Goal: Communication & Community: Answer question/provide support

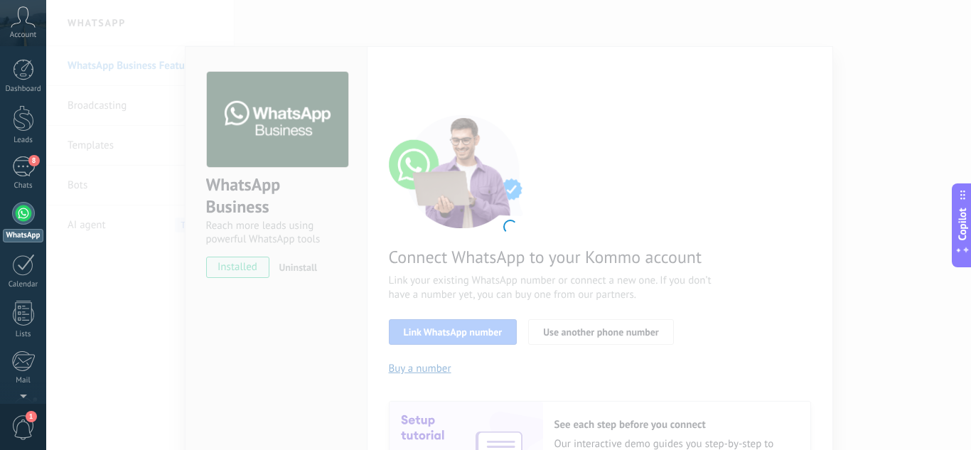
click at [871, 252] on div at bounding box center [508, 225] width 925 height 450
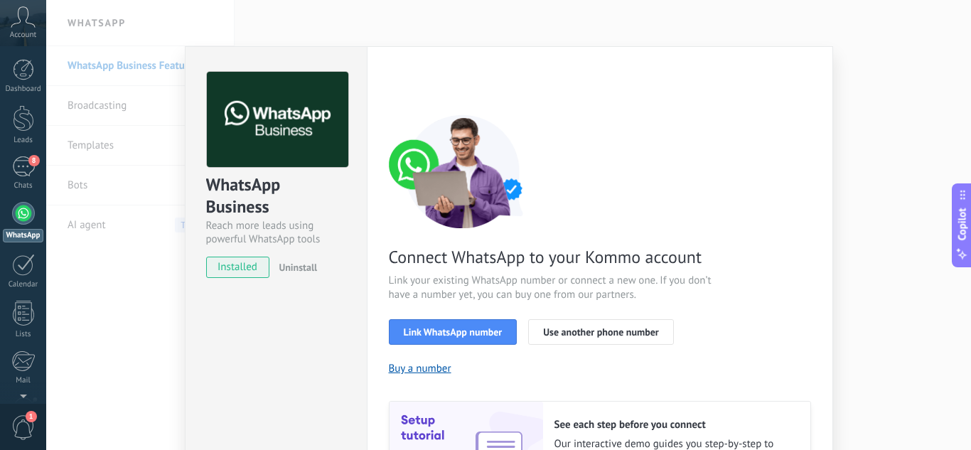
click at [905, 129] on div "WhatsApp Business Reach more leads using powerful WhatsApp tools installed Unin…" at bounding box center [508, 225] width 925 height 450
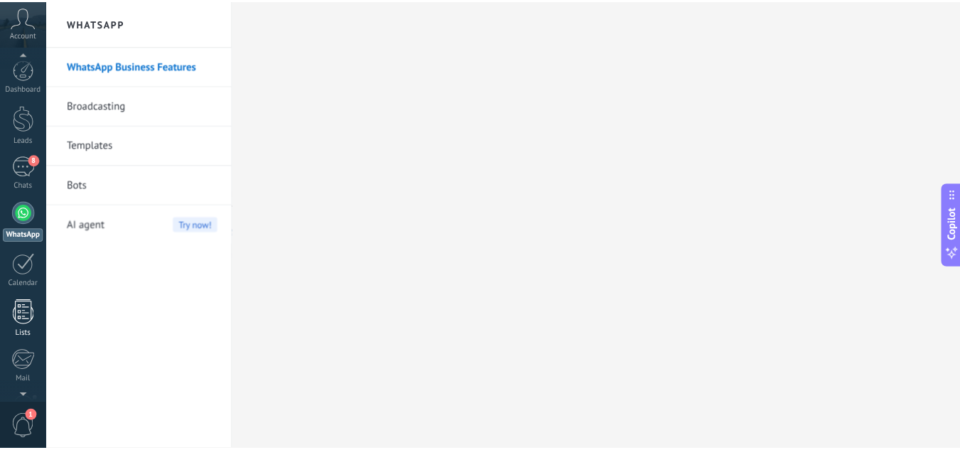
scroll to position [141, 0]
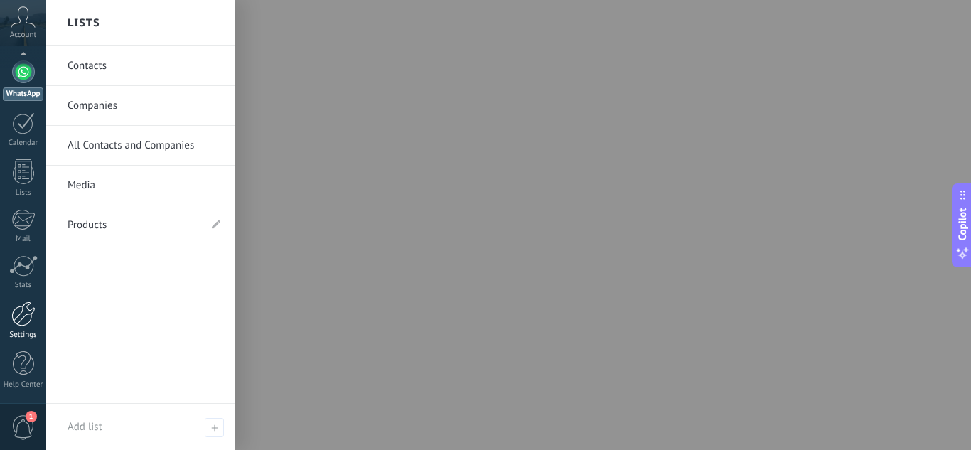
click at [24, 324] on div at bounding box center [23, 313] width 24 height 25
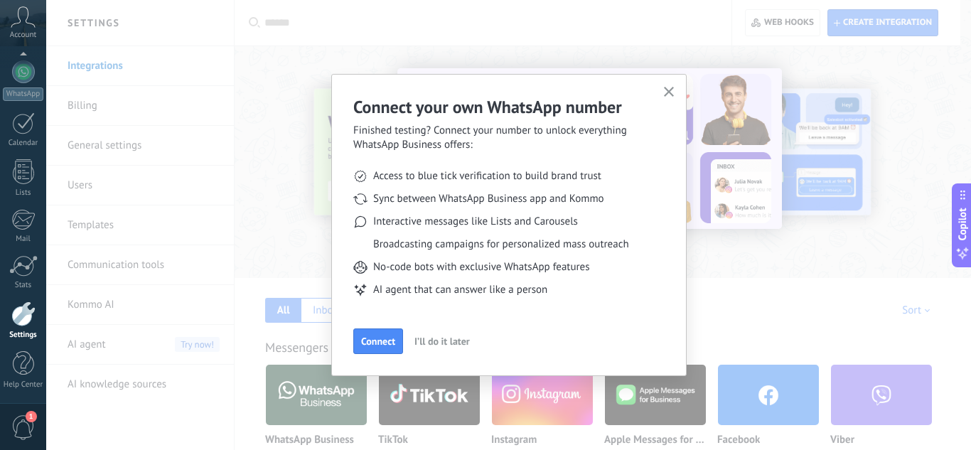
click at [670, 90] on icon "button" at bounding box center [669, 92] width 11 height 11
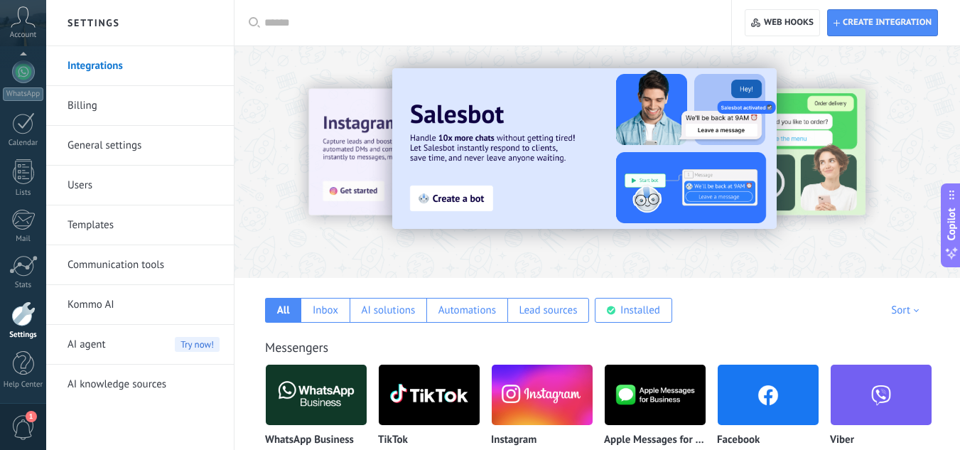
click at [283, 21] on input "text" at bounding box center [487, 23] width 447 height 15
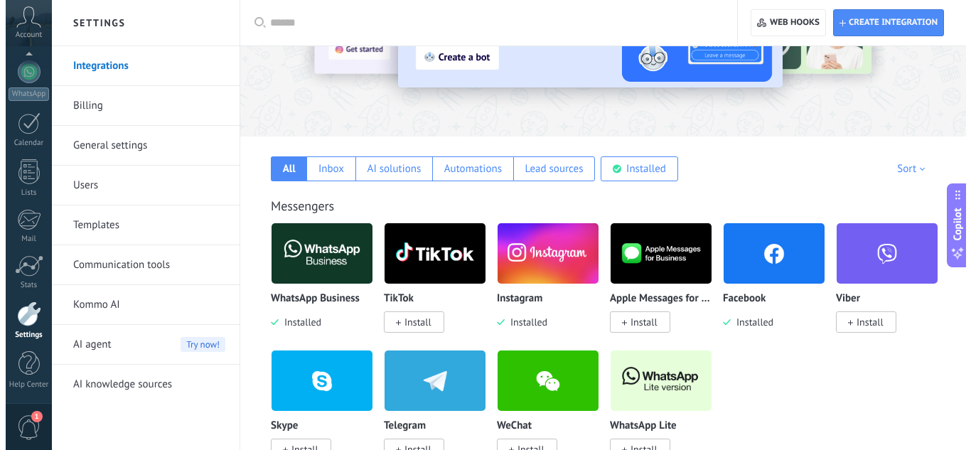
scroll to position [142, 0]
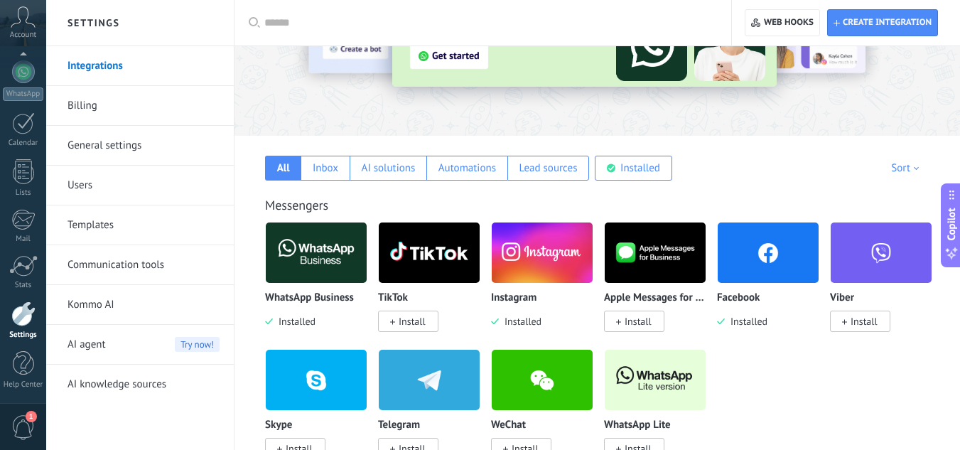
click at [674, 379] on img at bounding box center [655, 379] width 101 height 69
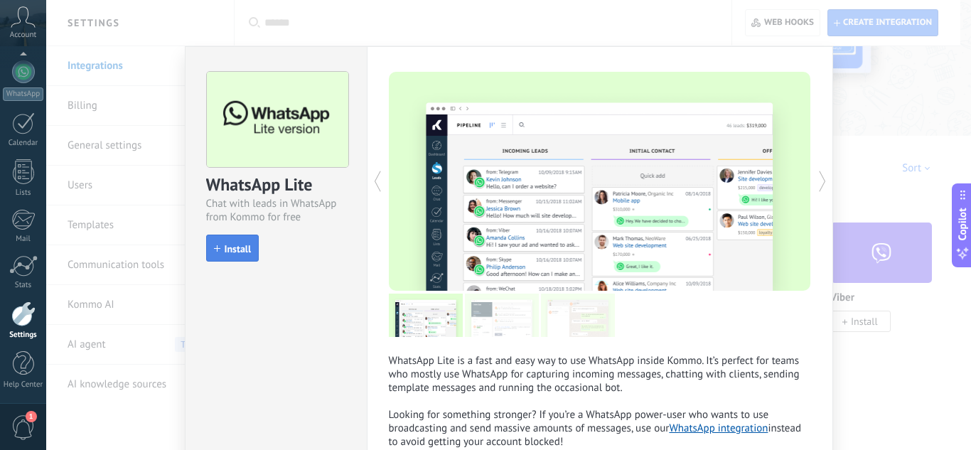
click at [244, 254] on span "Install" at bounding box center [238, 249] width 27 height 10
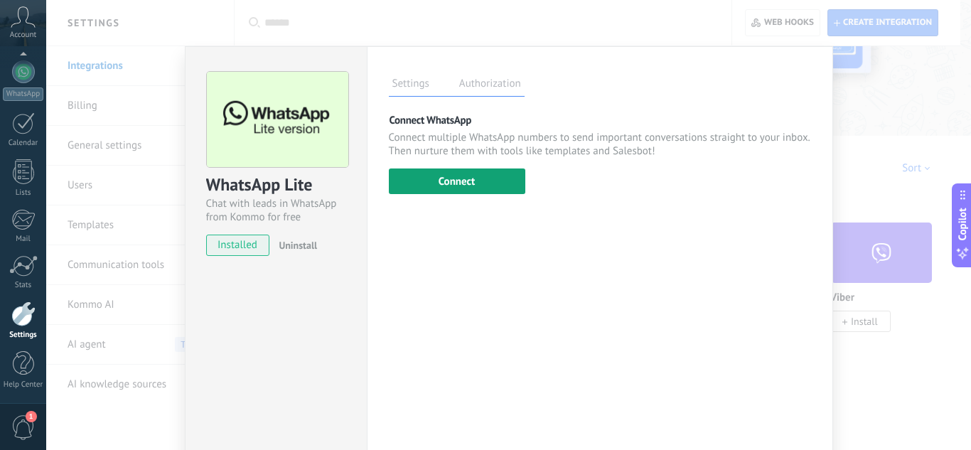
click at [503, 188] on button "Connect" at bounding box center [457, 181] width 136 height 26
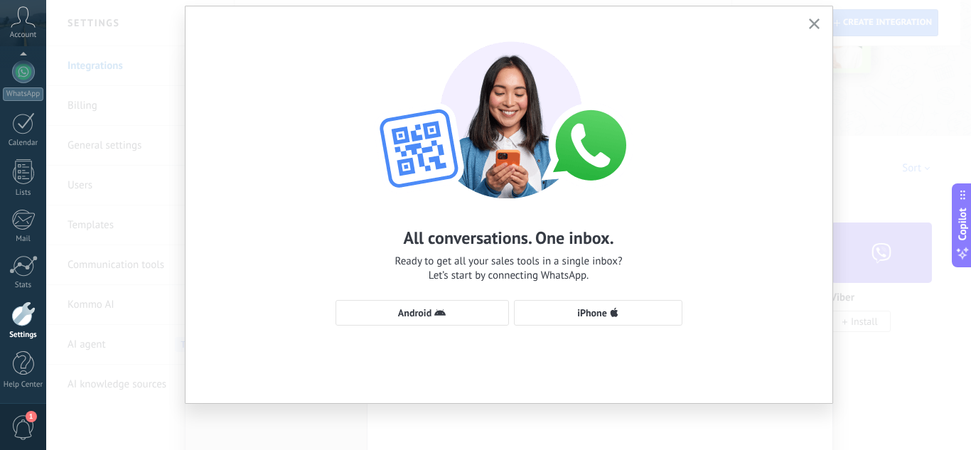
scroll to position [0, 0]
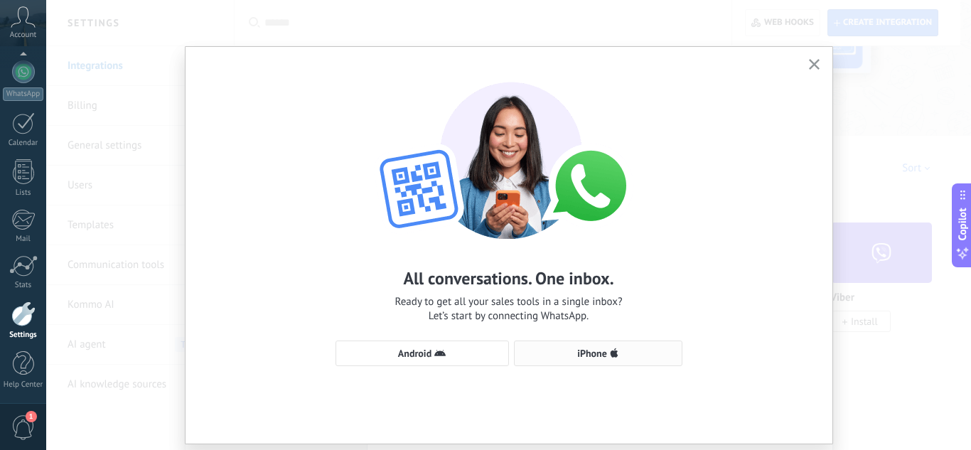
click at [580, 357] on span "iPhone" at bounding box center [592, 353] width 30 height 10
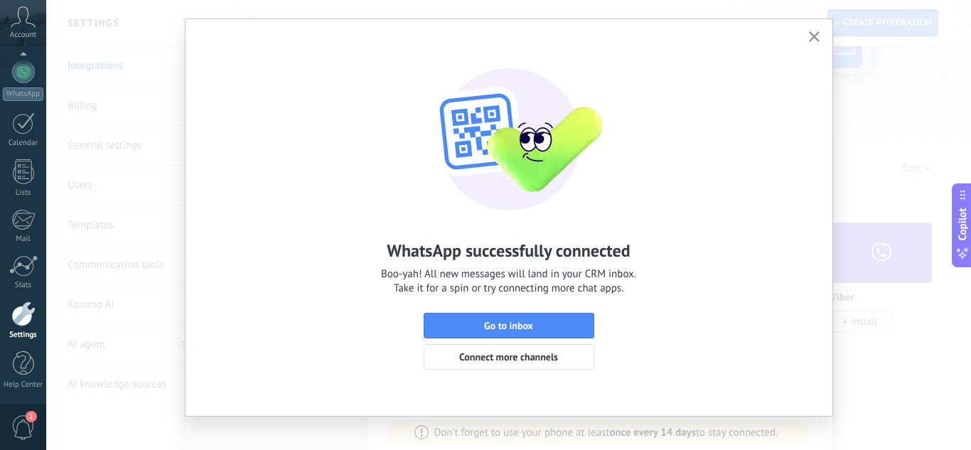
scroll to position [41, 0]
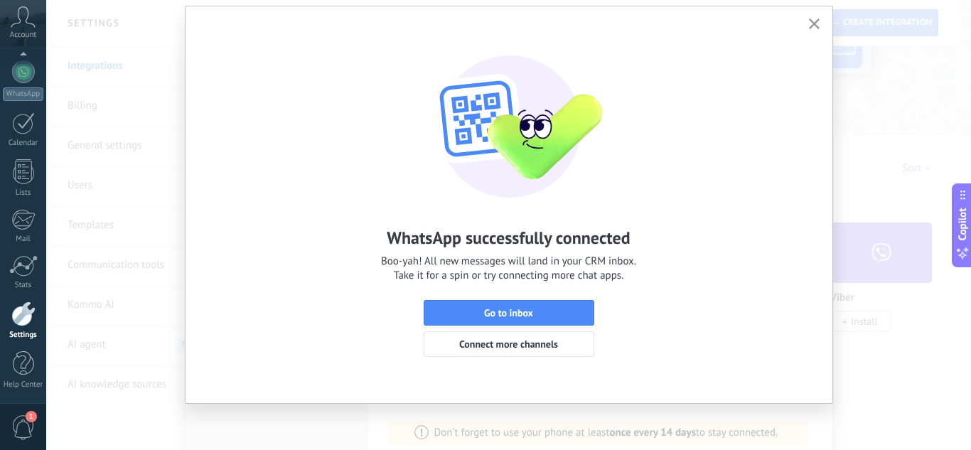
click at [809, 23] on icon "button" at bounding box center [814, 23] width 11 height 11
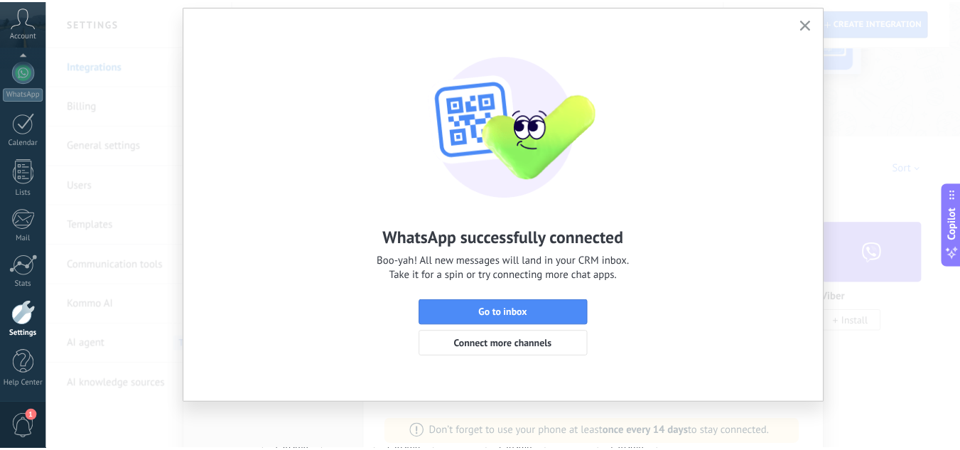
scroll to position [0, 0]
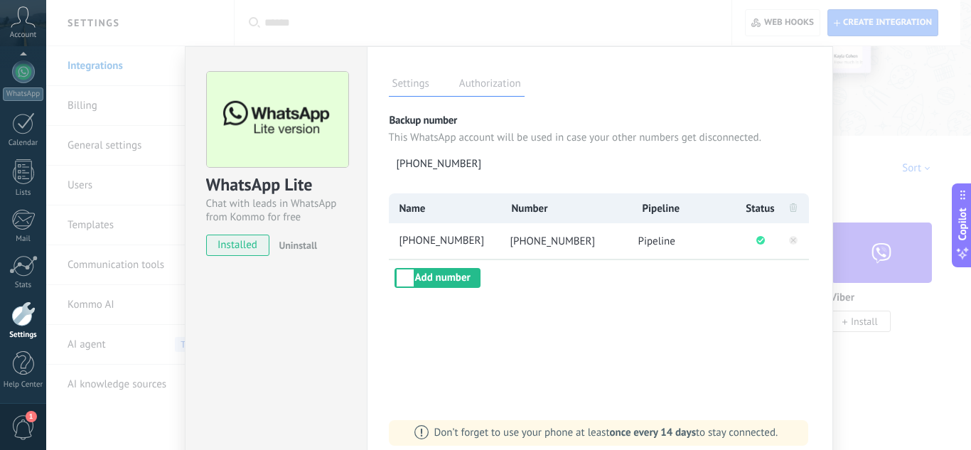
click at [866, 107] on div "WhatsApp Lite Chat with leads in WhatsApp from Kommo for free installed Uninsta…" at bounding box center [508, 225] width 925 height 450
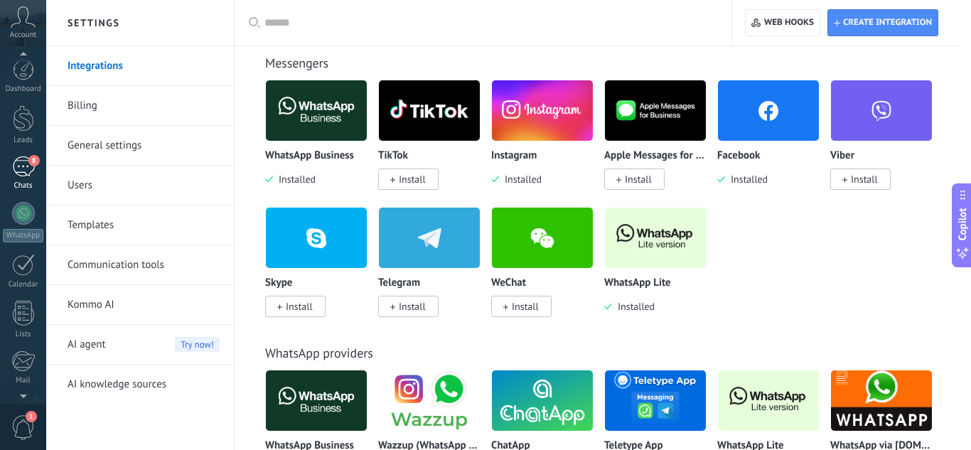
click at [31, 163] on span "8" at bounding box center [33, 160] width 11 height 11
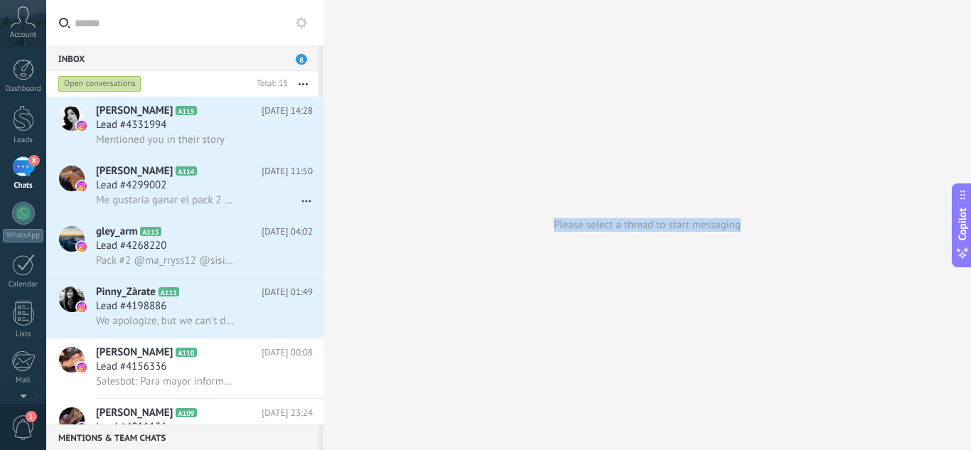
drag, startPoint x: 546, startPoint y: 222, endPoint x: 739, endPoint y: 240, distance: 193.5
click at [739, 240] on div "Please select a thread to start messaging" at bounding box center [646, 225] width 647 height 450
click at [683, 251] on div "Please select a thread to start messaging" at bounding box center [646, 225] width 647 height 450
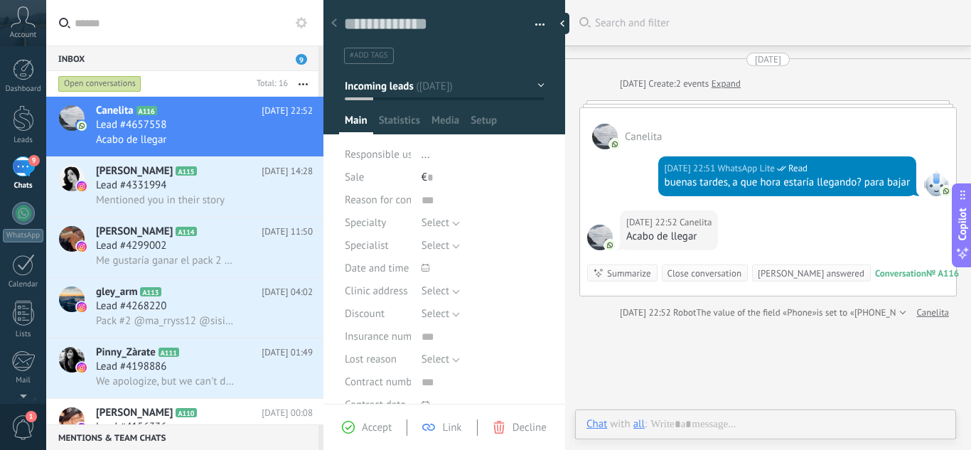
scroll to position [21, 0]
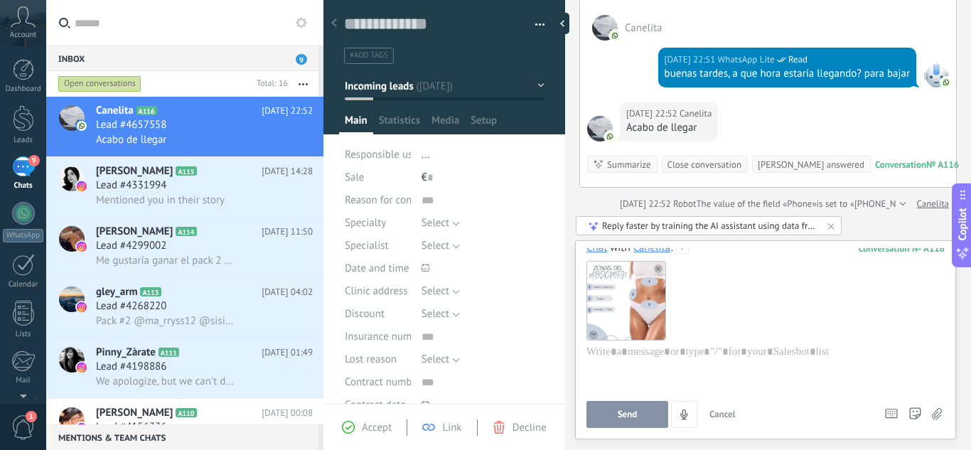
scroll to position [0, 0]
click at [659, 340] on div at bounding box center [625, 307] width 78 height 78
click at [647, 324] on div at bounding box center [625, 307] width 78 height 78
click at [658, 279] on use at bounding box center [658, 275] width 9 height 9
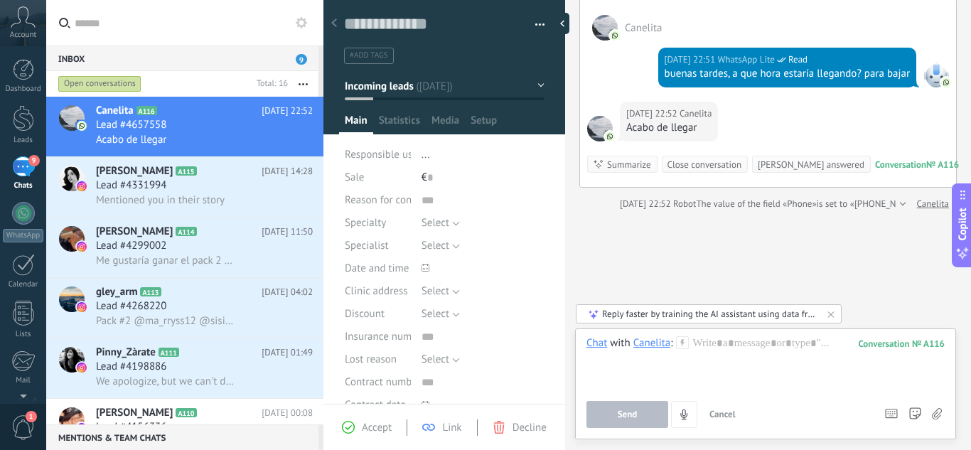
click at [687, 239] on div "Search Search and filter Load more [DATE] [DATE] Create: 2 events Expand Caneli…" at bounding box center [768, 170] width 406 height 559
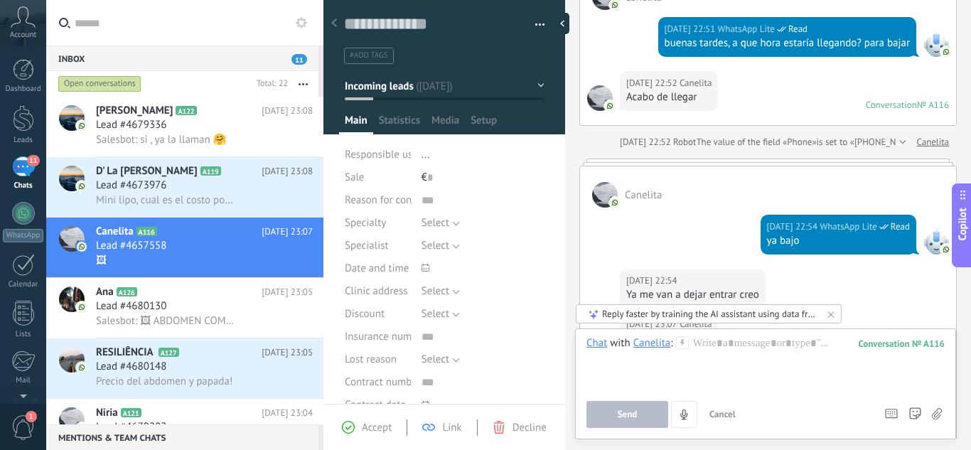
scroll to position [291, 0]
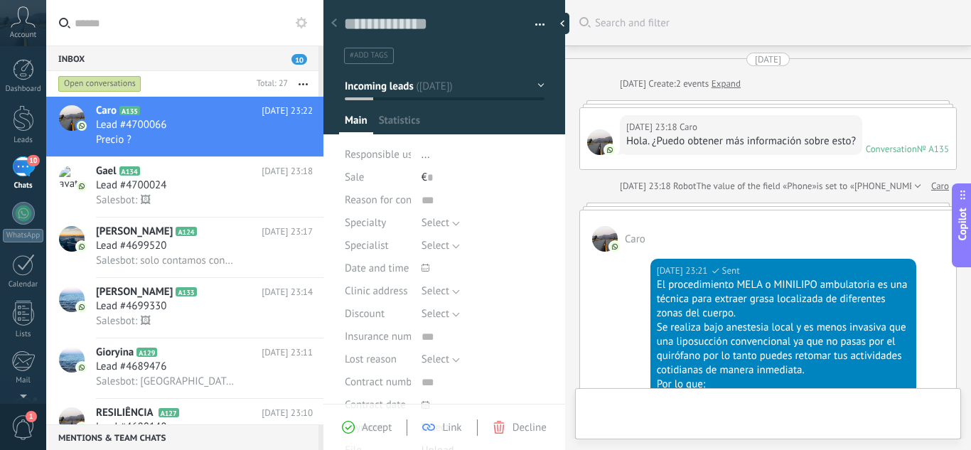
type textarea "**********"
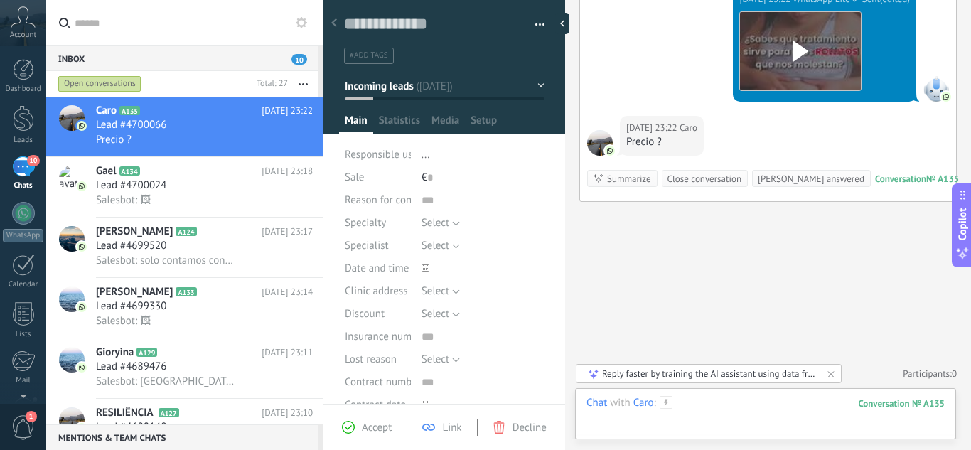
click at [691, 404] on div at bounding box center [765, 417] width 358 height 43
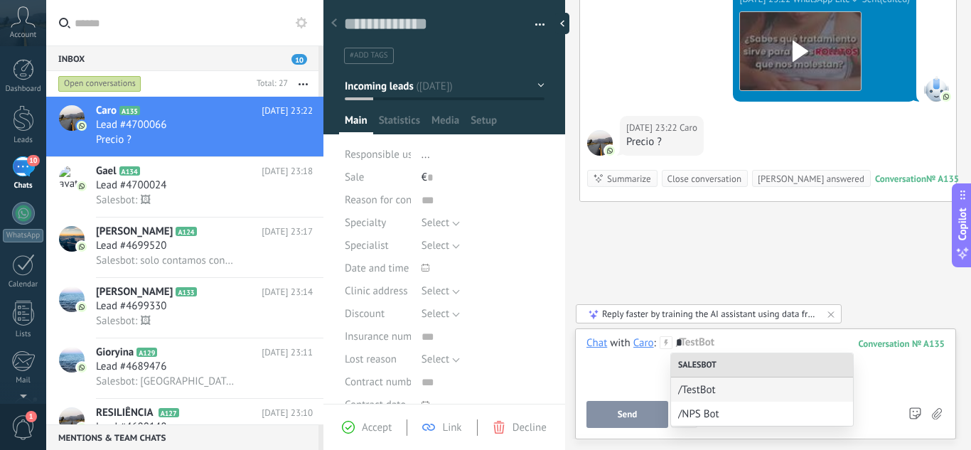
click at [296, 20] on icon at bounding box center [301, 22] width 11 height 11
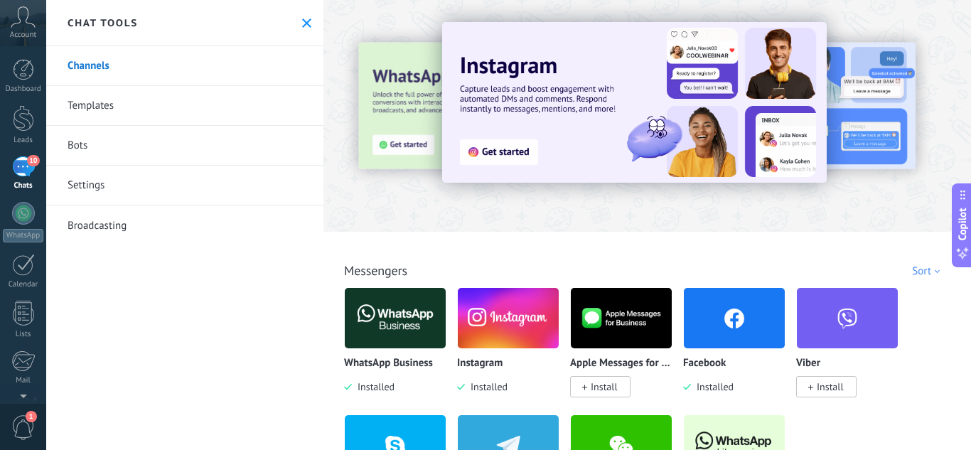
click at [114, 106] on link "Templates" at bounding box center [184, 106] width 277 height 40
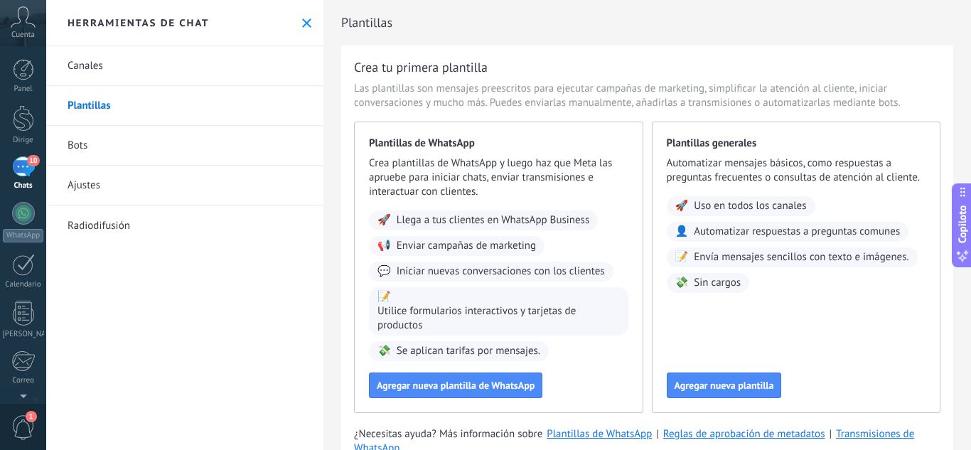
click at [912, 87] on span "Las plantillas son mensajes preescritos para ejecutar campañas de marketing, si…" at bounding box center [647, 96] width 586 height 28
click at [474, 379] on font "Agregar nueva plantilla de WhatsApp" at bounding box center [456, 385] width 158 height 13
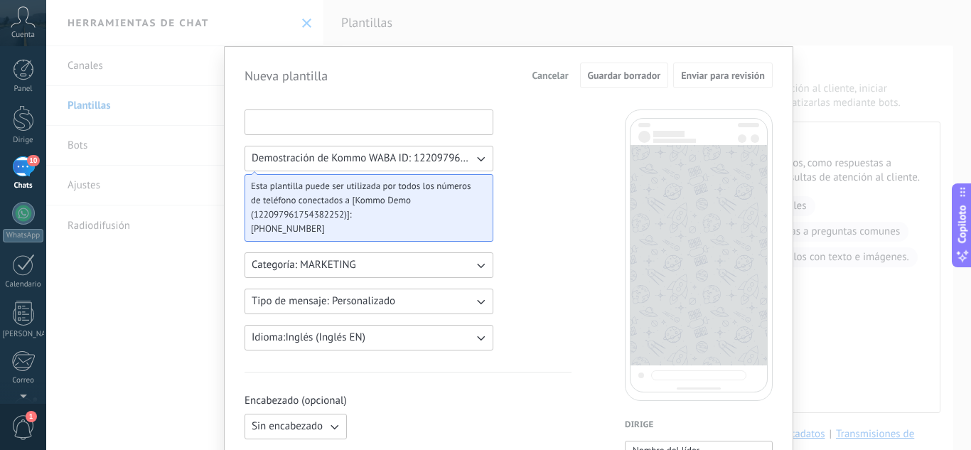
click at [362, 123] on input at bounding box center [368, 121] width 247 height 23
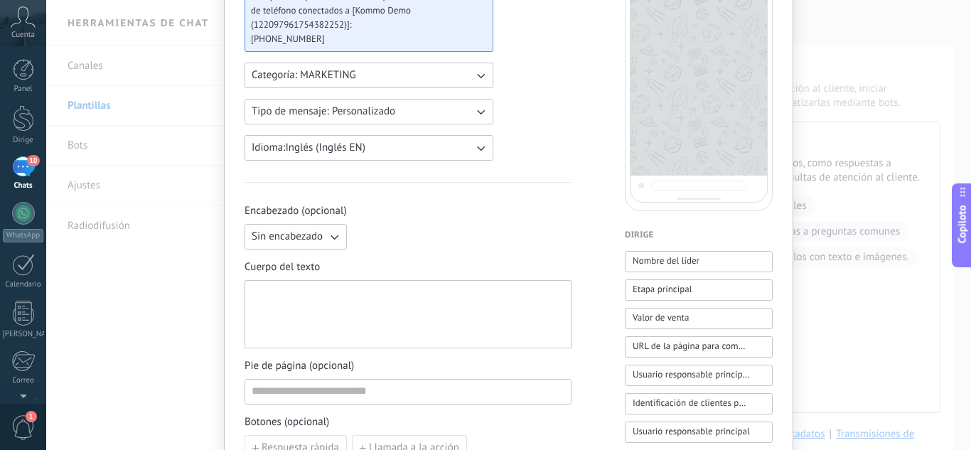
scroll to position [71, 0]
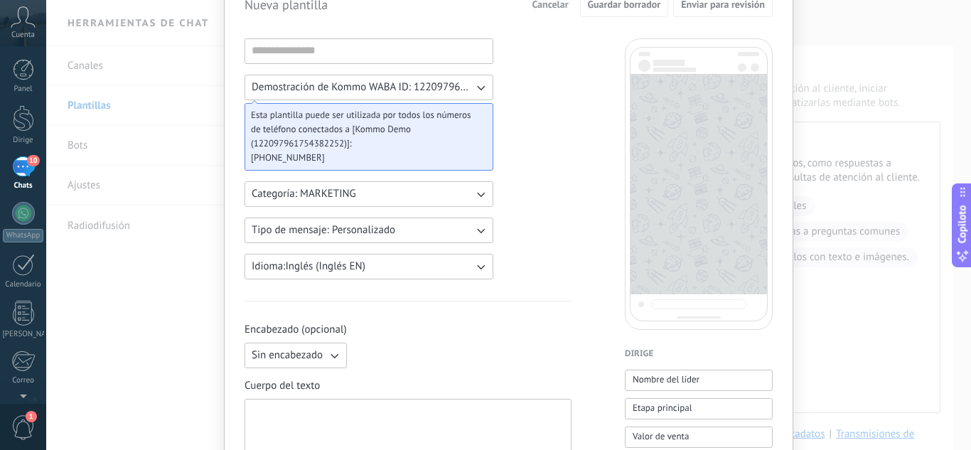
click at [852, 341] on div "Nueva plantilla Cancelar Guardar borrador Enviar para revisión Demostración de …" at bounding box center [508, 225] width 925 height 450
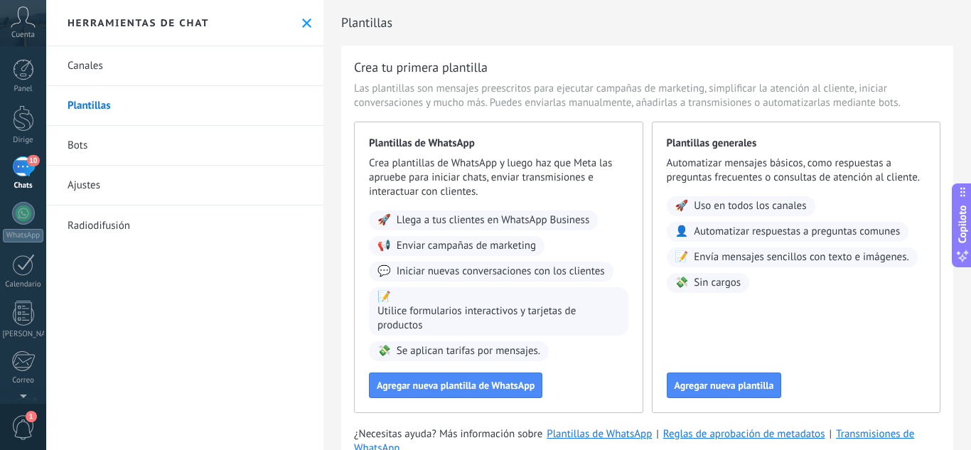
scroll to position [0, 0]
click at [102, 183] on link "Ajustes" at bounding box center [184, 186] width 277 height 40
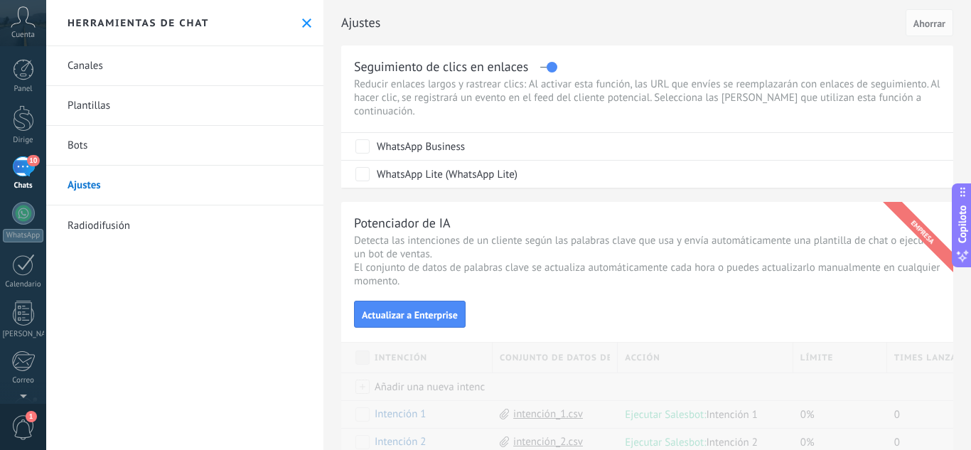
click at [113, 150] on link "Bots" at bounding box center [184, 146] width 277 height 40
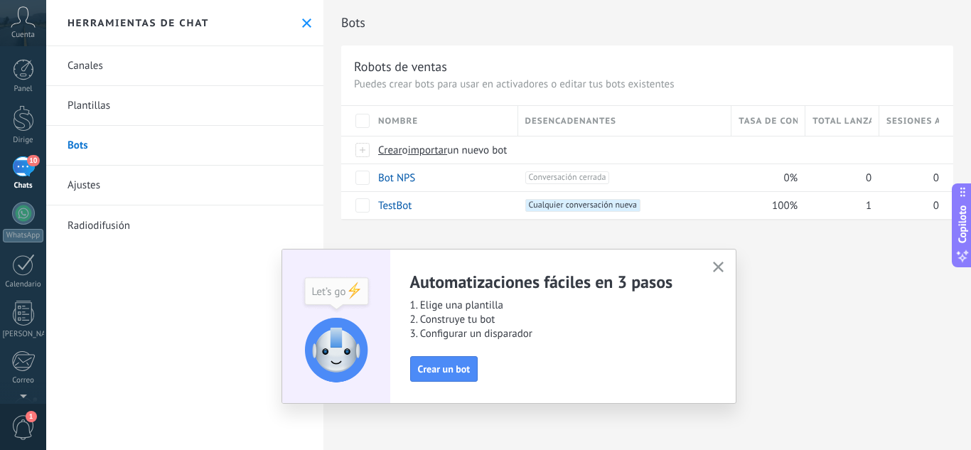
click at [715, 269] on icon "button" at bounding box center [718, 267] width 11 height 11
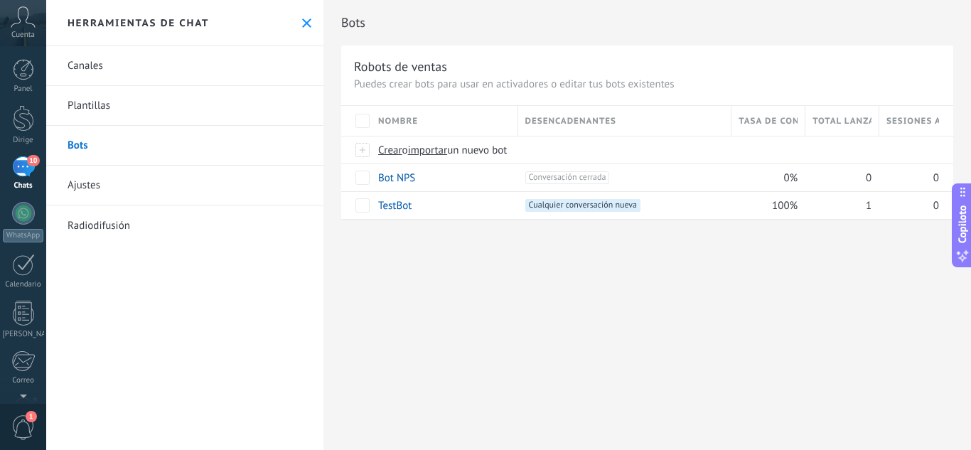
click at [124, 100] on link "Plantillas" at bounding box center [184, 106] width 277 height 40
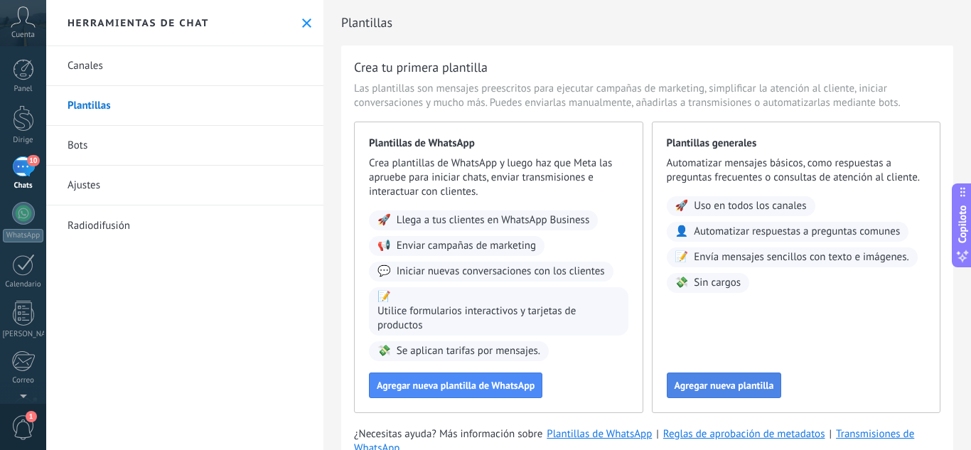
click at [725, 381] on font "Agregar nueva plantilla" at bounding box center [723, 385] width 99 height 13
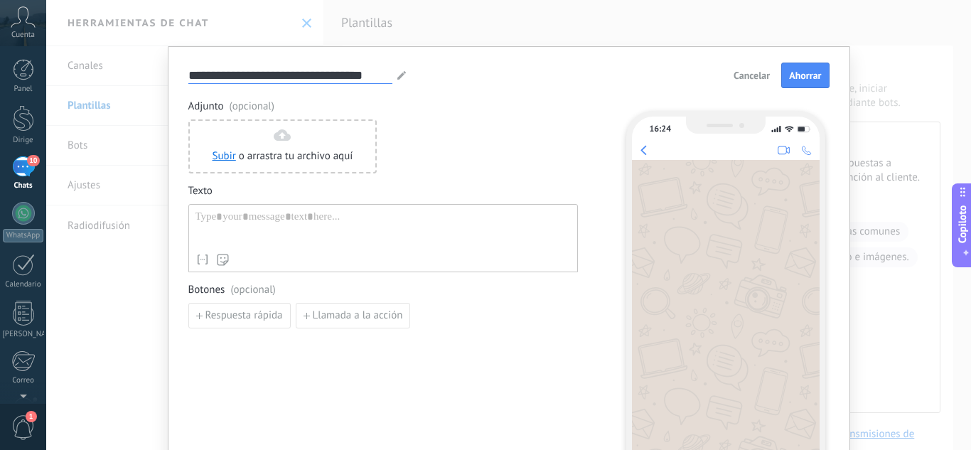
click at [338, 75] on input "**********" at bounding box center [290, 75] width 204 height 16
click at [399, 78] on icon at bounding box center [401, 75] width 9 height 9
click at [397, 74] on icon at bounding box center [401, 75] width 9 height 9
drag, startPoint x: 384, startPoint y: 73, endPoint x: 160, endPoint y: 67, distance: 224.7
click at [168, 67] on div "**********" at bounding box center [509, 290] width 682 height 489
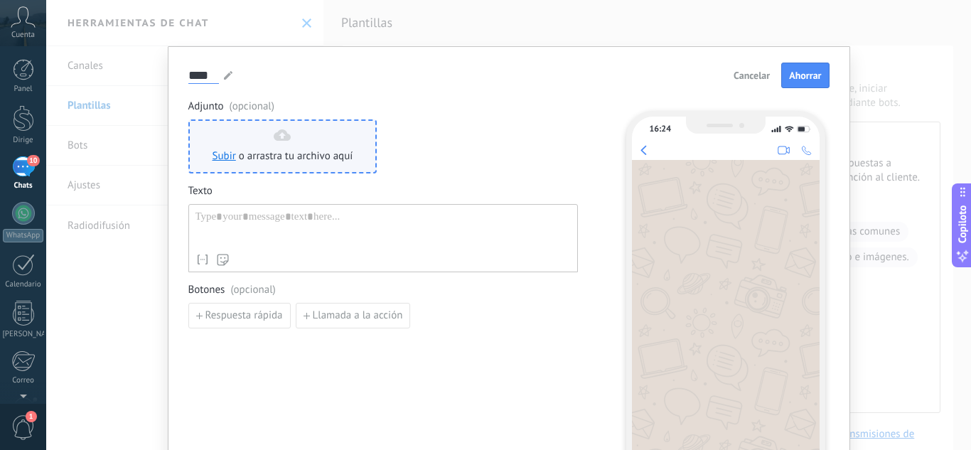
type input "****"
click at [306, 132] on div "Subir o arrastra tu archivo aquí Arrástralo aquí" at bounding box center [282, 146] width 141 height 34
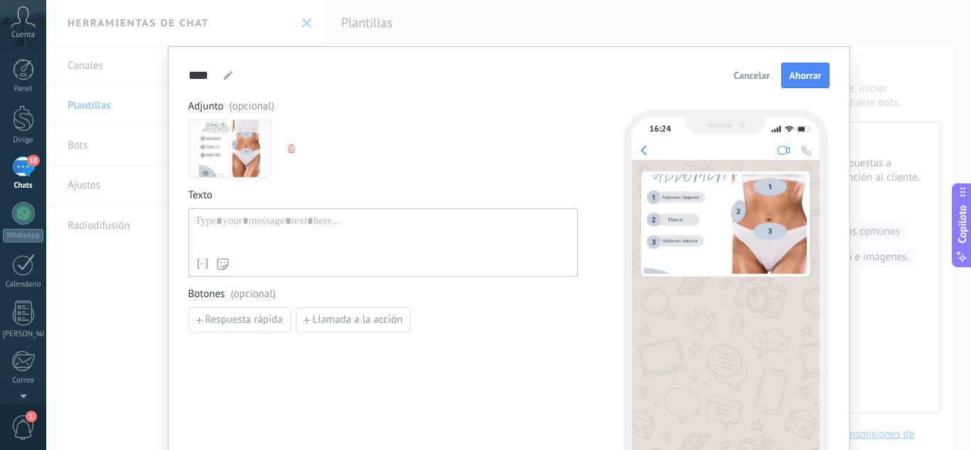
click at [288, 227] on div at bounding box center [382, 233] width 375 height 36
click at [232, 151] on img at bounding box center [229, 148] width 60 height 57
click at [244, 162] on img at bounding box center [229, 148] width 60 height 57
click at [232, 163] on img at bounding box center [229, 148] width 60 height 57
click at [237, 139] on img at bounding box center [229, 148] width 60 height 57
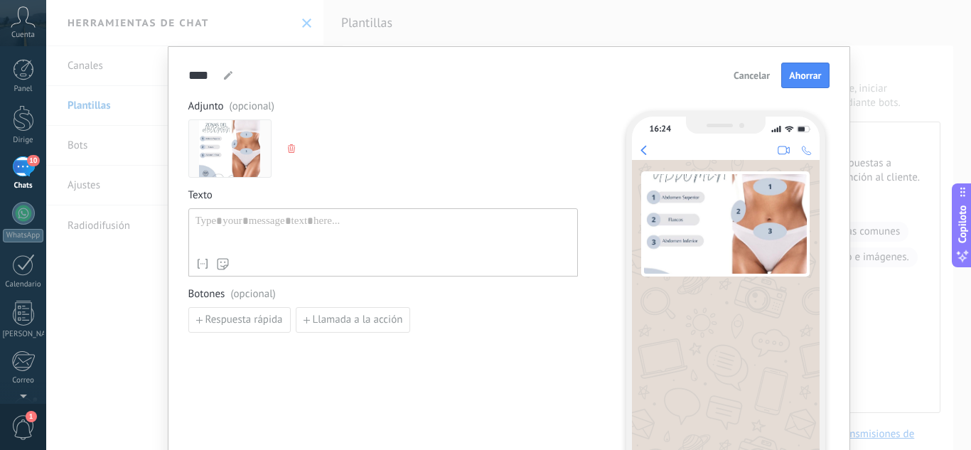
click at [214, 151] on img at bounding box center [229, 148] width 60 height 57
click at [287, 154] on button "button" at bounding box center [292, 148] width 11 height 21
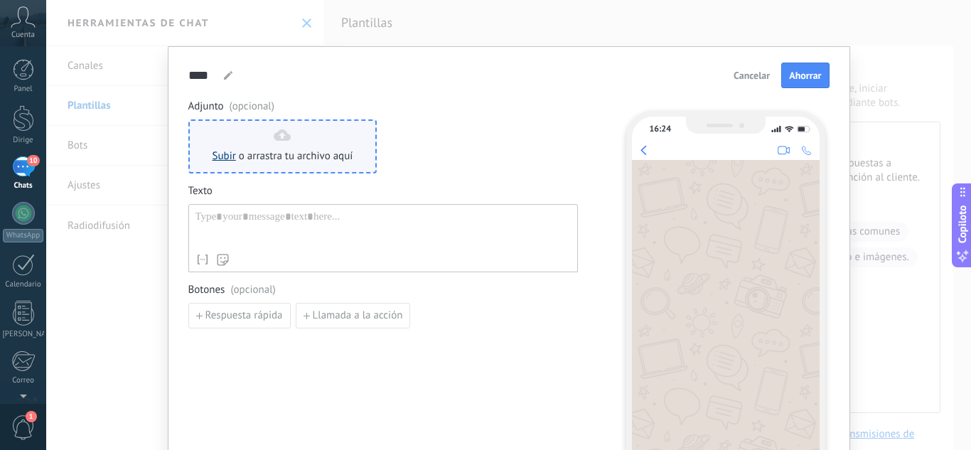
click at [225, 159] on font "Subir" at bounding box center [223, 156] width 23 height 14
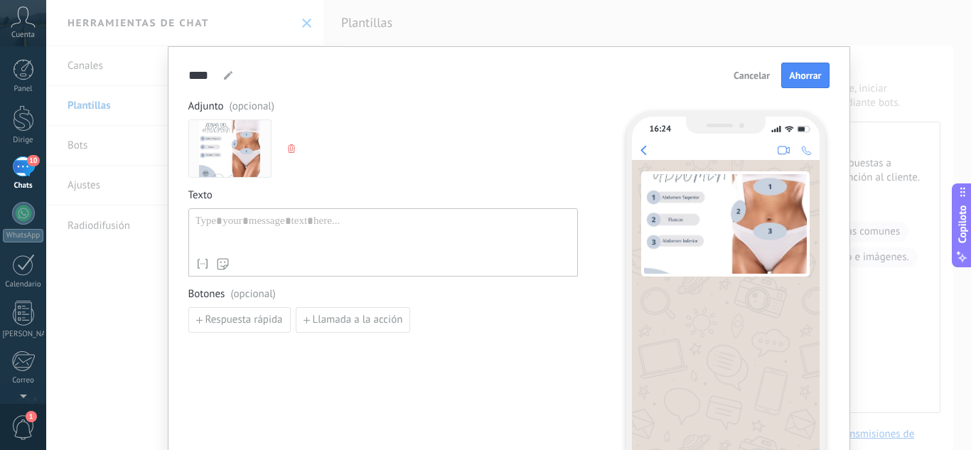
click at [262, 223] on div at bounding box center [382, 233] width 375 height 36
click at [311, 227] on div at bounding box center [382, 233] width 375 height 36
paste div
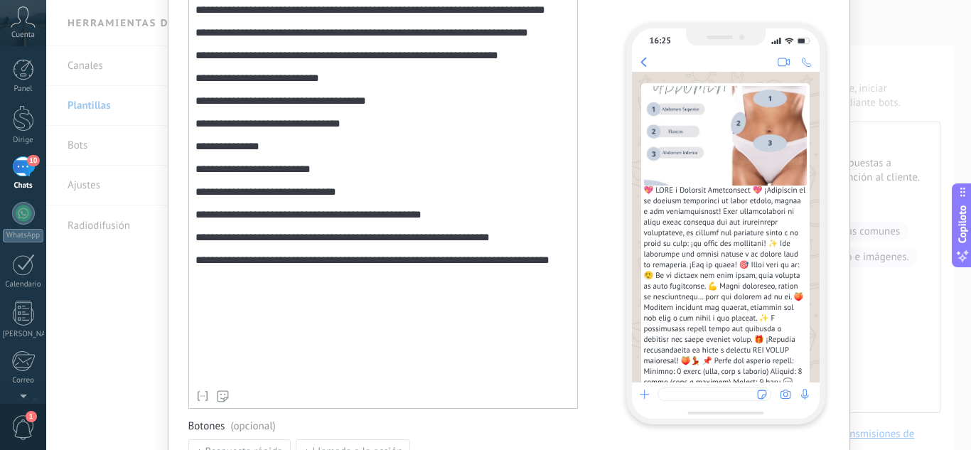
scroll to position [355, 0]
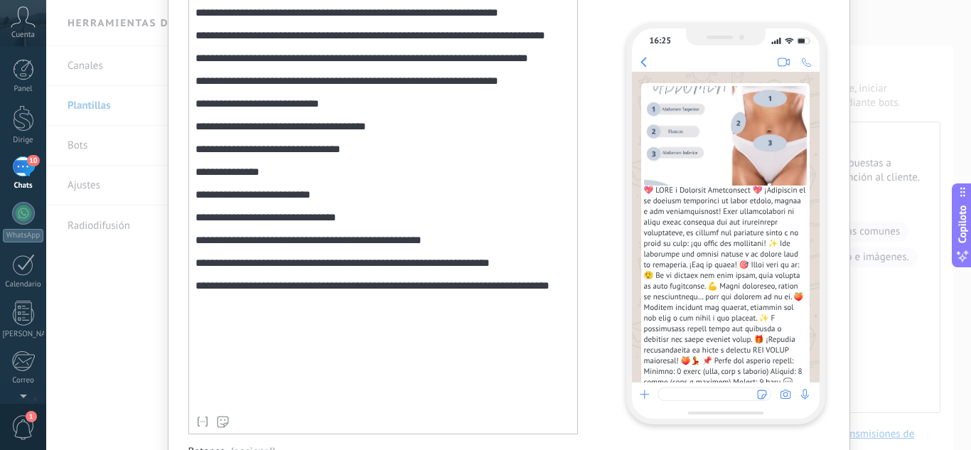
click at [208, 86] on font "**********" at bounding box center [346, 80] width 303 height 11
click at [500, 86] on font "**********" at bounding box center [348, 80] width 307 height 11
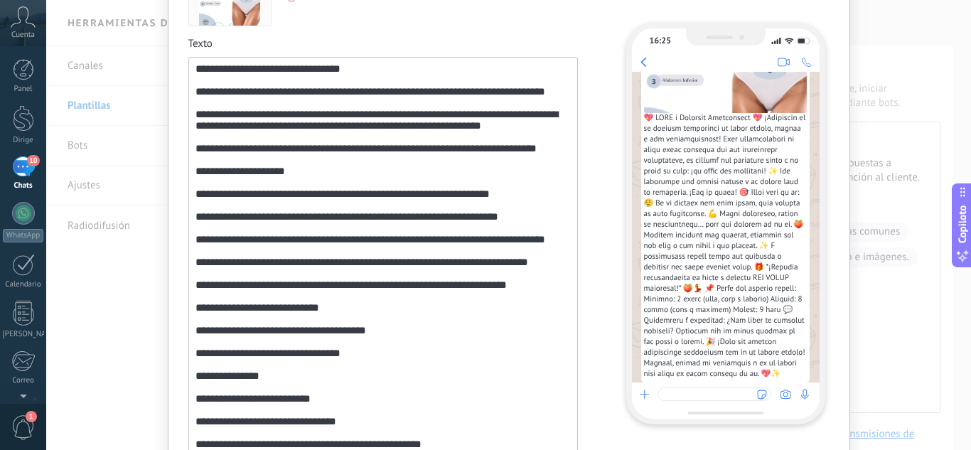
scroll to position [141, 0]
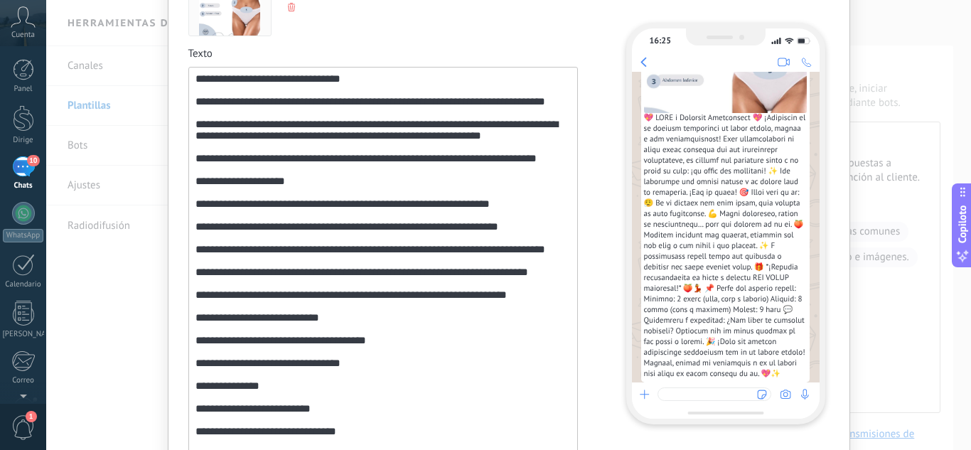
click at [563, 178] on div "**********" at bounding box center [382, 347] width 375 height 549
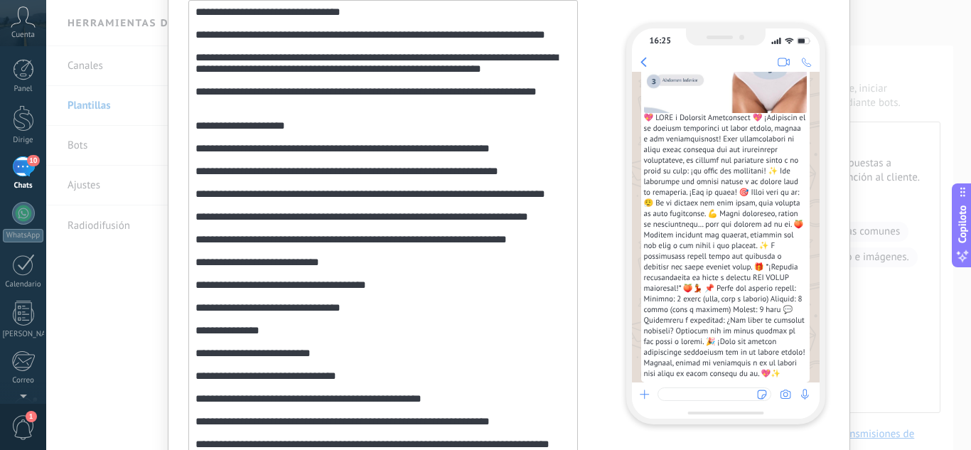
scroll to position [284, 0]
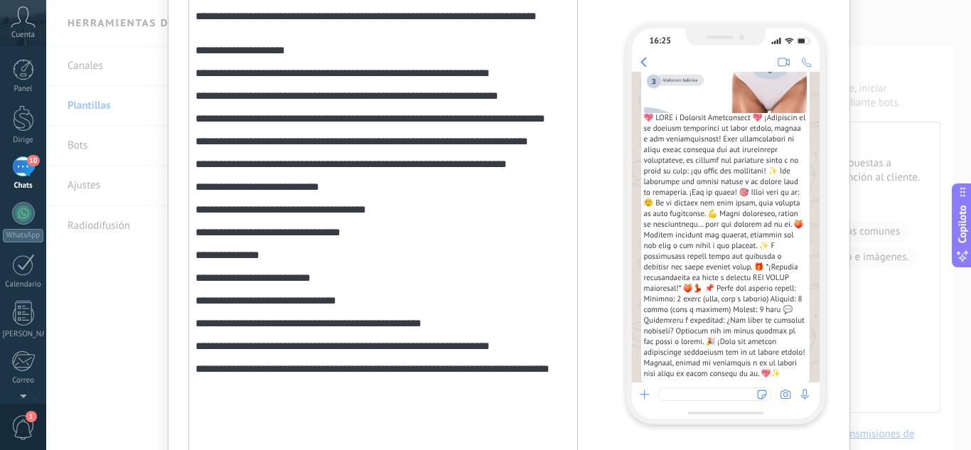
click at [554, 227] on div "**********" at bounding box center [382, 212] width 375 height 563
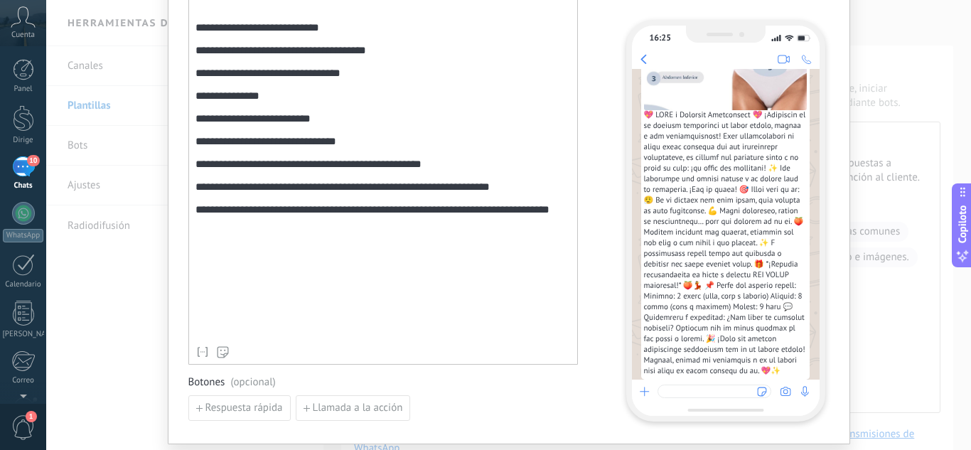
scroll to position [608, 0]
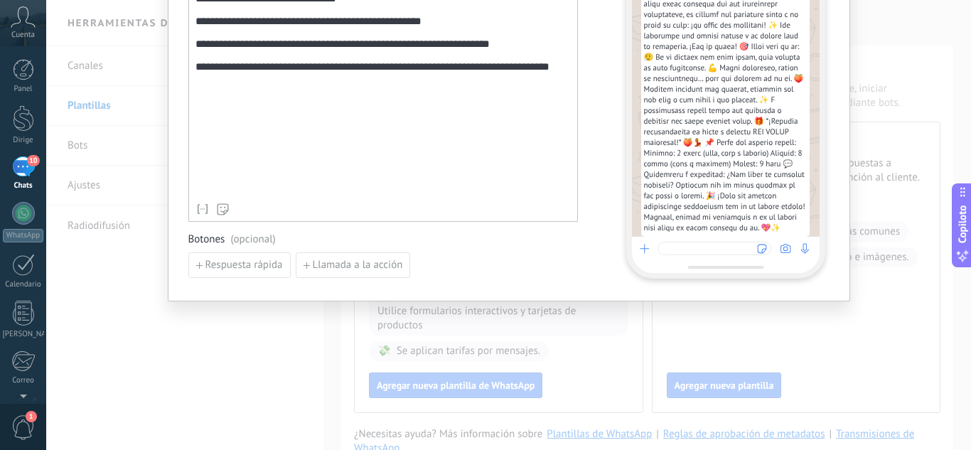
click at [264, 242] on font "(opcional)" at bounding box center [252, 239] width 45 height 14
click at [260, 262] on font "Respuesta rápida" at bounding box center [243, 265] width 77 height 14
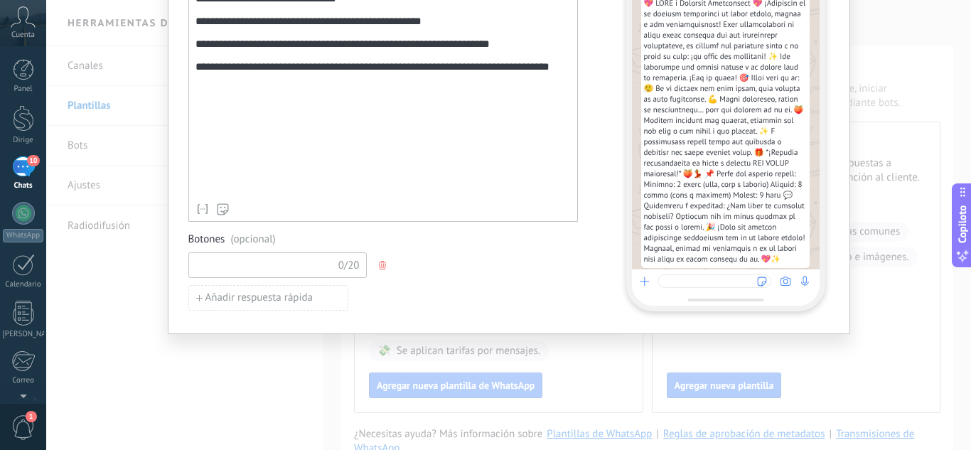
click at [289, 266] on input at bounding box center [264, 264] width 151 height 23
click at [249, 295] on font "Añadir respuesta rápida" at bounding box center [259, 298] width 108 height 14
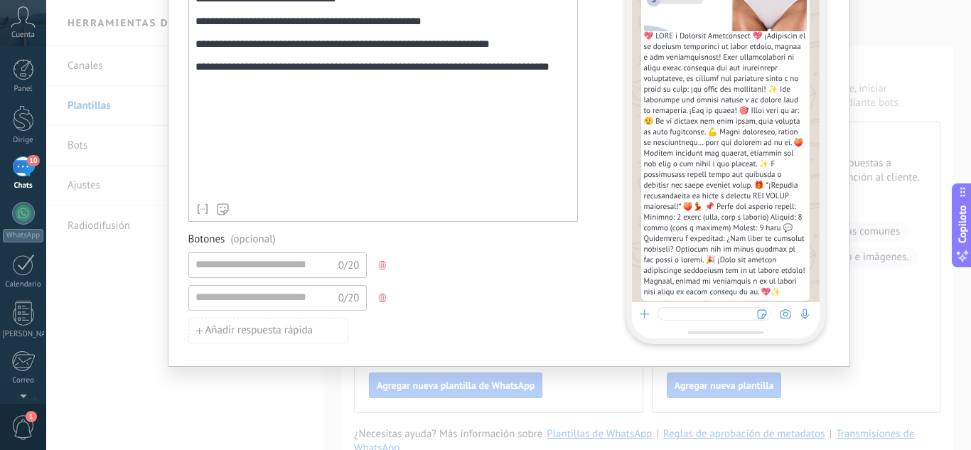
click at [379, 264] on icon "button" at bounding box center [382, 265] width 7 height 9
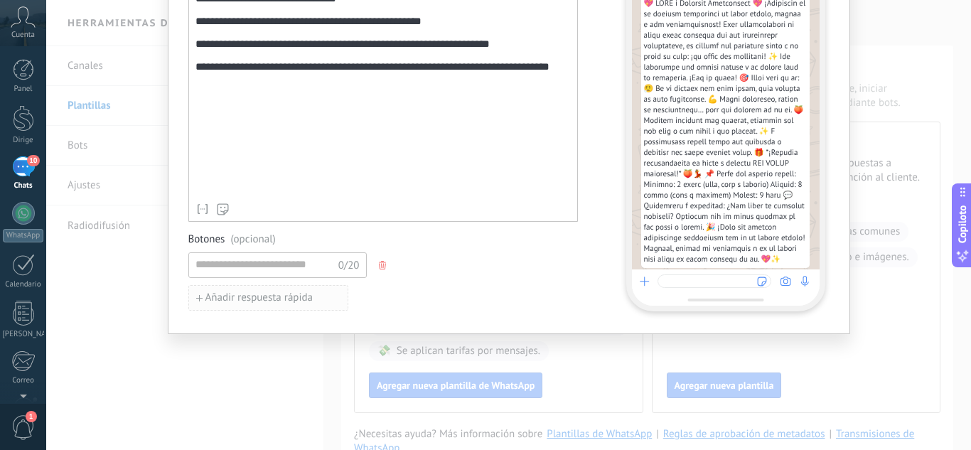
click at [247, 301] on font "Añadir respuesta rápida" at bounding box center [259, 298] width 108 height 14
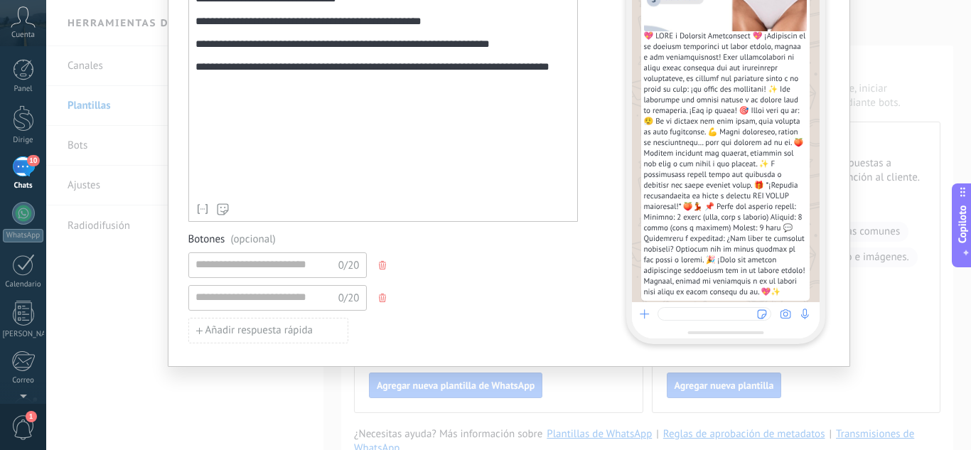
click at [380, 271] on button "button" at bounding box center [383, 264] width 11 height 21
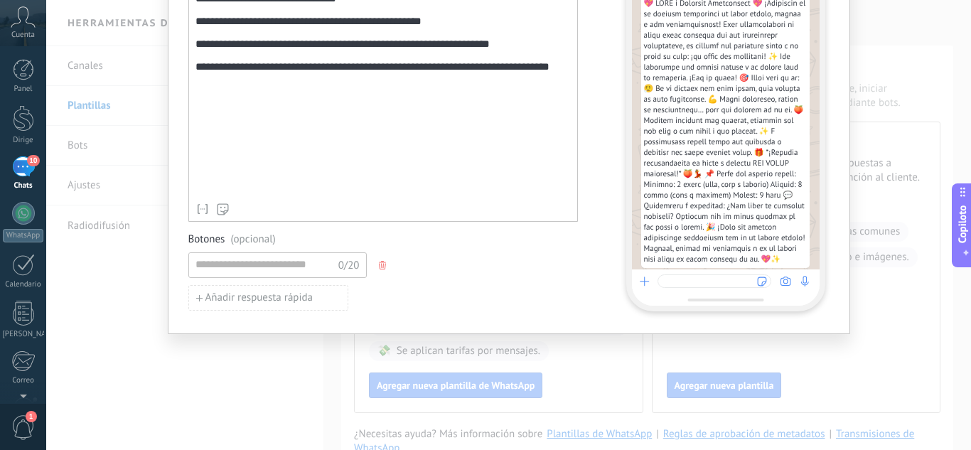
click at [380, 271] on button "button" at bounding box center [383, 264] width 11 height 21
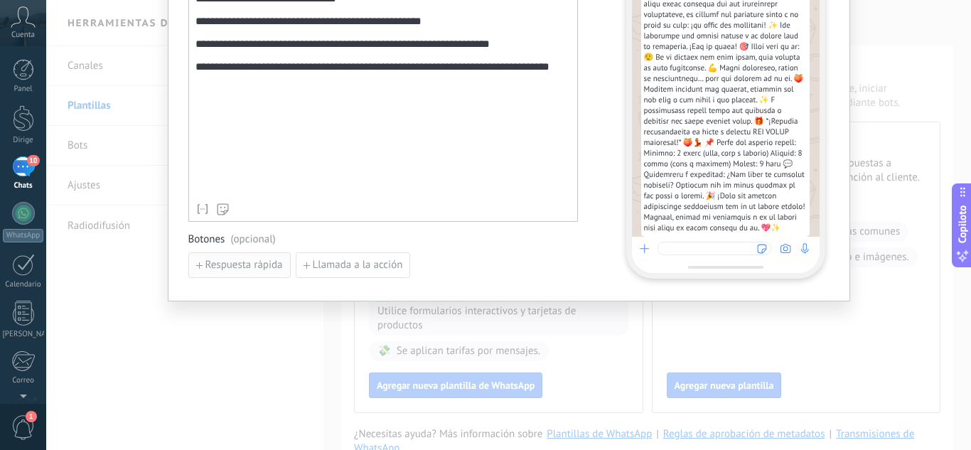
click at [242, 267] on font "Respuesta rápida" at bounding box center [243, 265] width 77 height 14
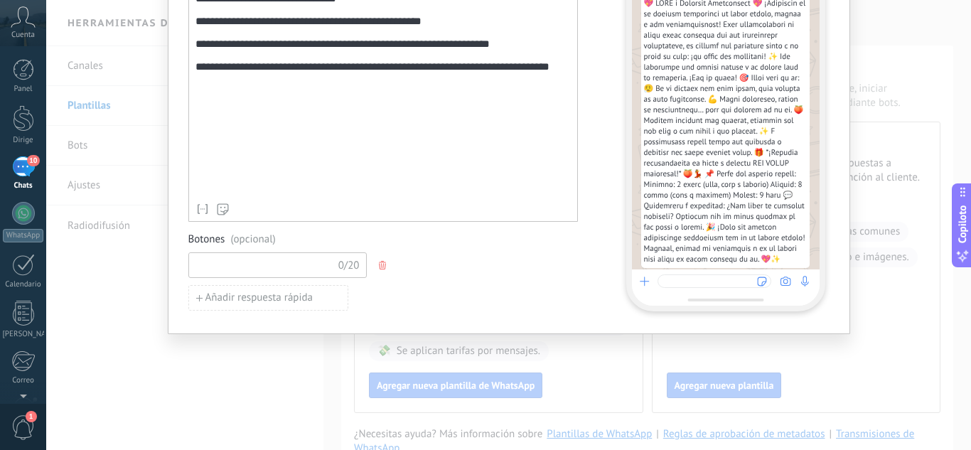
click at [253, 261] on input at bounding box center [264, 264] width 151 height 23
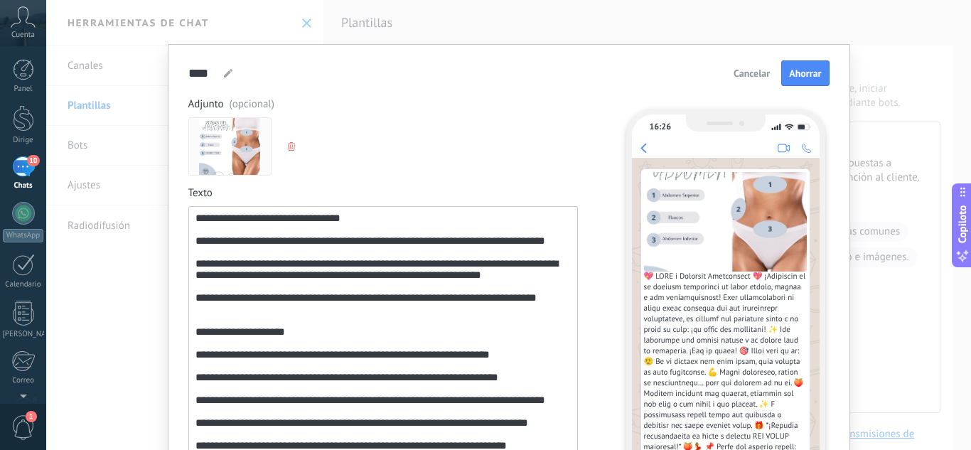
scroll to position [0, 0]
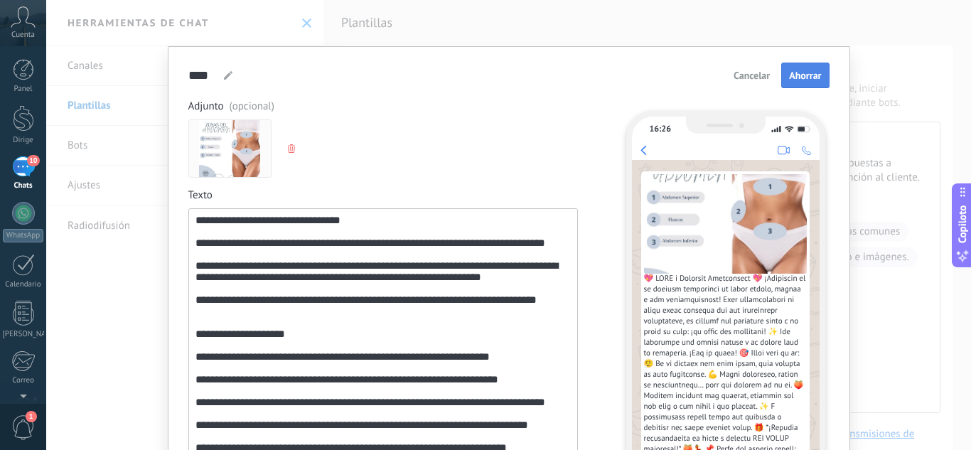
type input "****"
click at [796, 78] on font "Ahorrar" at bounding box center [805, 75] width 32 height 13
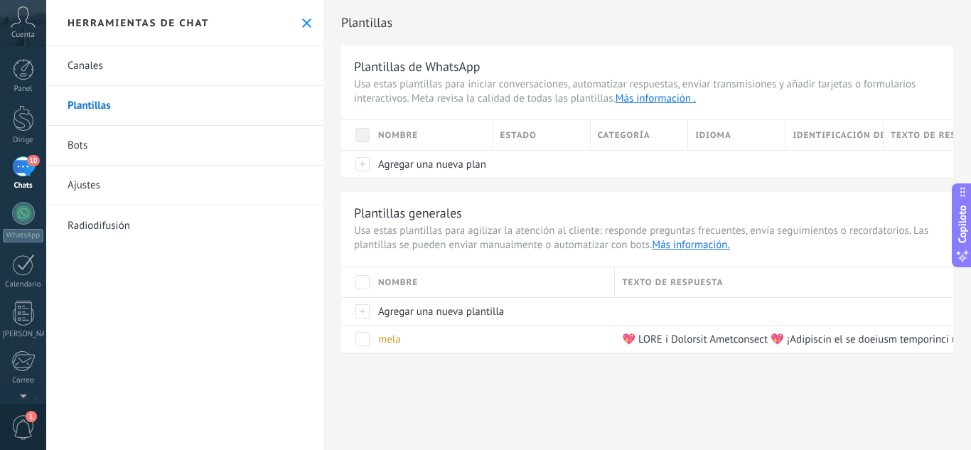
click at [295, 23] on div "Herramientas de chat" at bounding box center [184, 23] width 277 height 46
click at [306, 24] on button at bounding box center [307, 23] width 12 height 12
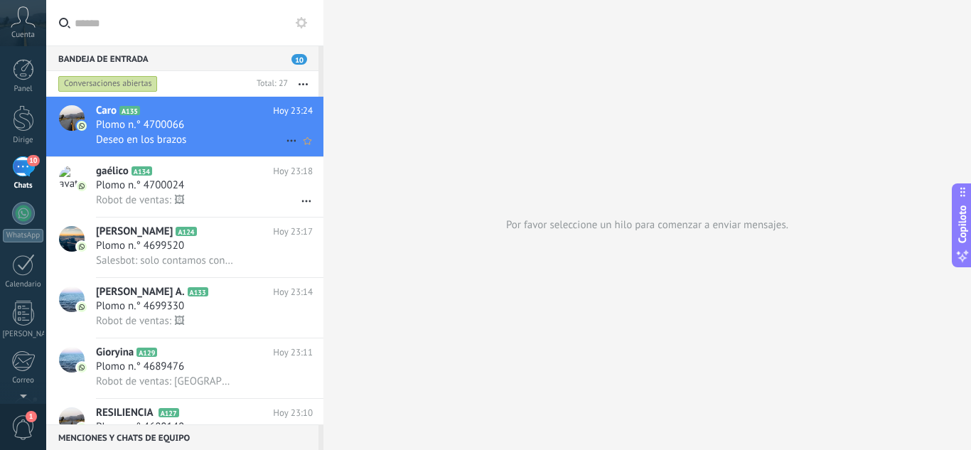
click at [124, 102] on div "Caro A135 Hoy 23:24 Plomo n.° 4700066 Deseo en los brazos" at bounding box center [209, 127] width 227 height 60
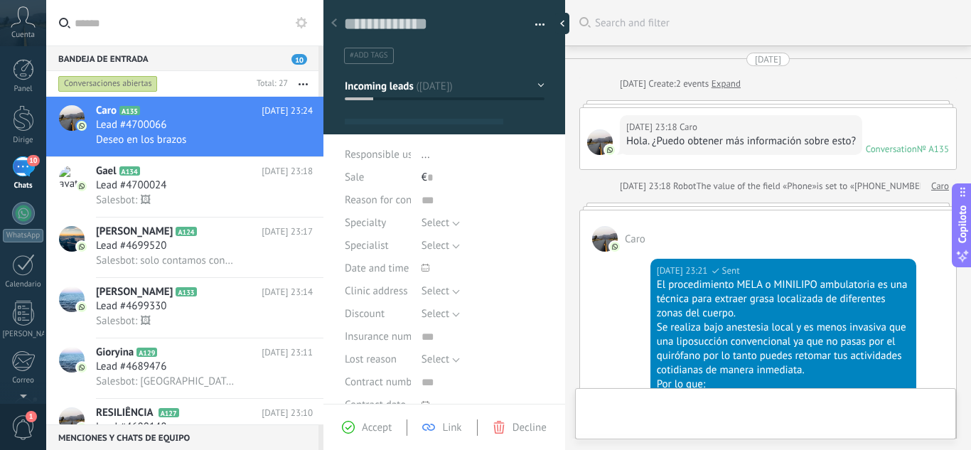
type textarea "**********"
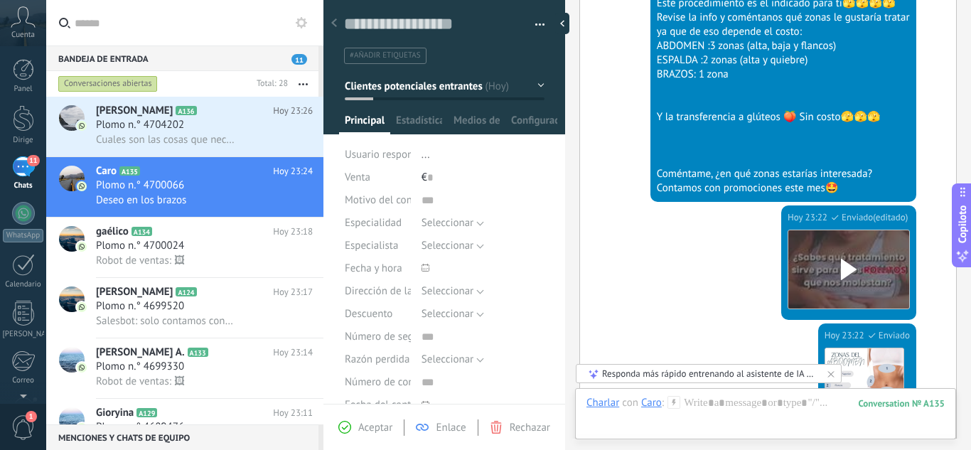
scroll to position [1018, 0]
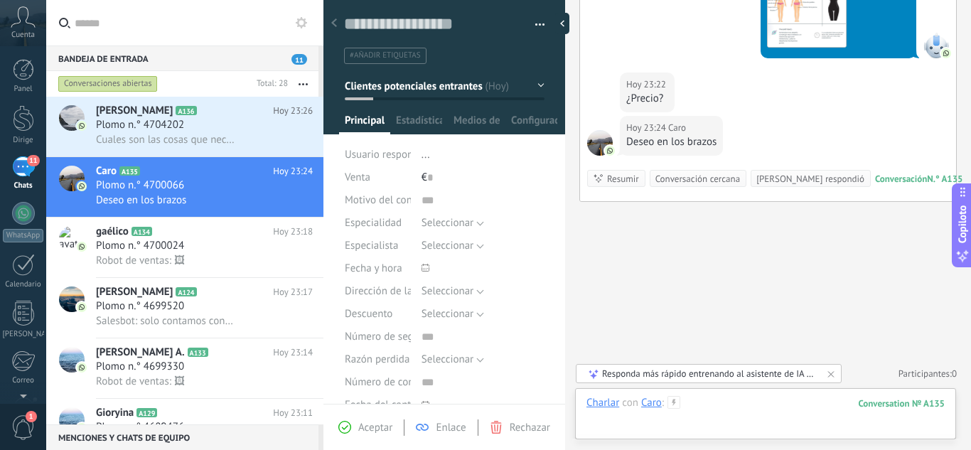
click at [703, 404] on div at bounding box center [765, 417] width 358 height 43
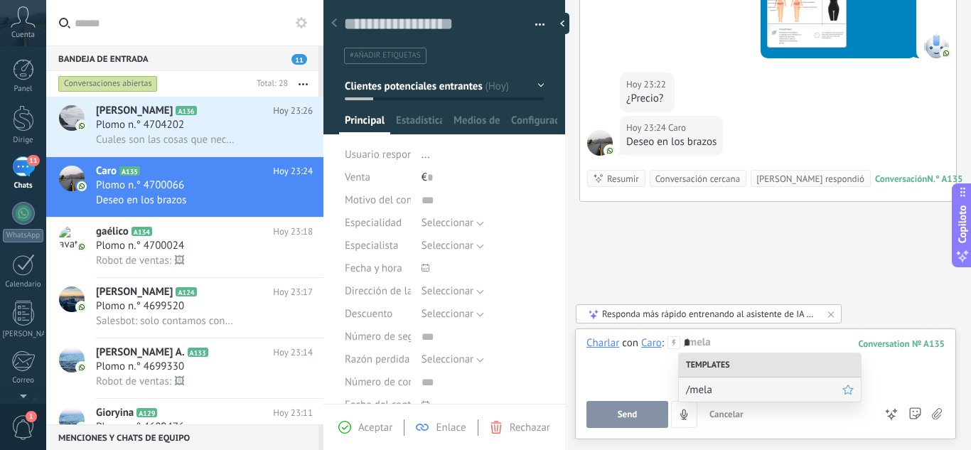
click at [733, 392] on span "/mela" at bounding box center [764, 390] width 156 height 14
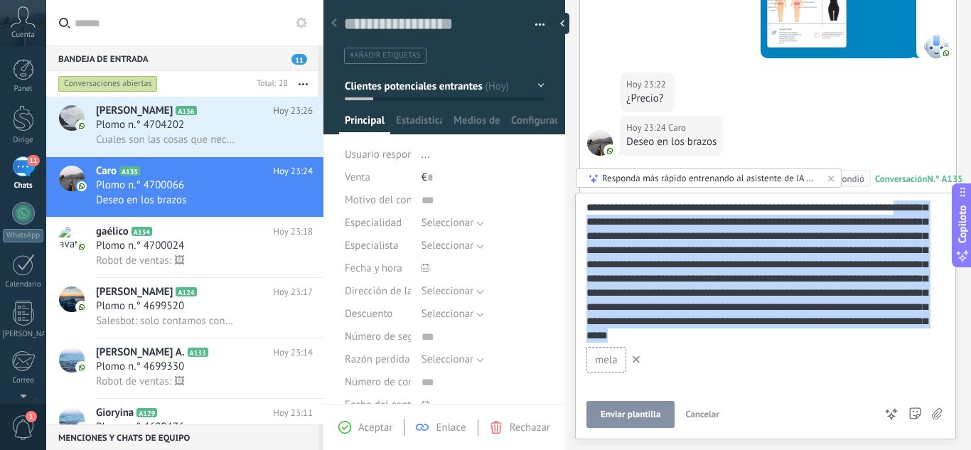
scroll to position [0, 0]
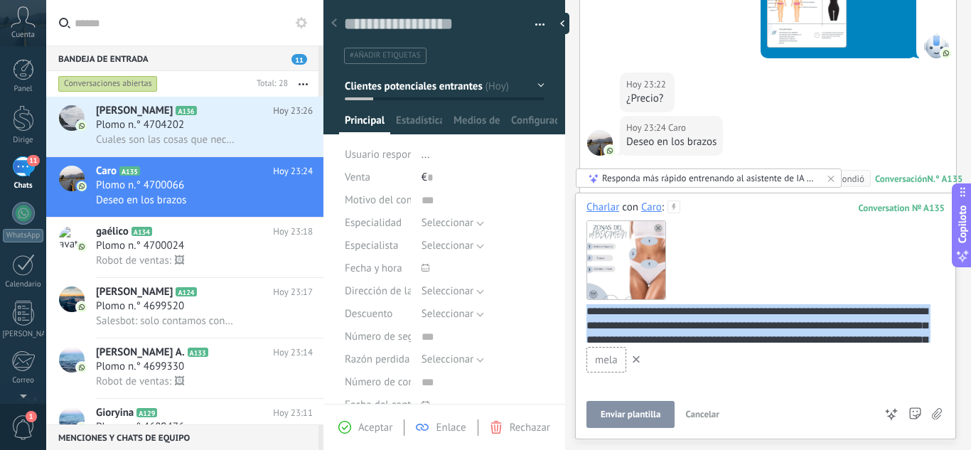
drag, startPoint x: 905, startPoint y: 337, endPoint x: 483, endPoint y: 106, distance: 481.2
click at [494, 106] on div "Guardar y crear Imprimir Administrar etiquetas" at bounding box center [646, 225] width 647 height 450
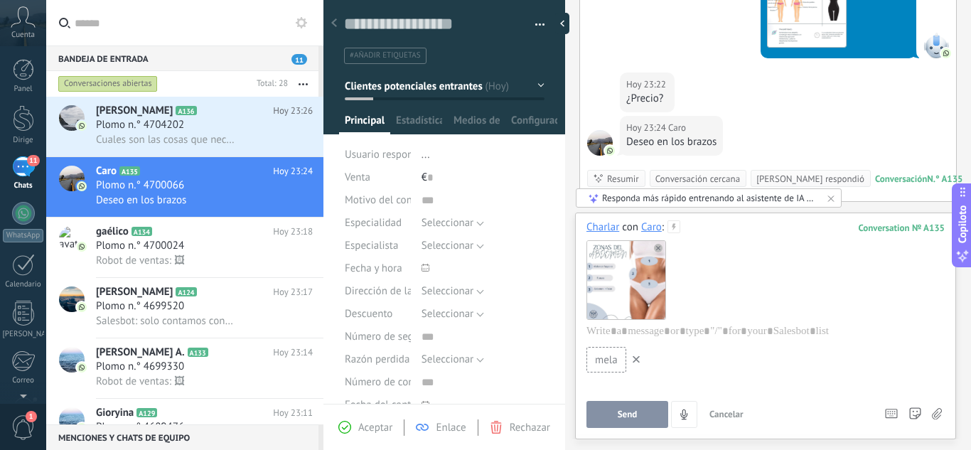
click at [626, 366] on div "mela" at bounding box center [765, 362] width 358 height 30
click at [635, 360] on use at bounding box center [635, 359] width 7 height 7
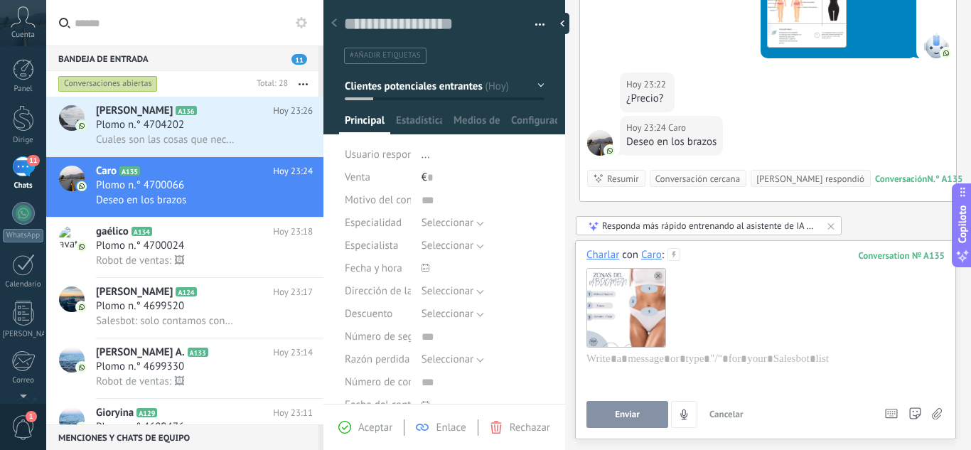
click at [660, 280] on div at bounding box center [625, 307] width 78 height 78
click at [661, 274] on use at bounding box center [658, 275] width 9 height 9
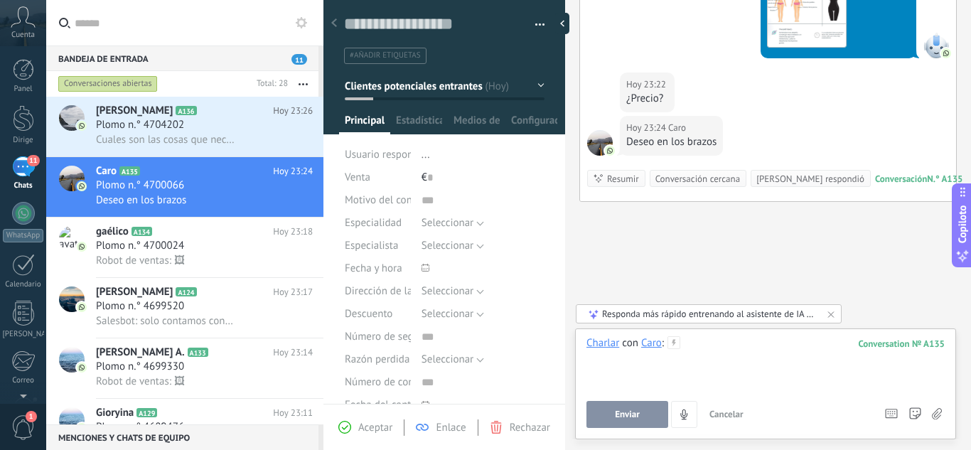
click at [711, 339] on div at bounding box center [765, 363] width 358 height 54
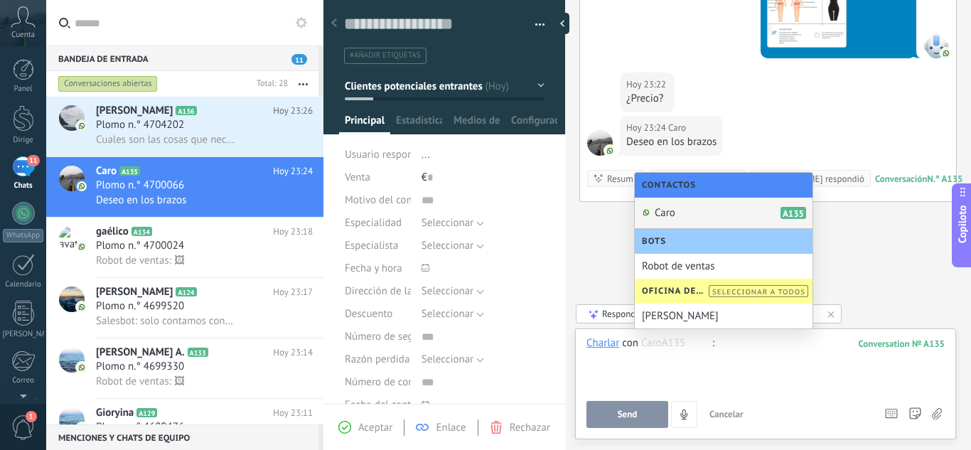
drag, startPoint x: 669, startPoint y: 355, endPoint x: 618, endPoint y: 349, distance: 50.9
click at [618, 349] on div "Charlar con Caro CaroA135 : 135" at bounding box center [765, 363] width 358 height 54
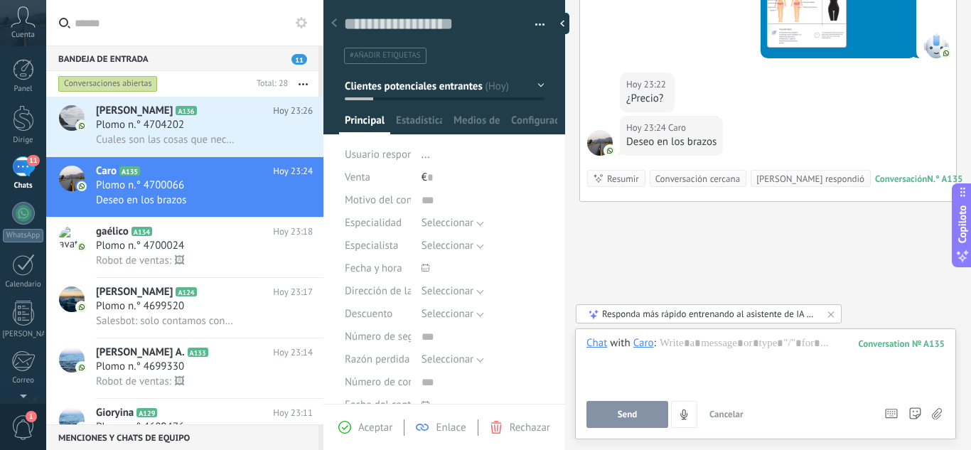
click at [645, 348] on div "Caro" at bounding box center [643, 342] width 21 height 13
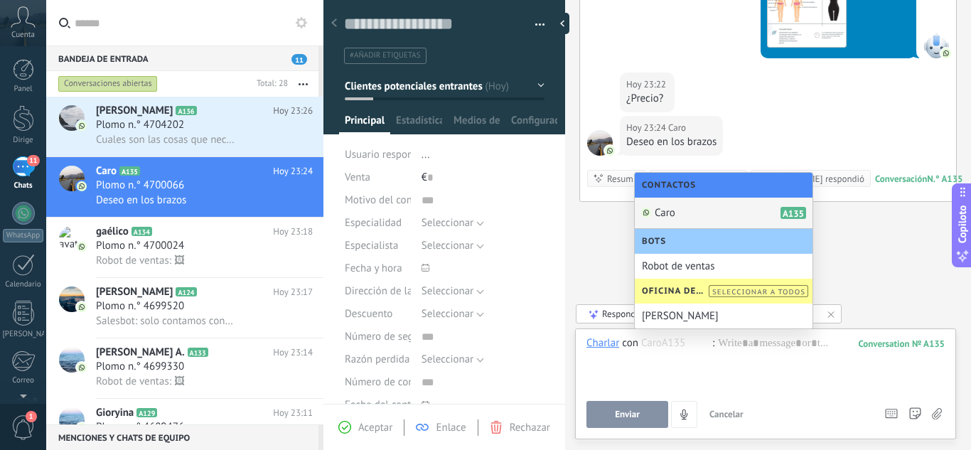
click at [643, 349] on div "Caro CaroA135" at bounding box center [676, 343] width 71 height 14
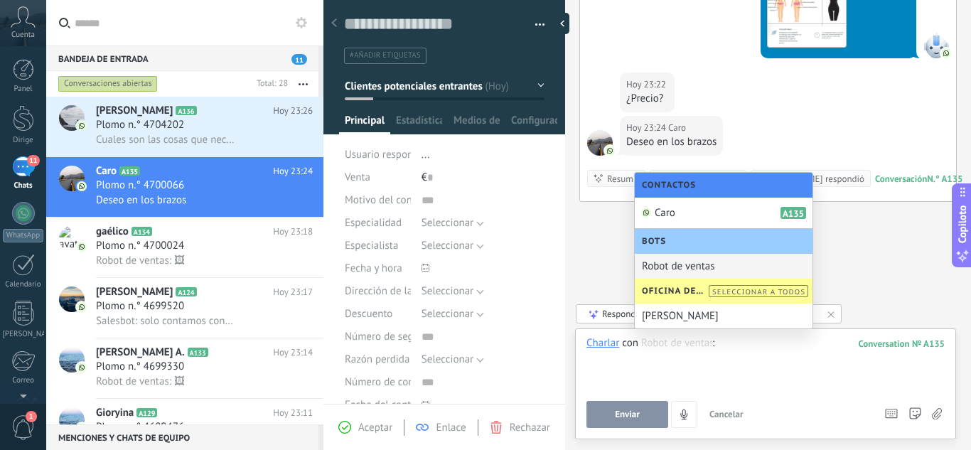
click at [742, 372] on div at bounding box center [765, 363] width 358 height 54
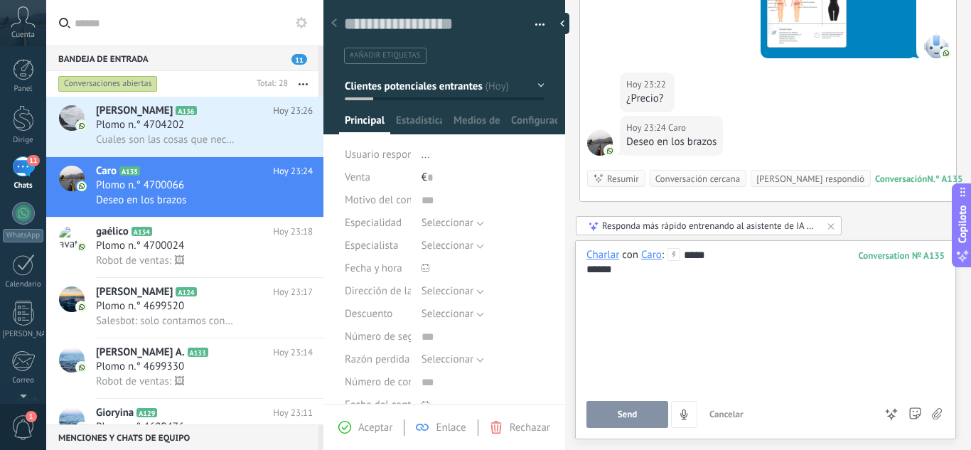
click at [780, 265] on div "******" at bounding box center [765, 269] width 358 height 14
click at [829, 227] on icon at bounding box center [830, 225] width 11 height 11
click at [598, 291] on div at bounding box center [765, 298] width 358 height 14
click at [641, 274] on div "******" at bounding box center [765, 269] width 358 height 14
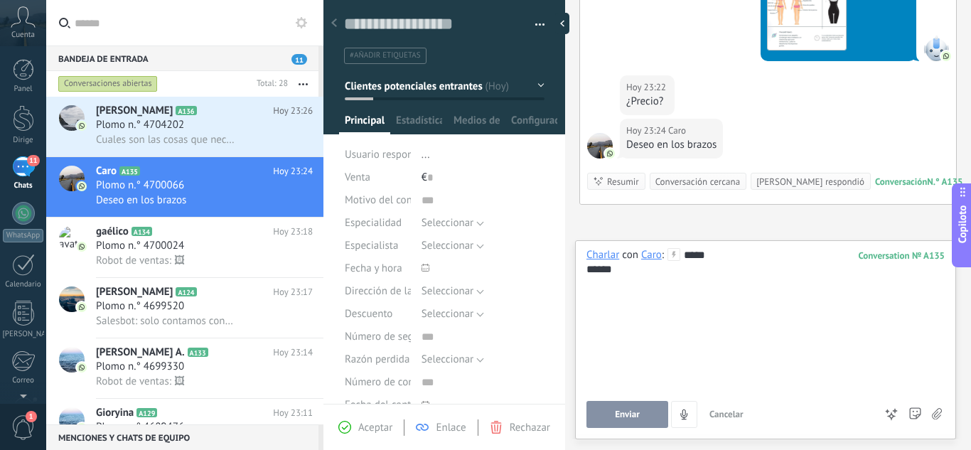
scroll to position [1018, 0]
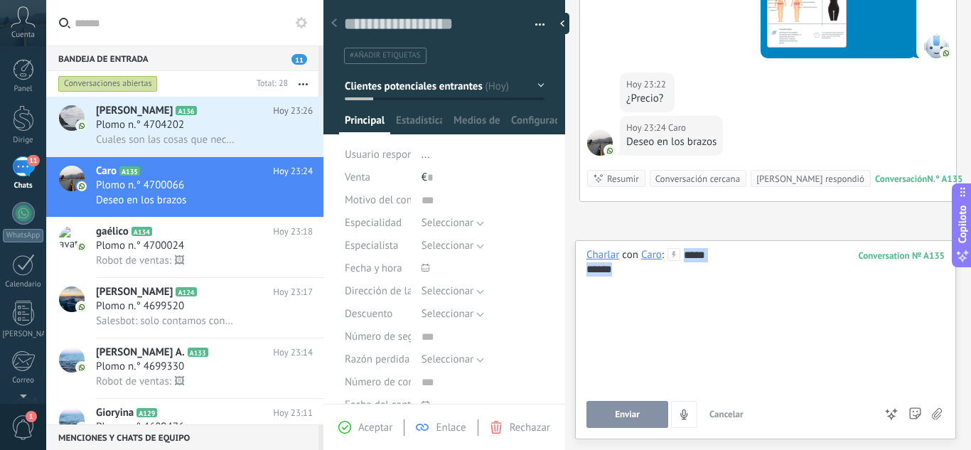
drag, startPoint x: 653, startPoint y: 274, endPoint x: 532, endPoint y: 232, distance: 127.9
click at [530, 234] on div "Guardar y crear Imprimir Administrar etiquetas" at bounding box center [646, 225] width 647 height 450
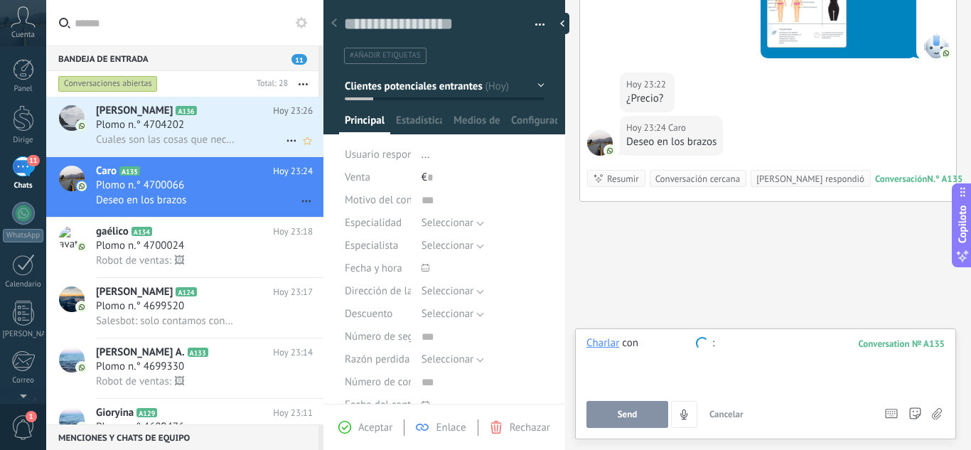
click at [201, 123] on div "Plomo n.° 4704202" at bounding box center [204, 125] width 217 height 14
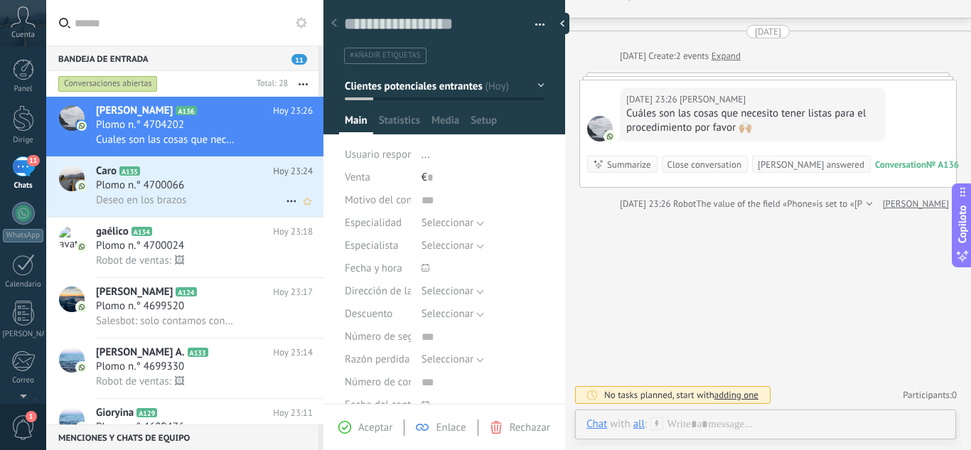
scroll to position [28, 0]
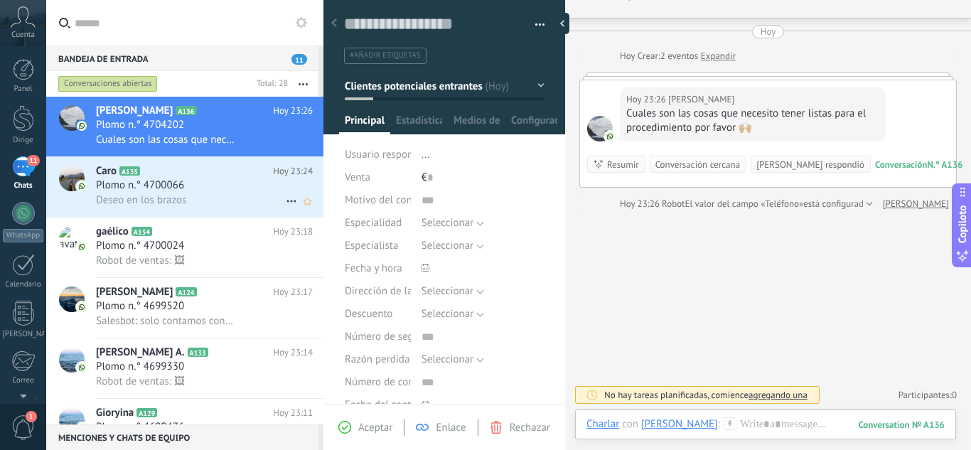
click at [169, 186] on font "Plomo n.° 4700066" at bounding box center [140, 185] width 88 height 14
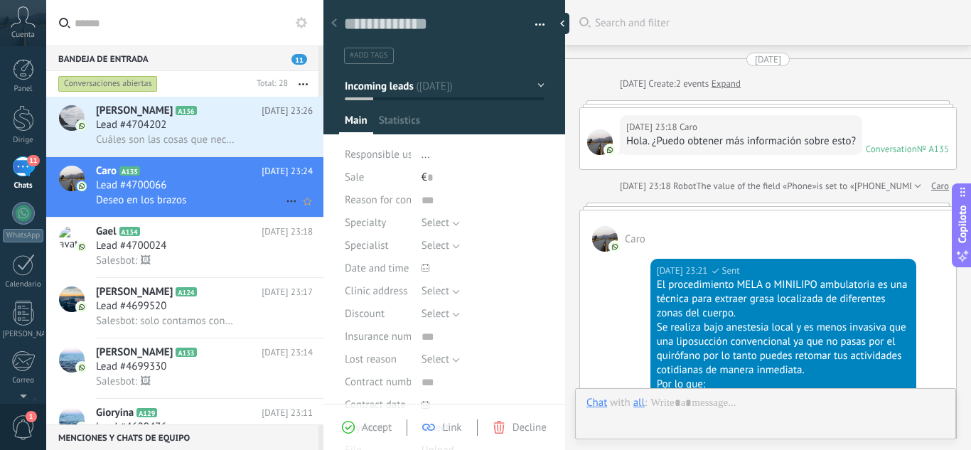
type textarea "**********"
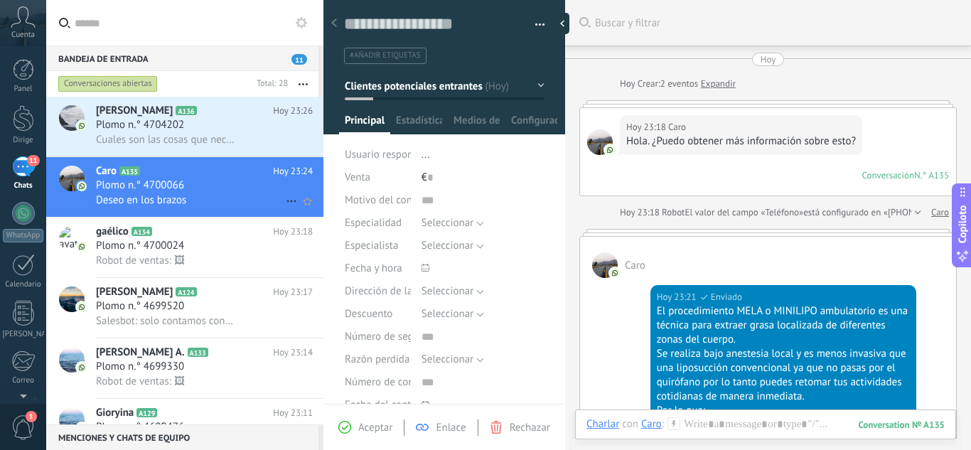
scroll to position [952, 0]
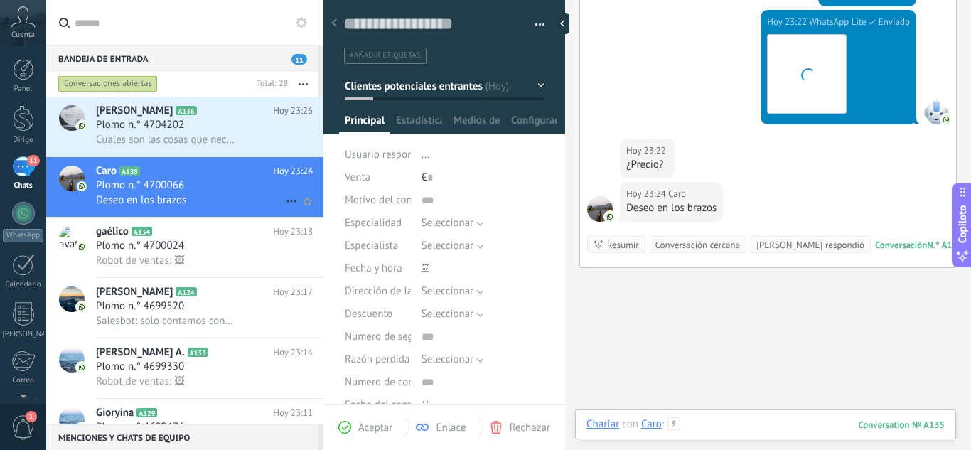
click at [699, 425] on div at bounding box center [765, 438] width 358 height 43
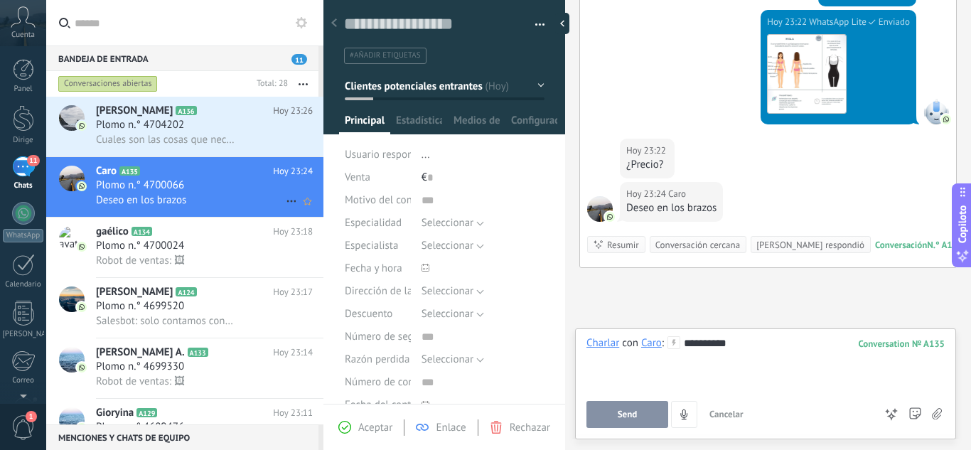
click at [628, 420] on button "Send" at bounding box center [627, 414] width 82 height 27
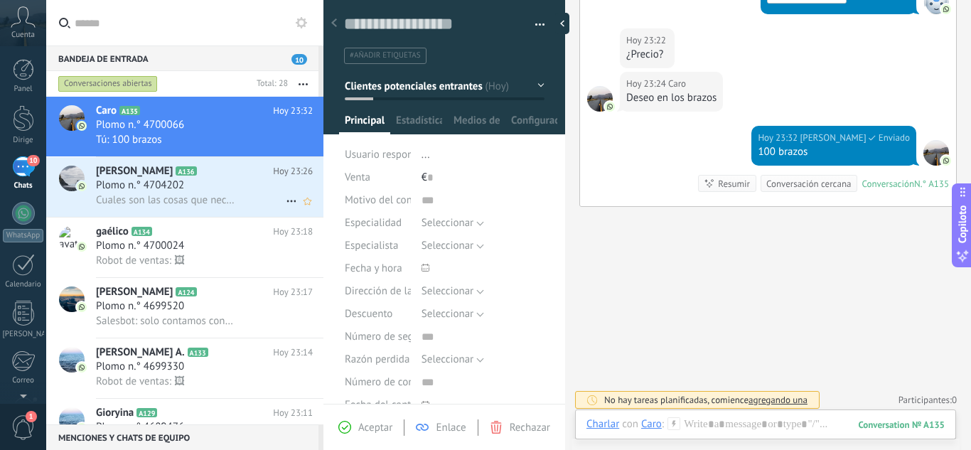
scroll to position [925, 0]
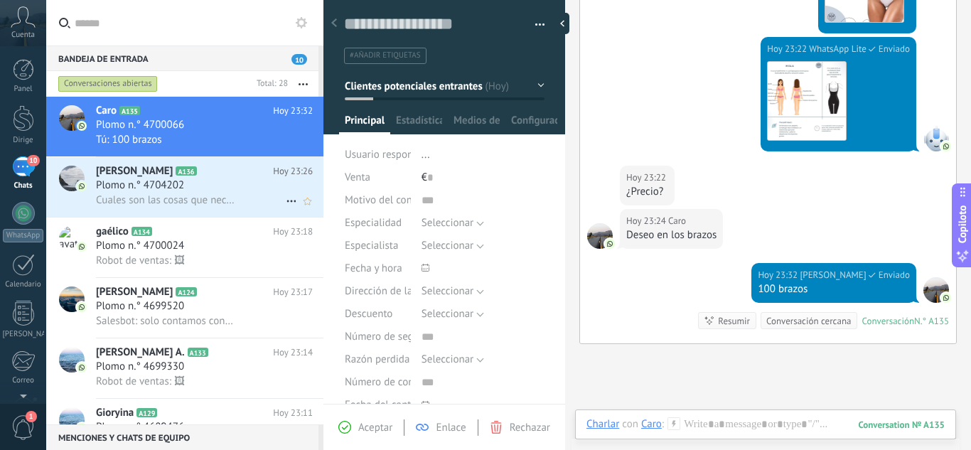
click at [866, 289] on div "100 brazos" at bounding box center [834, 289] width 152 height 14
click at [860, 272] on font "[PERSON_NAME]" at bounding box center [832, 275] width 66 height 12
click at [758, 289] on font "100 brazos" at bounding box center [783, 289] width 50 height 14
click at [743, 424] on div at bounding box center [765, 438] width 358 height 43
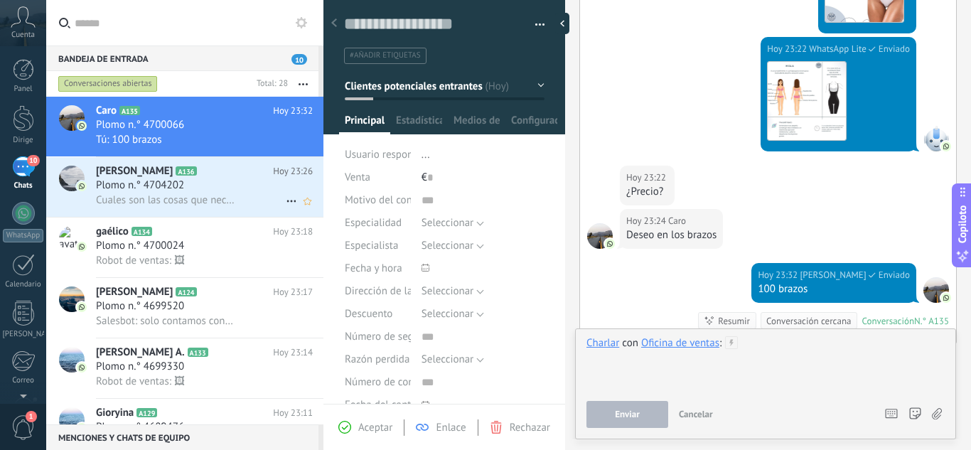
click at [826, 357] on div at bounding box center [765, 363] width 358 height 54
click at [765, 336] on div at bounding box center [765, 363] width 358 height 54
click at [756, 345] on div at bounding box center [765, 363] width 358 height 54
drag, startPoint x: 762, startPoint y: 350, endPoint x: 642, endPoint y: 347, distance: 119.4
click at [608, 344] on div "Charlar con Oficina de ventas :" at bounding box center [765, 363] width 358 height 54
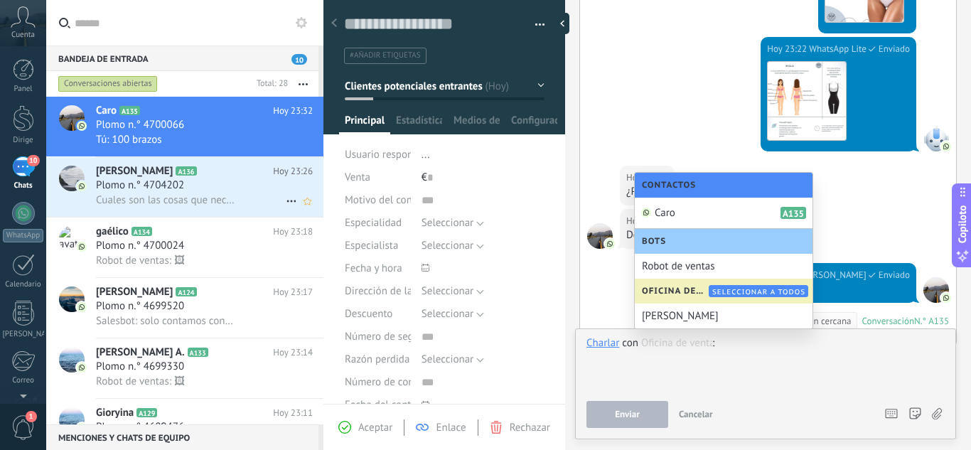
click at [713, 356] on div at bounding box center [765, 363] width 358 height 54
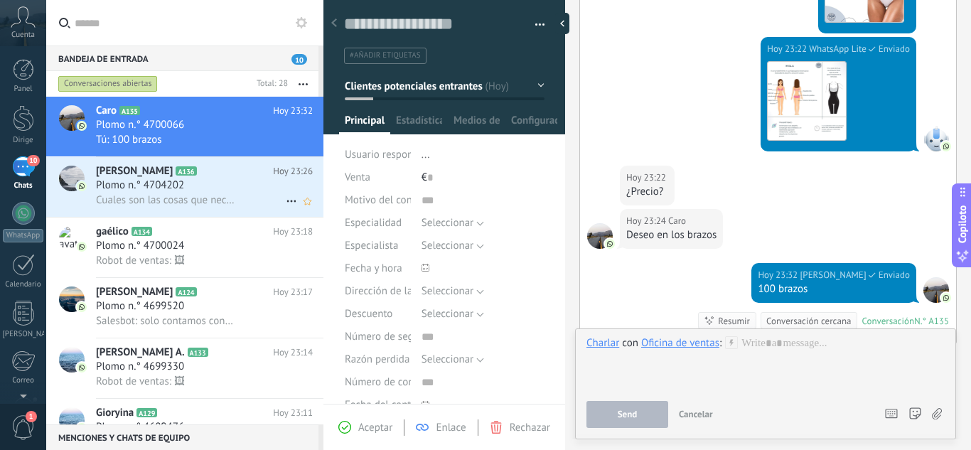
click at [144, 174] on font "[PERSON_NAME]" at bounding box center [134, 171] width 77 height 14
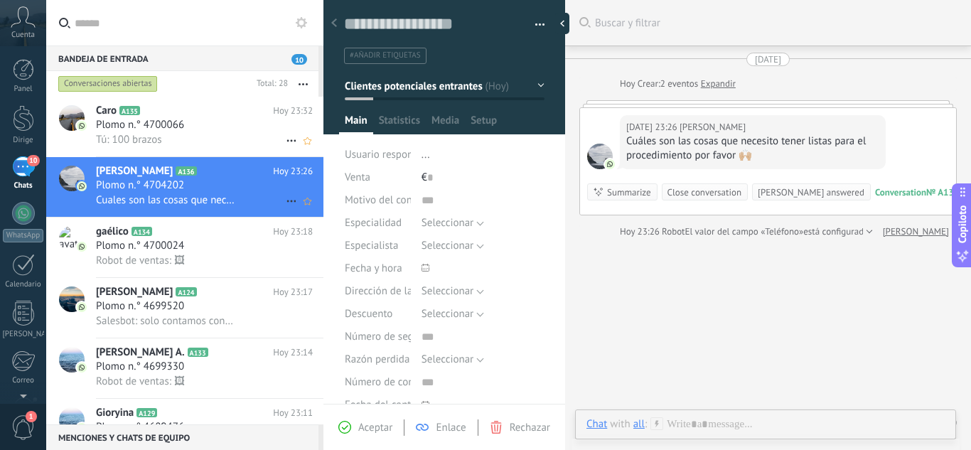
scroll to position [28, 0]
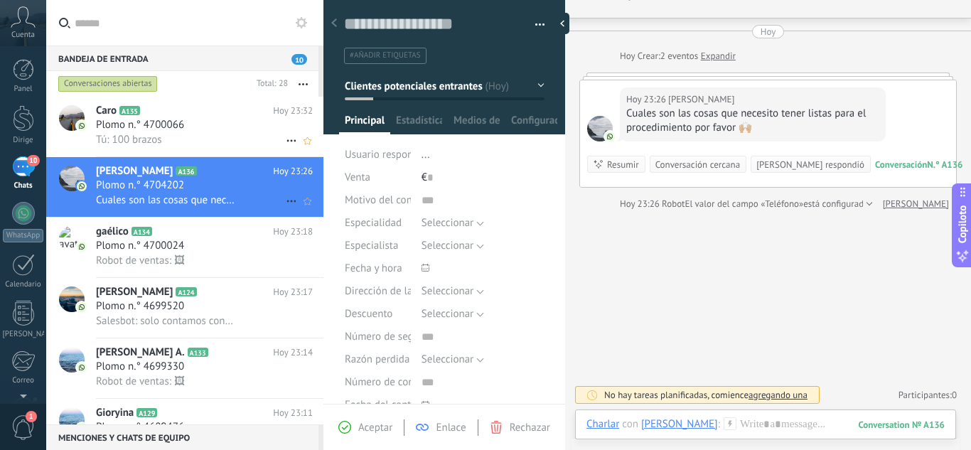
click at [168, 133] on h3 "Tú: 100 brazos" at bounding box center [132, 140] width 73 height 14
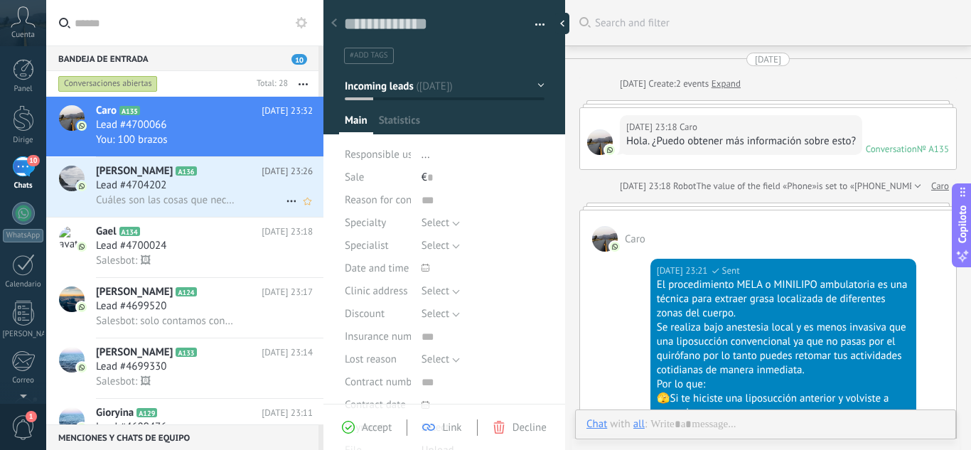
type textarea "**********"
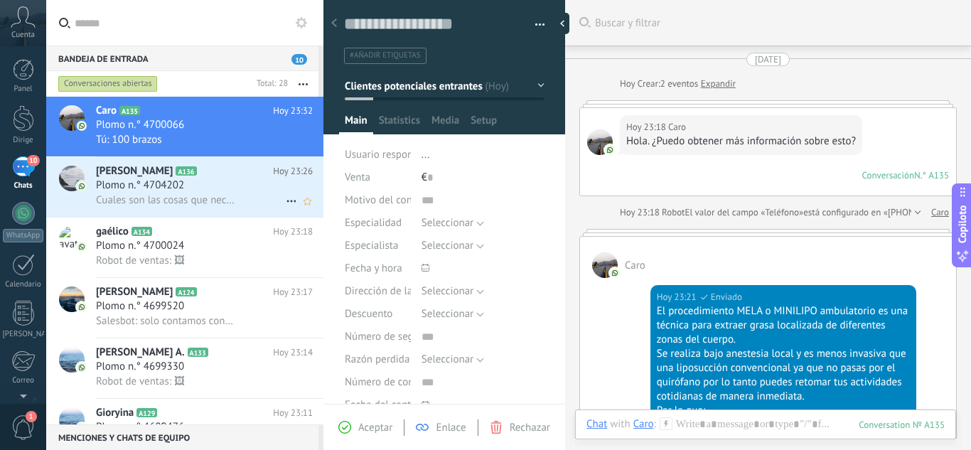
scroll to position [1003, 0]
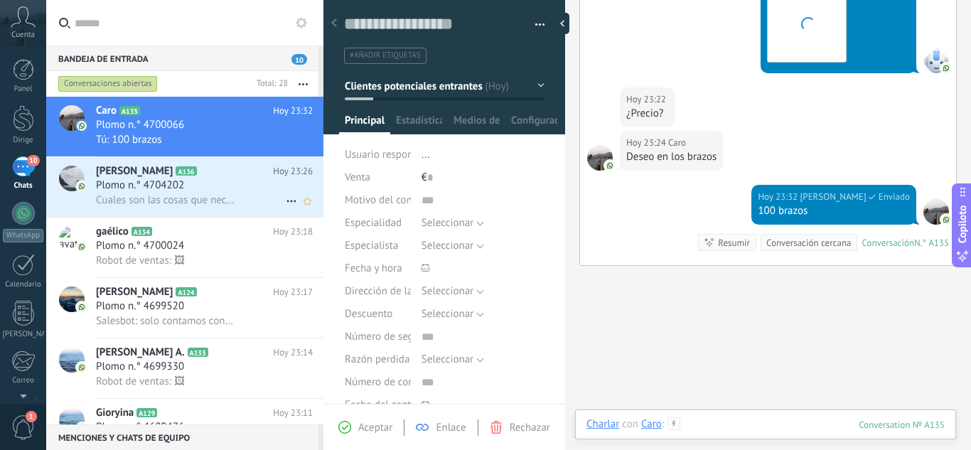
click at [702, 424] on div at bounding box center [765, 438] width 358 height 43
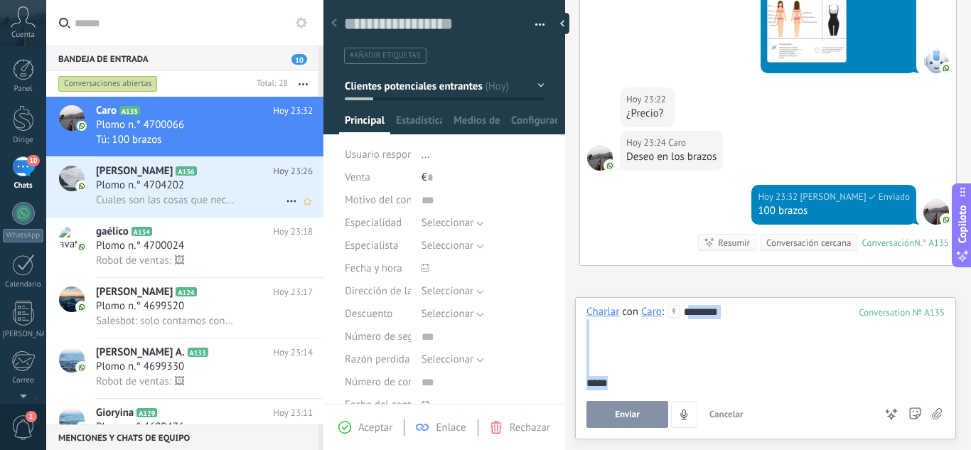
drag, startPoint x: 617, startPoint y: 371, endPoint x: 689, endPoint y: 304, distance: 98.1
click at [688, 303] on div "Charlar Correo electrónico Nota Tarea Charlar con Caro : 135 ******** **** Envi…" at bounding box center [765, 368] width 381 height 142
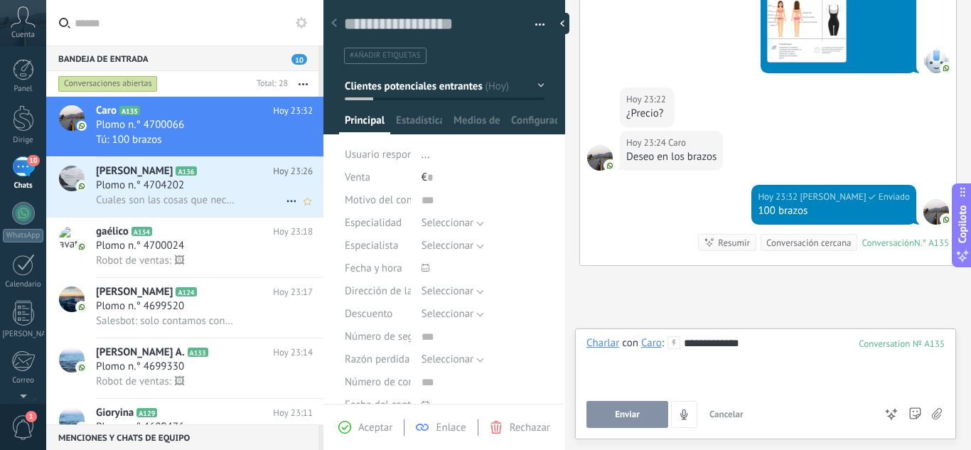
click at [632, 411] on font "Enviar" at bounding box center [627, 414] width 25 height 12
click at [671, 411] on button "4" at bounding box center [684, 414] width 26 height 27
click at [632, 411] on button "4" at bounding box center [639, 414] width 26 height 27
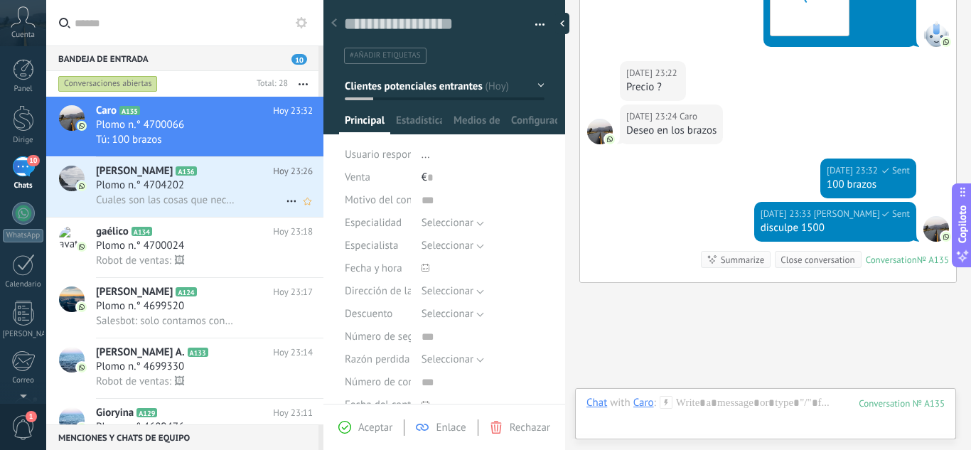
scroll to position [1111, 0]
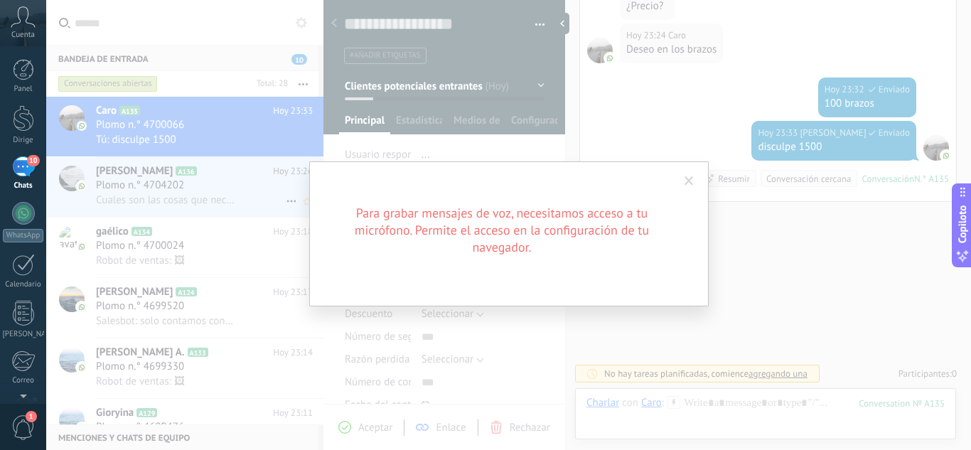
click at [692, 178] on span at bounding box center [688, 181] width 9 height 10
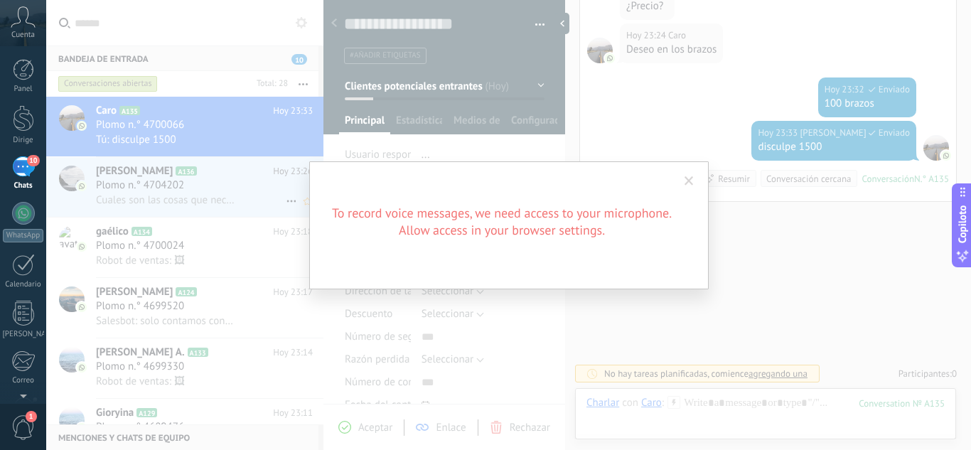
click at [168, 187] on div "To record voice messages, we need access to your microphone. Allow access in yo…" at bounding box center [508, 225] width 925 height 450
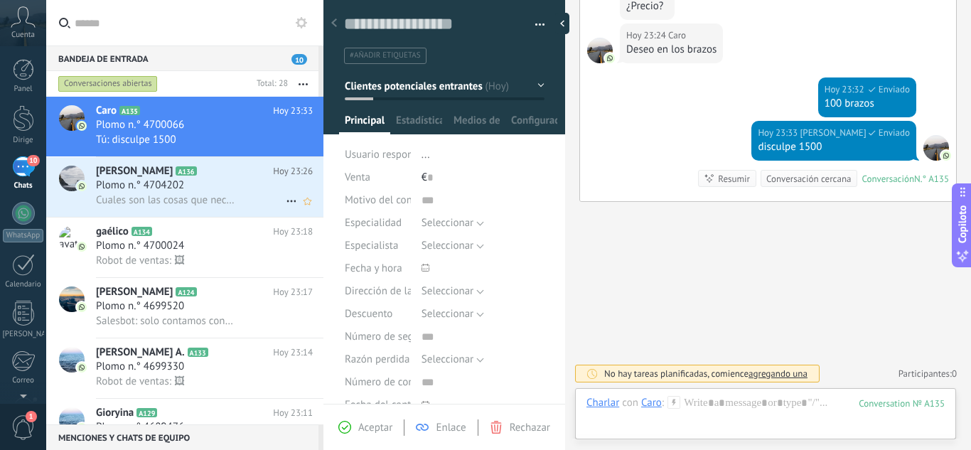
click at [249, 205] on div "Cuales son las cosas que necesito tener listas para el procedimiento por favor …" at bounding box center [204, 200] width 217 height 15
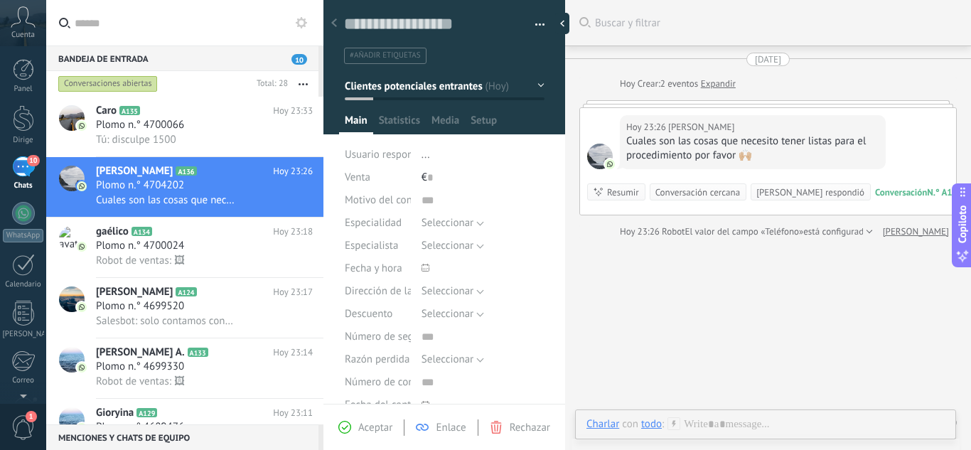
scroll to position [28, 0]
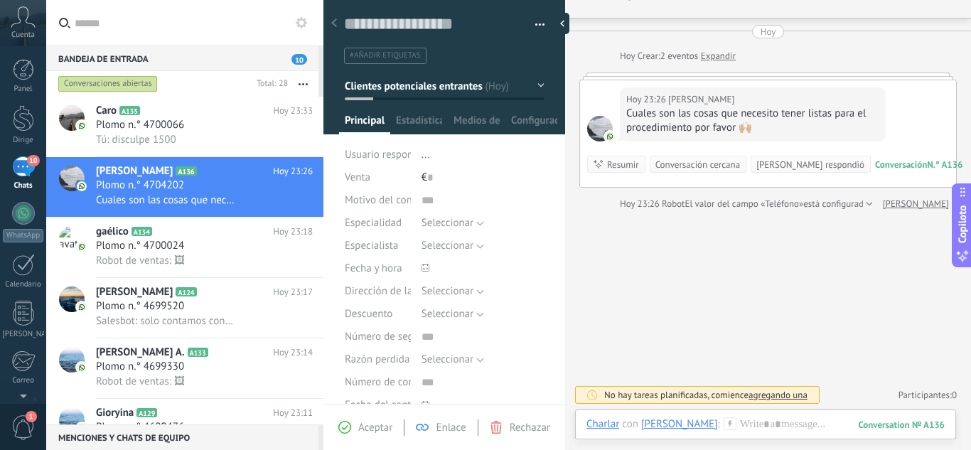
click at [654, 77] on div at bounding box center [767, 75] width 377 height 7
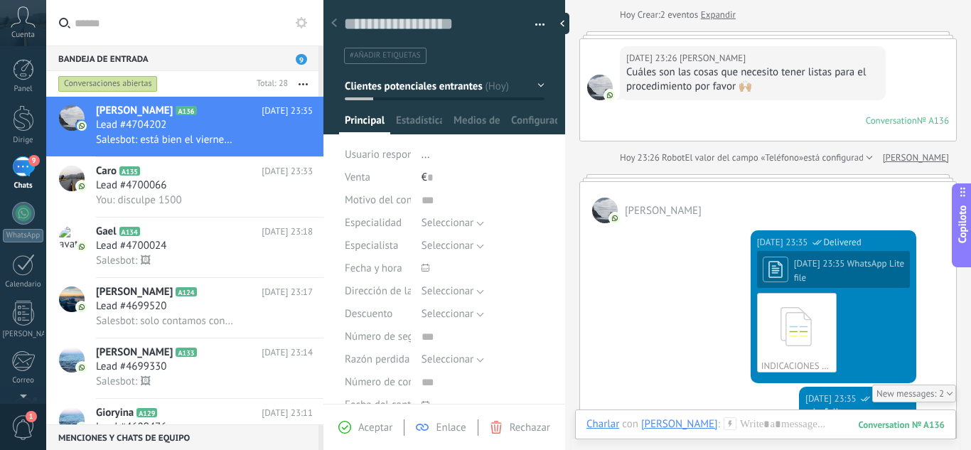
scroll to position [115, 0]
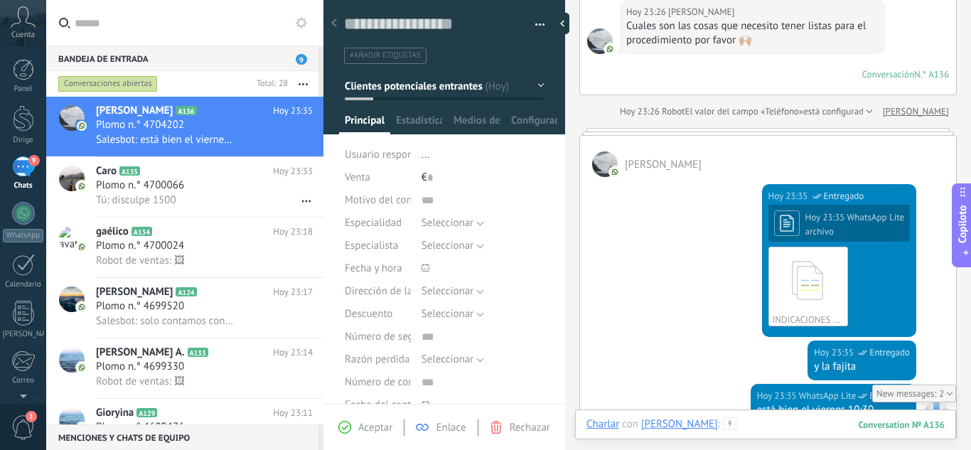
click at [735, 419] on div at bounding box center [765, 438] width 358 height 43
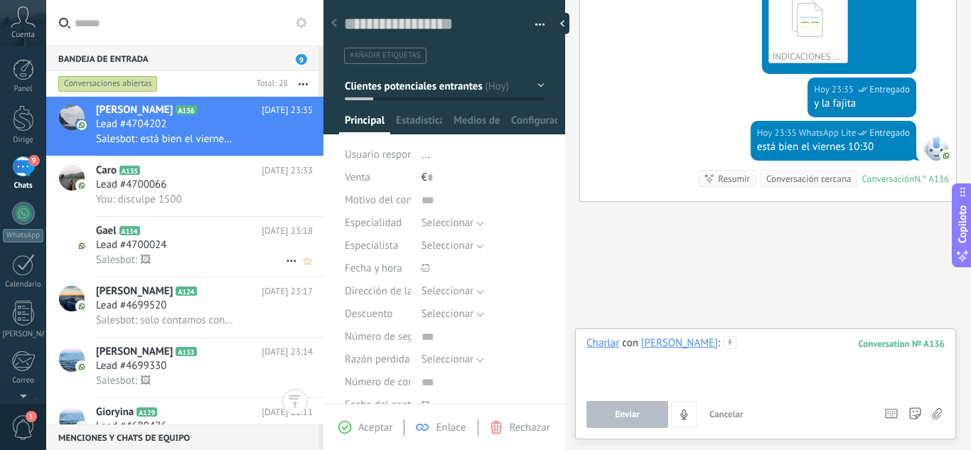
scroll to position [0, 0]
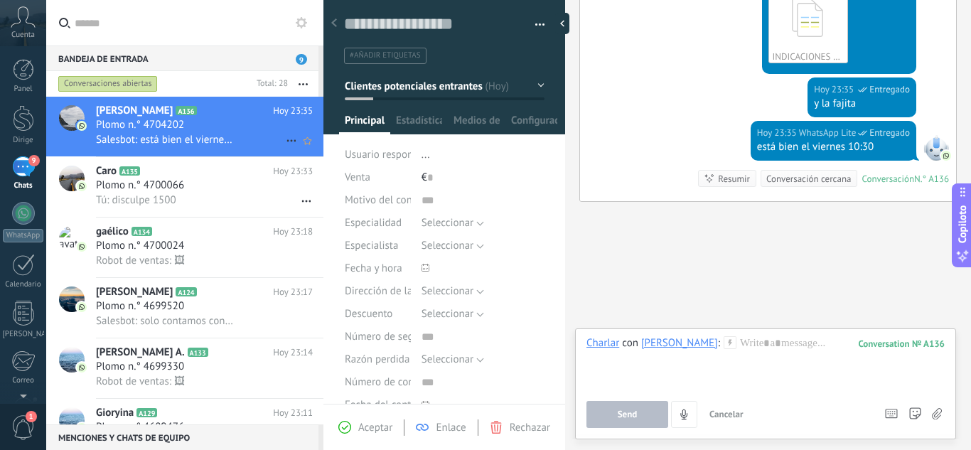
click at [188, 137] on font "Salesbot: está bien el viernes 10:30" at bounding box center [176, 140] width 161 height 14
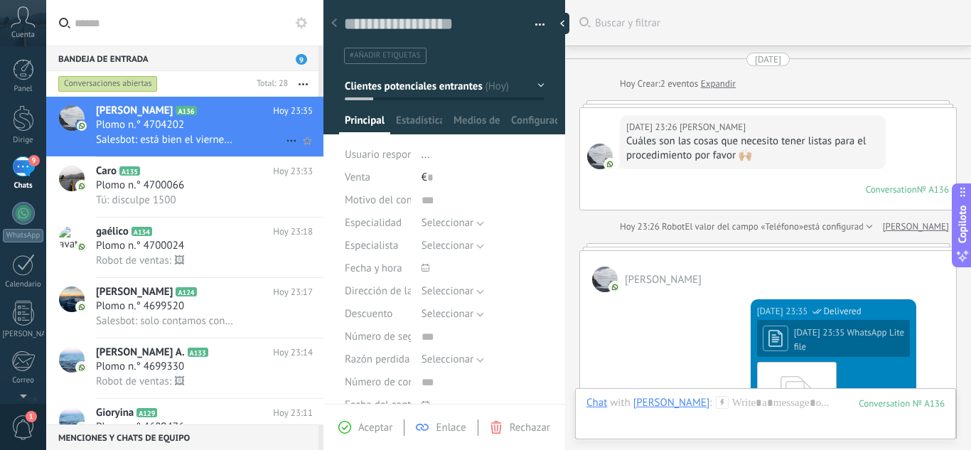
scroll to position [378, 0]
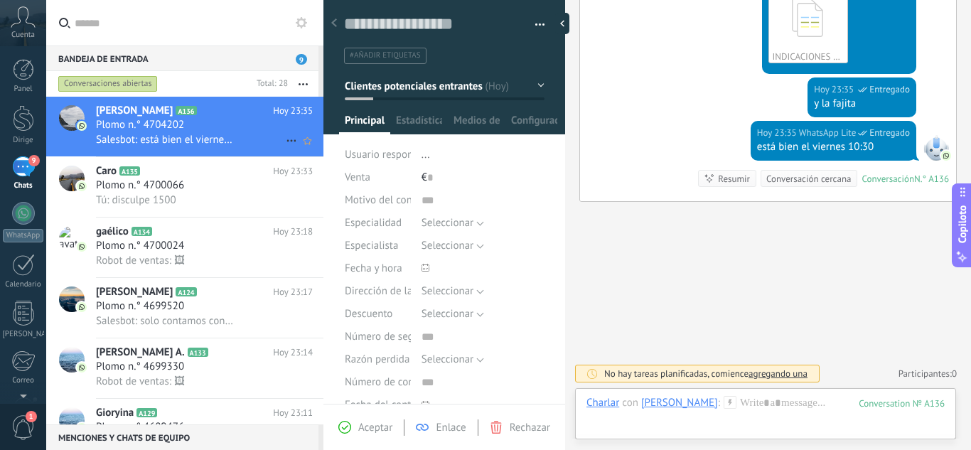
click at [959, 240] on button "Copiloto" at bounding box center [962, 225] width 20 height 84
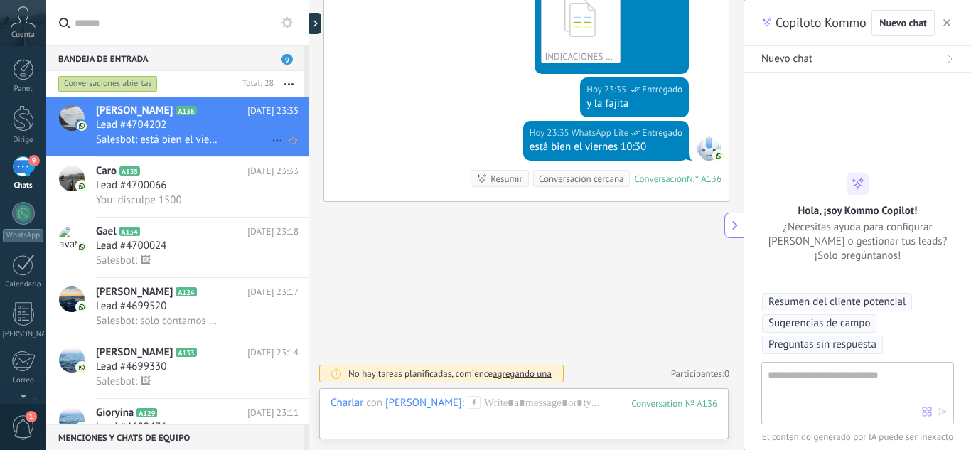
type textarea "**********"
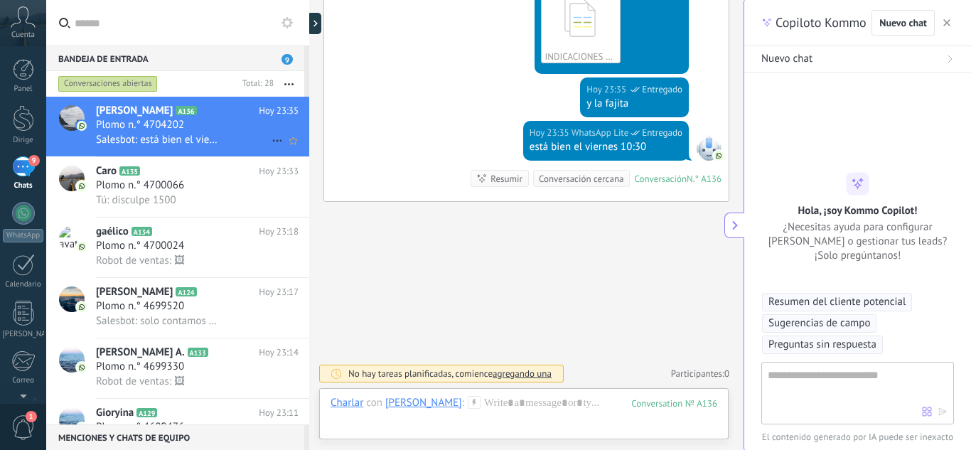
scroll to position [43, 0]
click at [944, 15] on button "button" at bounding box center [946, 22] width 14 height 17
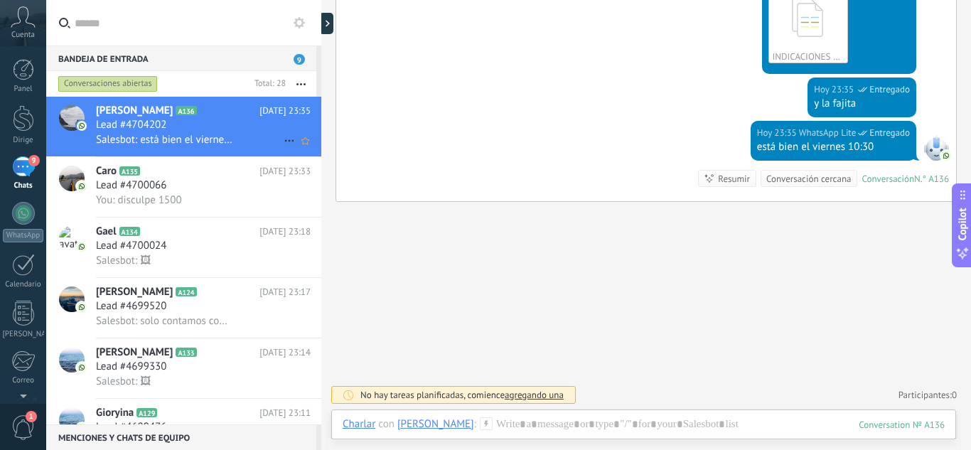
scroll to position [338, 0]
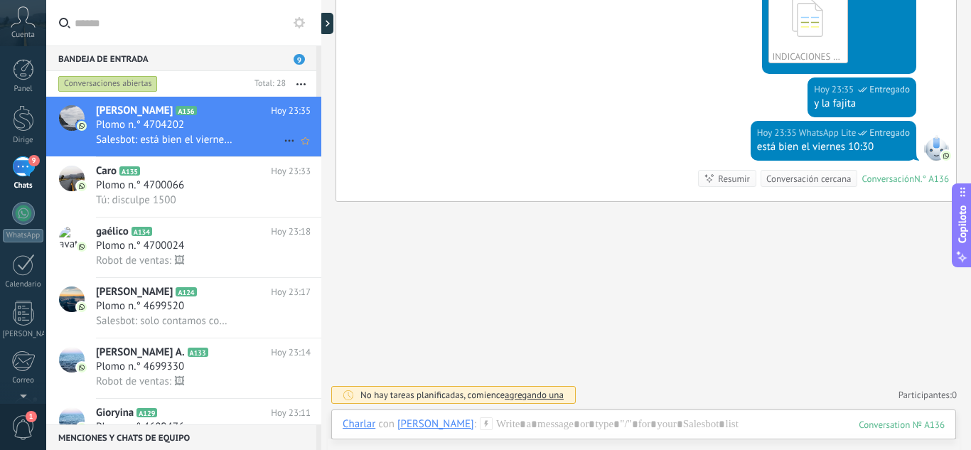
click at [959, 242] on button "Copiloto" at bounding box center [962, 225] width 20 height 84
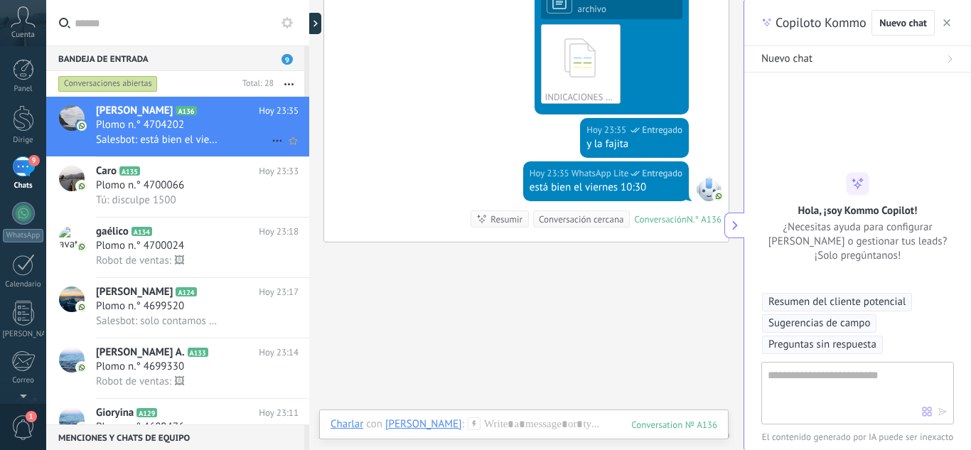
click at [820, 397] on textarea at bounding box center [845, 392] width 154 height 51
type textarea "**********"
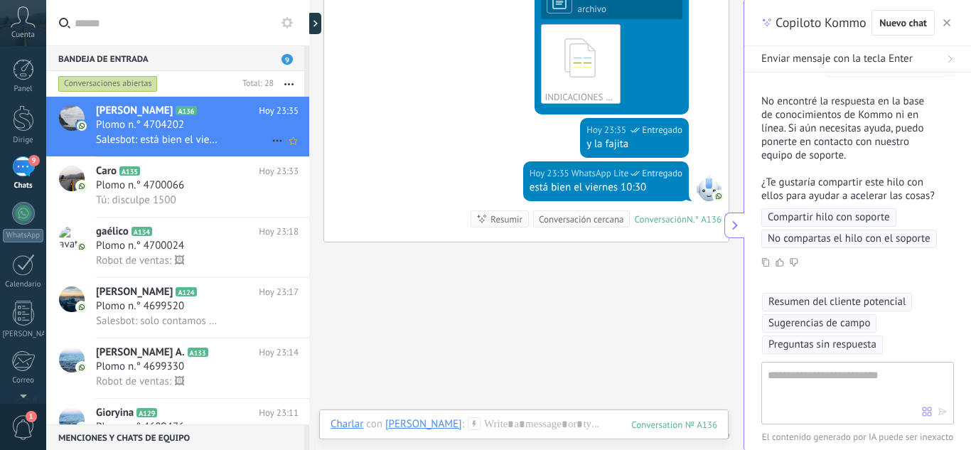
scroll to position [83, 0]
click at [832, 376] on textarea at bounding box center [845, 392] width 154 height 51
type textarea "**"
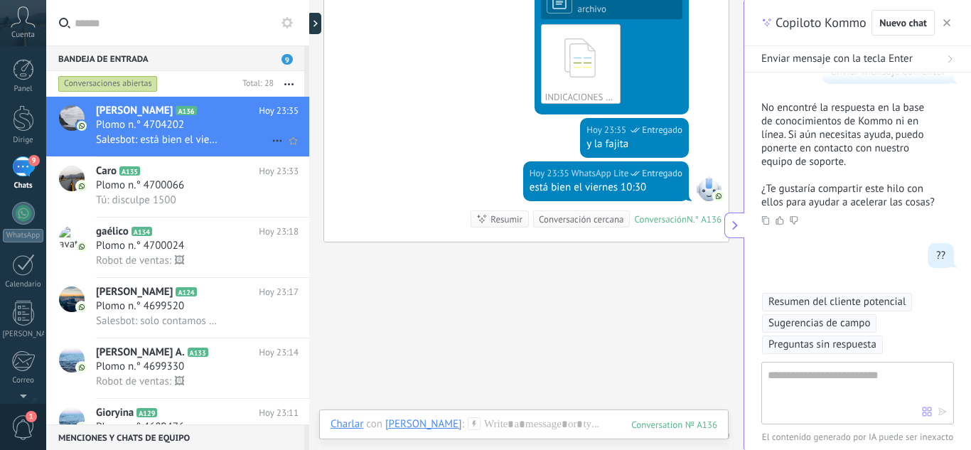
scroll to position [97, 0]
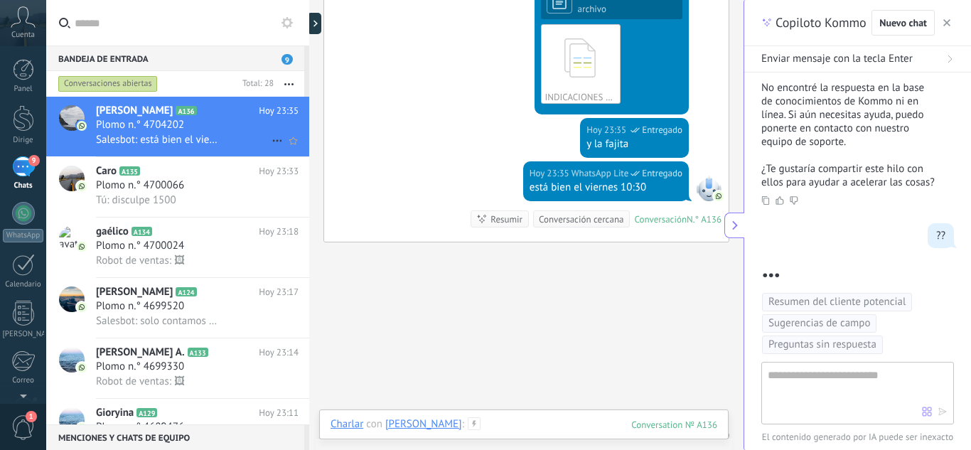
click at [519, 431] on div at bounding box center [523, 438] width 387 height 43
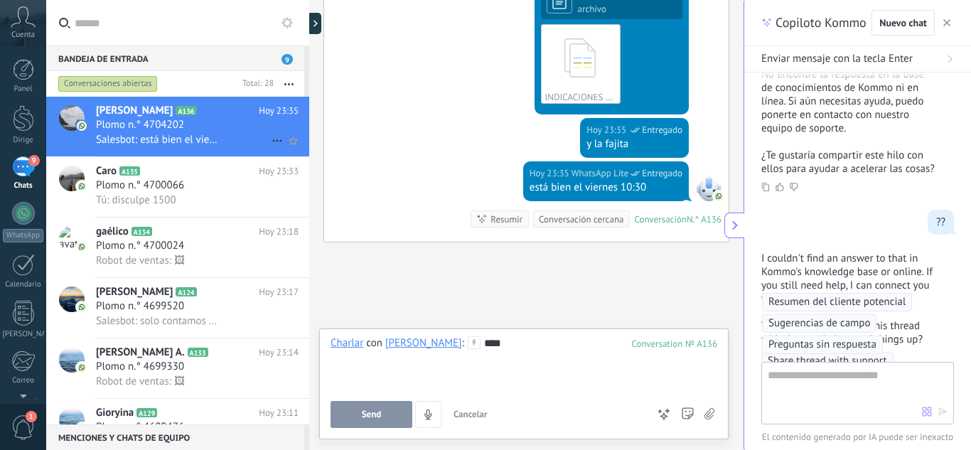
scroll to position [254, 0]
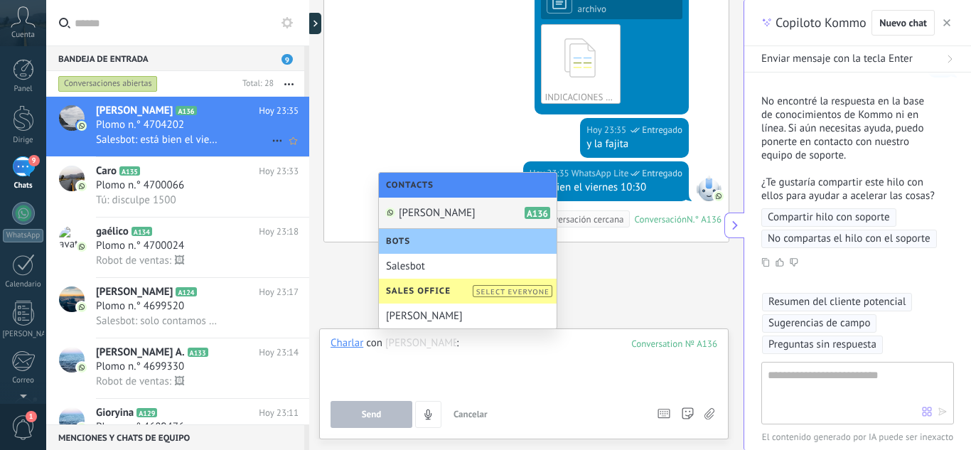
click at [82, 172] on div at bounding box center [72, 179] width 26 height 26
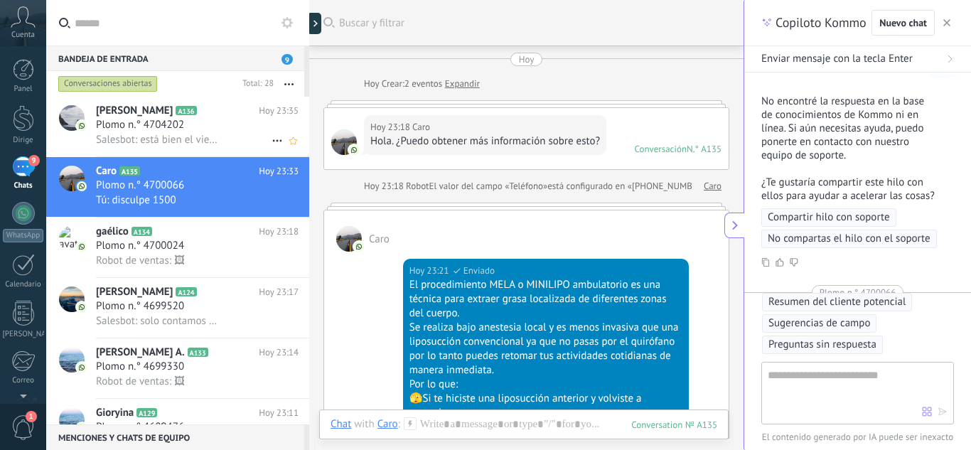
scroll to position [1020, 0]
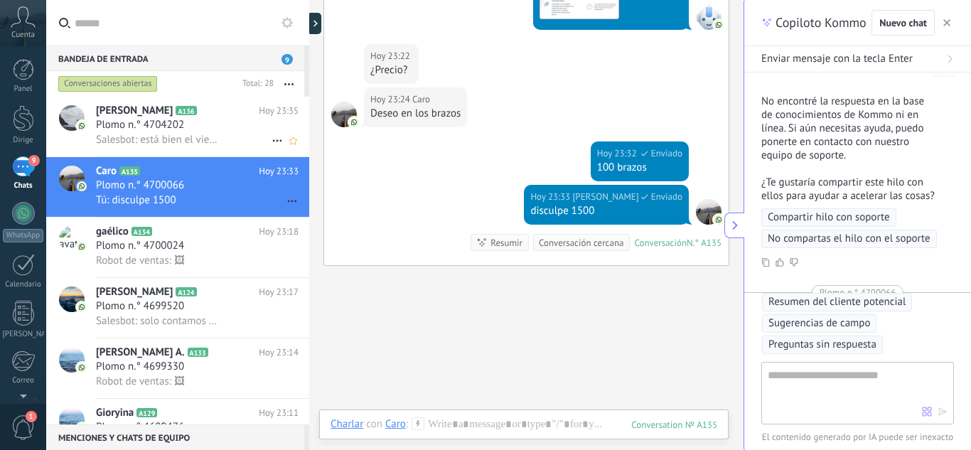
click at [169, 130] on font "Plomo n.° 4704202" at bounding box center [140, 125] width 88 height 14
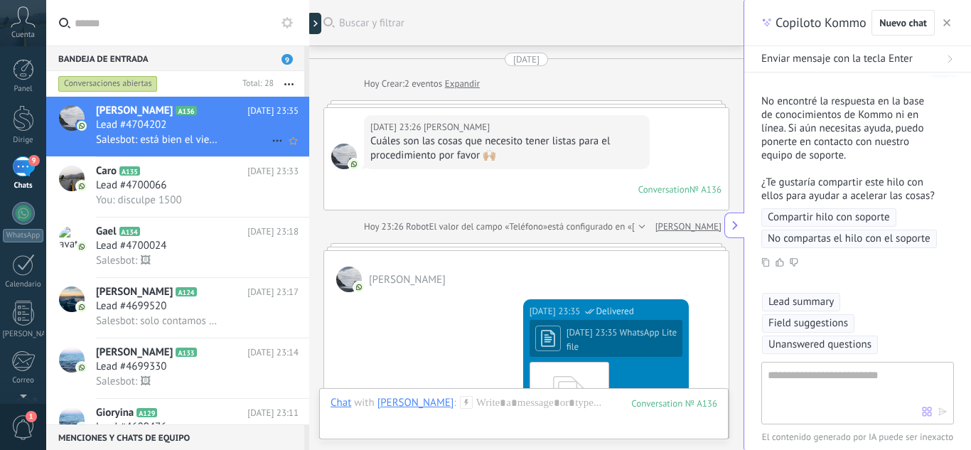
click at [483, 413] on div at bounding box center [523, 417] width 387 height 43
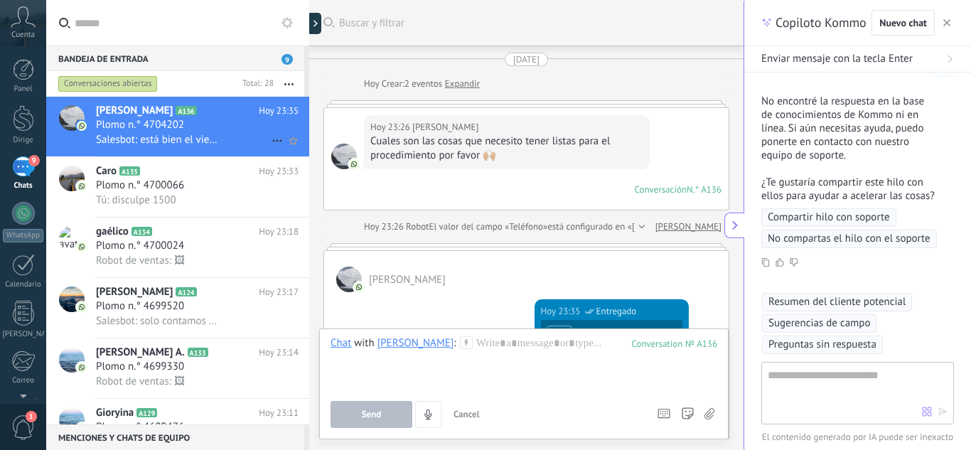
scroll to position [378, 0]
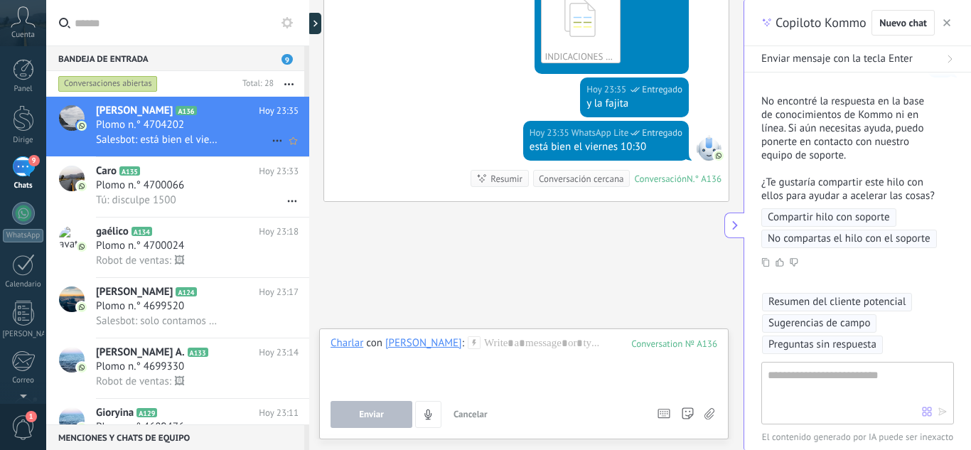
click at [145, 181] on font "Plomo n.° 4700066" at bounding box center [140, 185] width 88 height 14
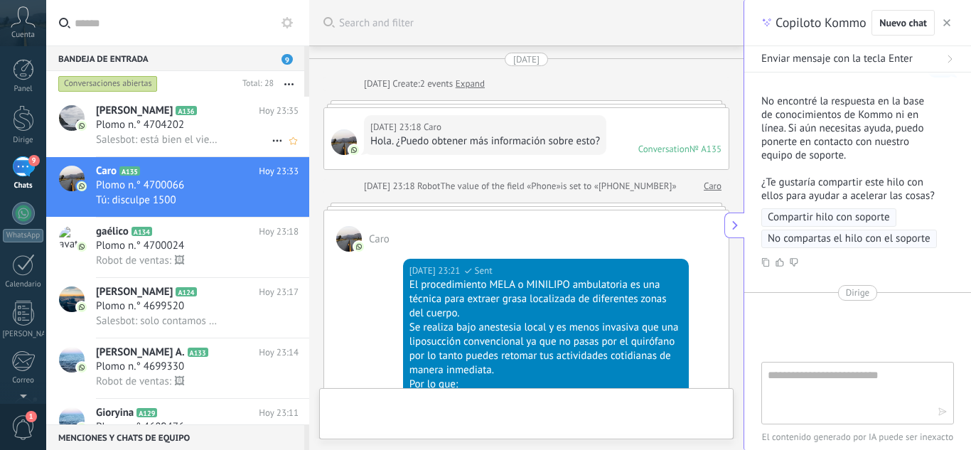
click at [188, 129] on div "Plomo n.° 4704202" at bounding box center [197, 125] width 203 height 14
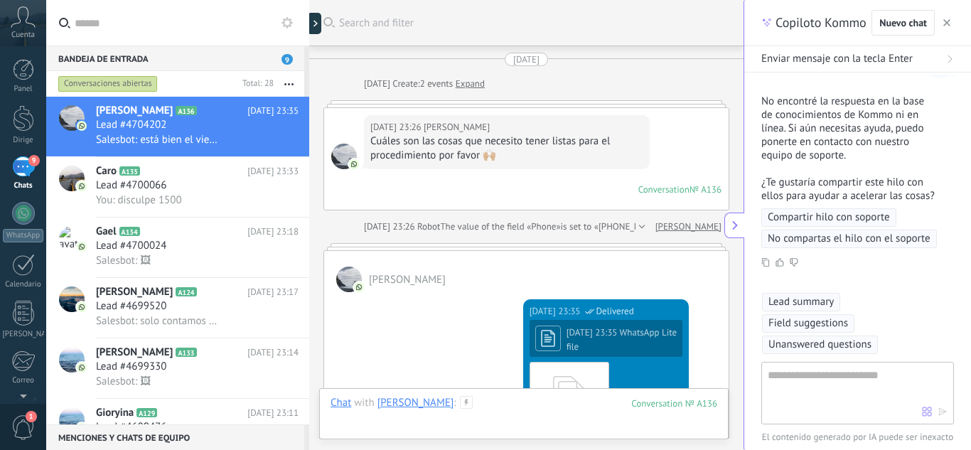
click at [485, 402] on div at bounding box center [523, 417] width 387 height 43
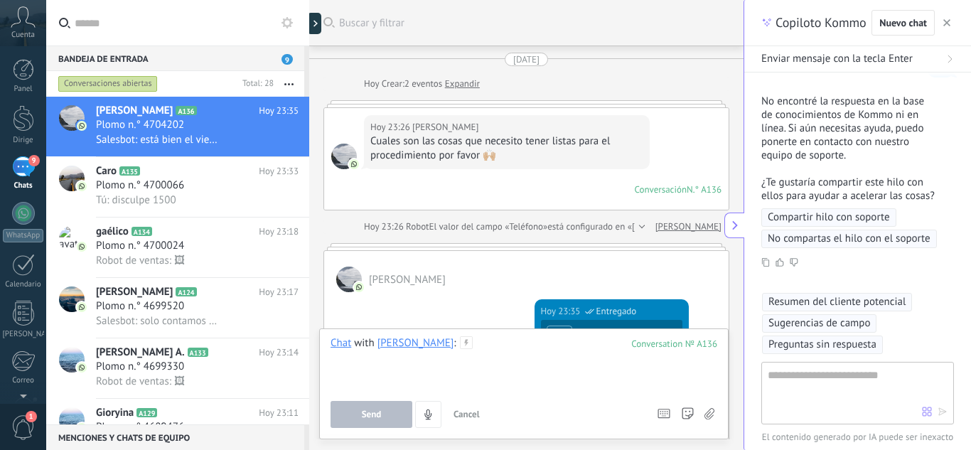
scroll to position [378, 0]
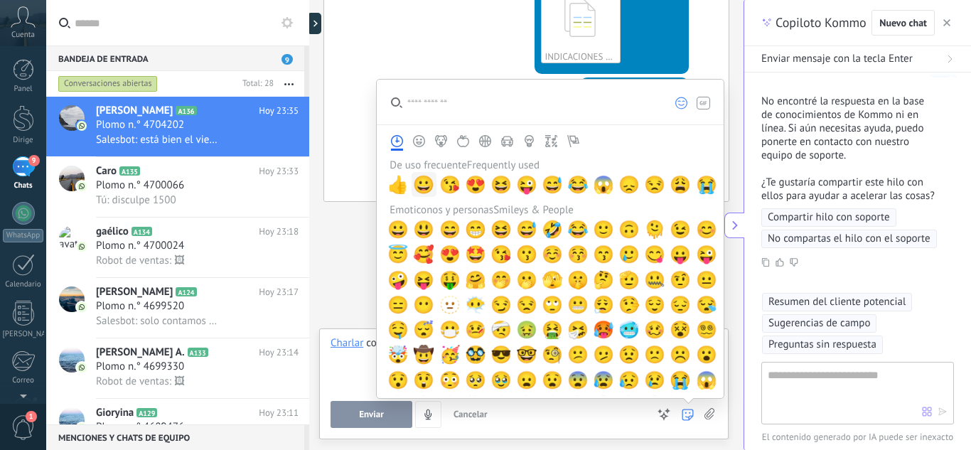
click at [422, 184] on span "😀 😀" at bounding box center [423, 185] width 21 height 20
click at [371, 370] on div "**********" at bounding box center [523, 363] width 387 height 54
click at [686, 409] on use at bounding box center [687, 414] width 11 height 11
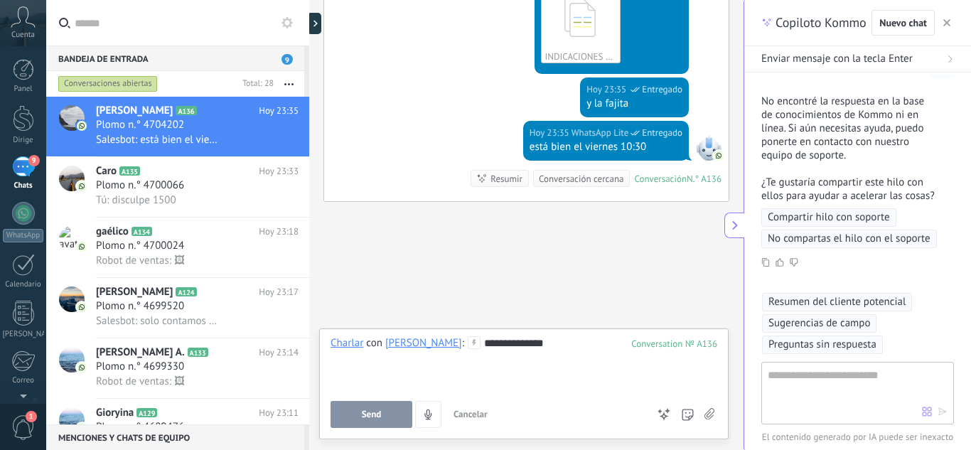
click at [569, 350] on div "**********" at bounding box center [523, 363] width 387 height 54
click at [576, 345] on div "**********" at bounding box center [523, 363] width 387 height 54
click at [399, 406] on button "Send" at bounding box center [371, 414] width 82 height 27
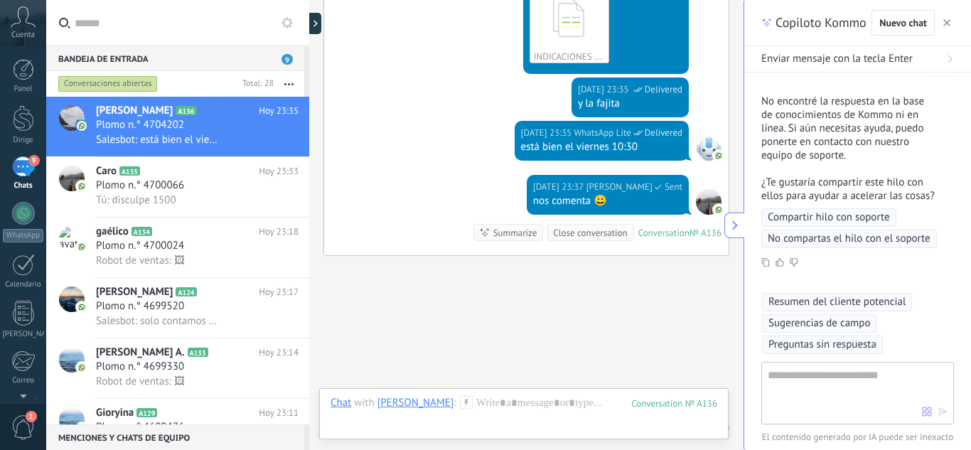
scroll to position [432, 0]
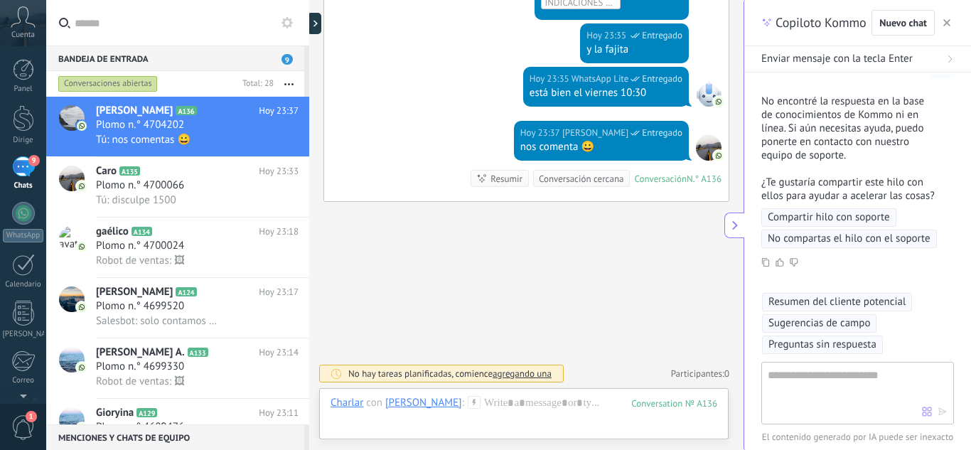
click at [950, 18] on button "button" at bounding box center [946, 22] width 14 height 17
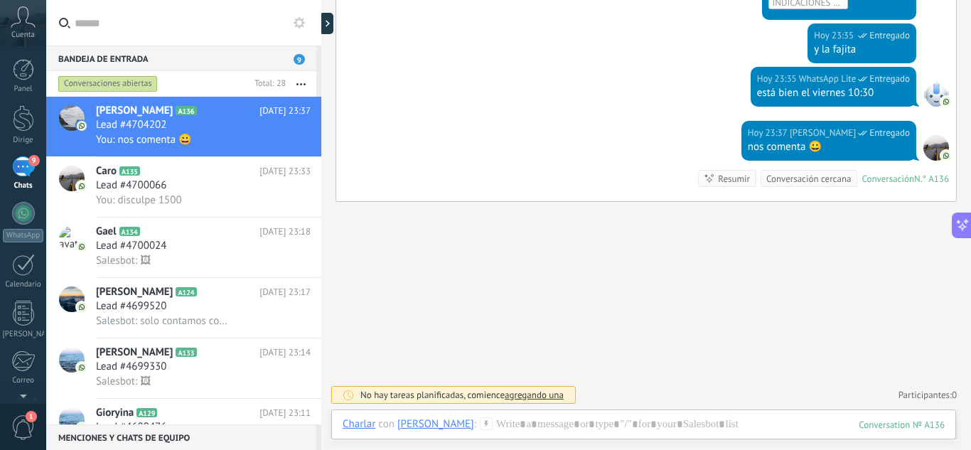
type textarea "**********"
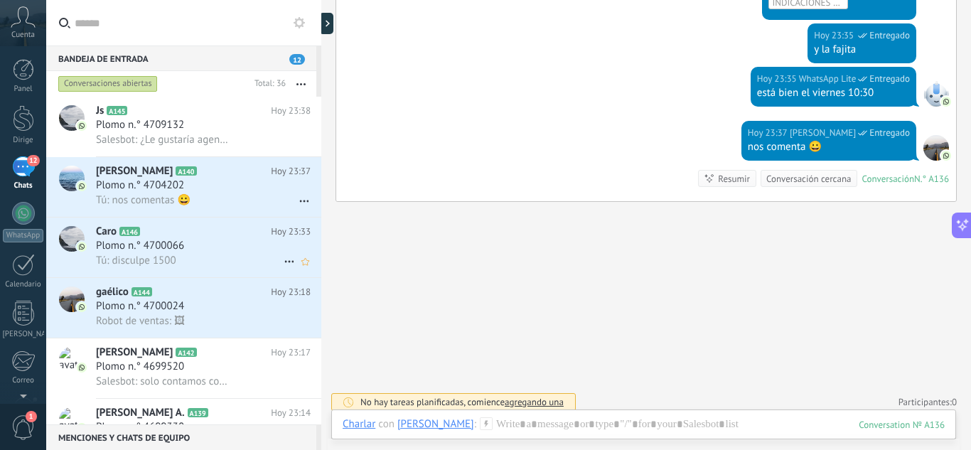
scroll to position [178, 0]
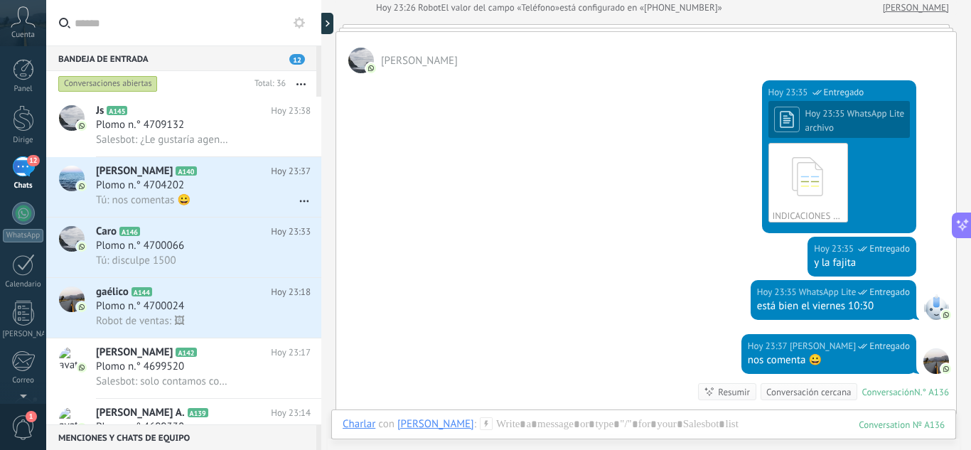
click at [174, 185] on font "Plomo n.° 4704202" at bounding box center [140, 185] width 88 height 14
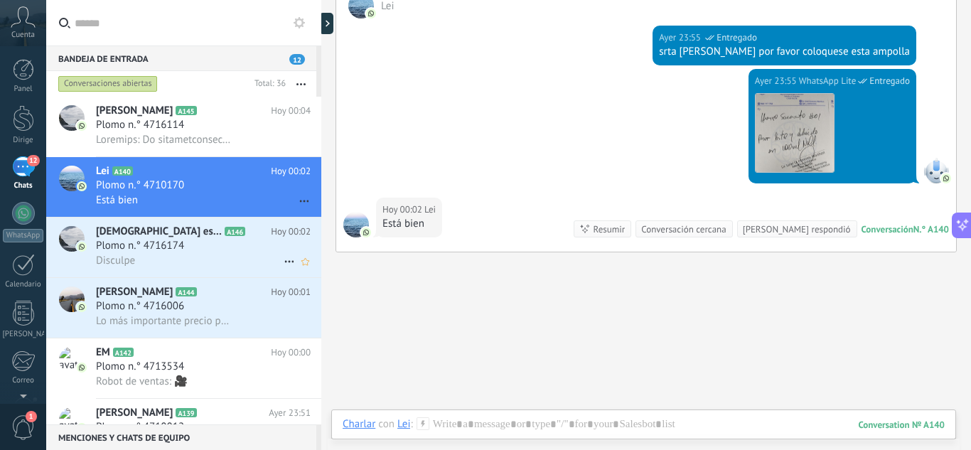
drag, startPoint x: 953, startPoint y: 0, endPoint x: 550, endPoint y: 156, distance: 432.2
click at [550, 156] on div "Ayer 23:55 WhatsApp Lite Entregado Descargar" at bounding box center [646, 133] width 620 height 129
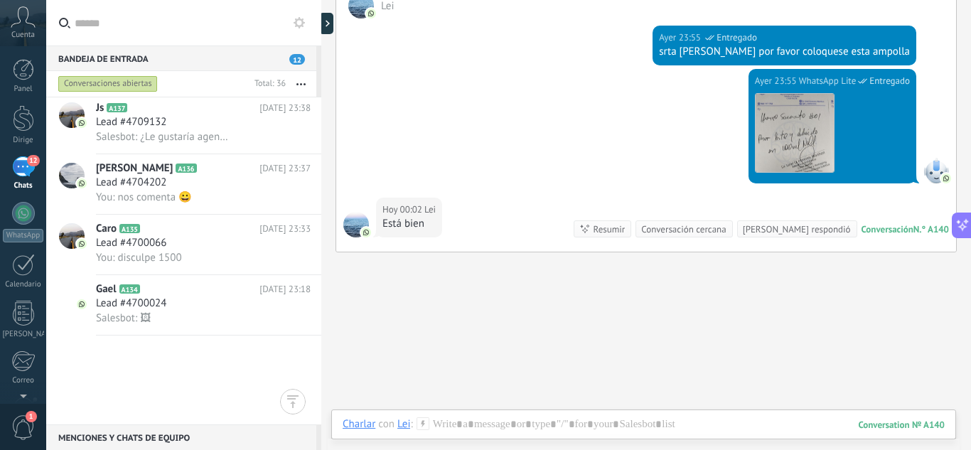
scroll to position [143, 0]
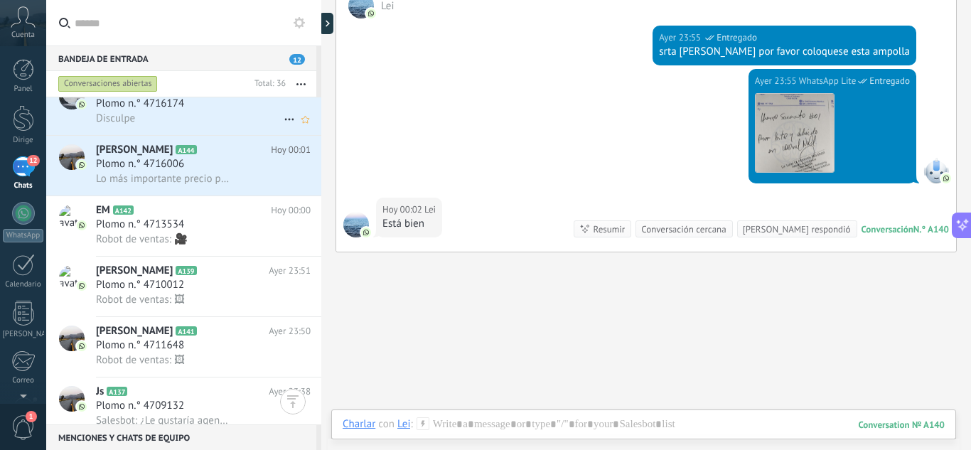
drag, startPoint x: 432, startPoint y: 259, endPoint x: 445, endPoint y: 297, distance: 39.8
click at [432, 259] on div "Buscar Buscar y filtrar Cargar más [PERSON_NAME] [PERSON_NAME]: 2 eventos Expan…" at bounding box center [646, 96] width 650 height 808
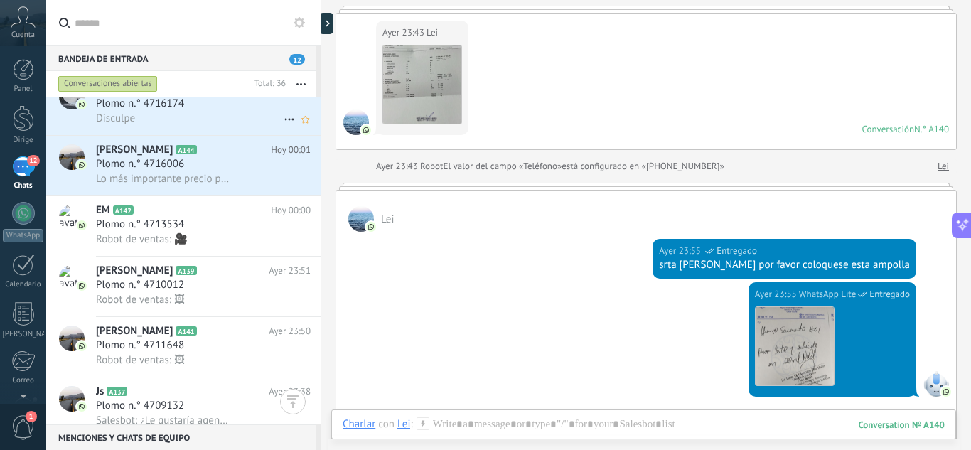
scroll to position [0, 0]
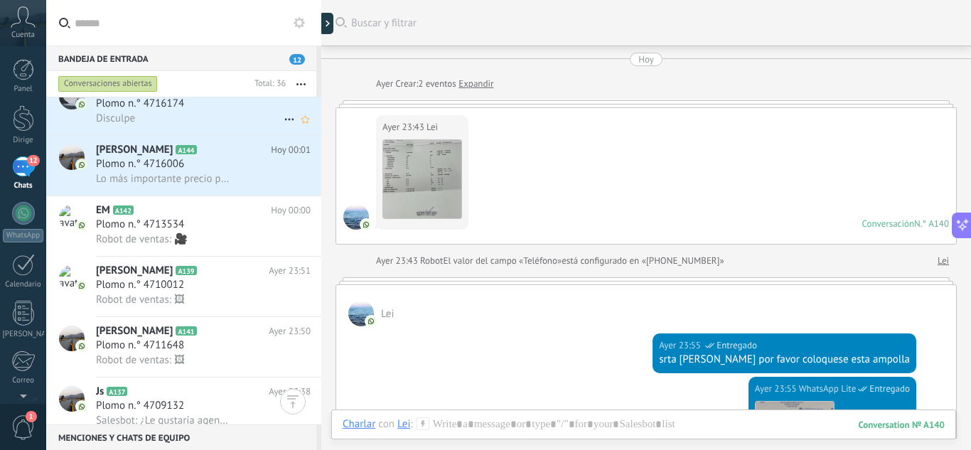
click at [134, 126] on div "[DEMOGRAPHIC_DATA] está conmigo ❤️ A146 Hoy 00:02 Plomo n.° 4716174 Disculpe" at bounding box center [208, 105] width 225 height 60
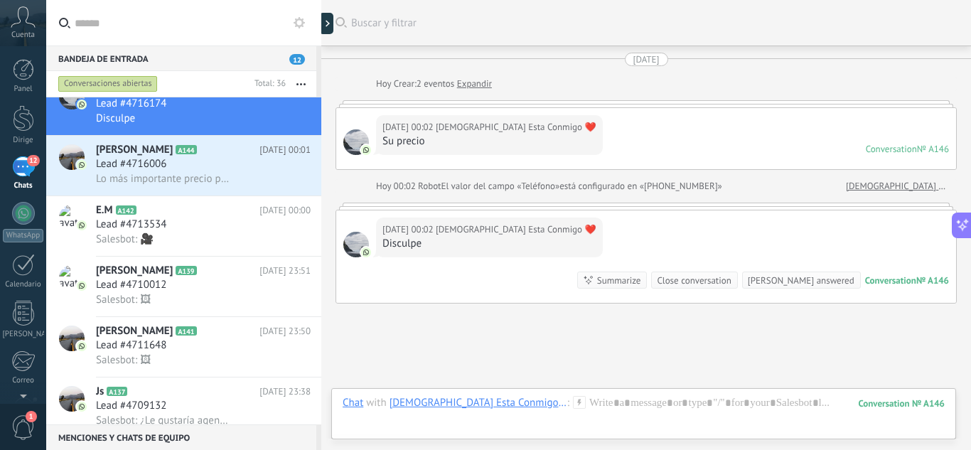
click at [449, 394] on div "Charlar Correo electrónico Nota Tarea Chat with [DEMOGRAPHIC_DATA] Esta Conmigo…" at bounding box center [643, 413] width 625 height 51
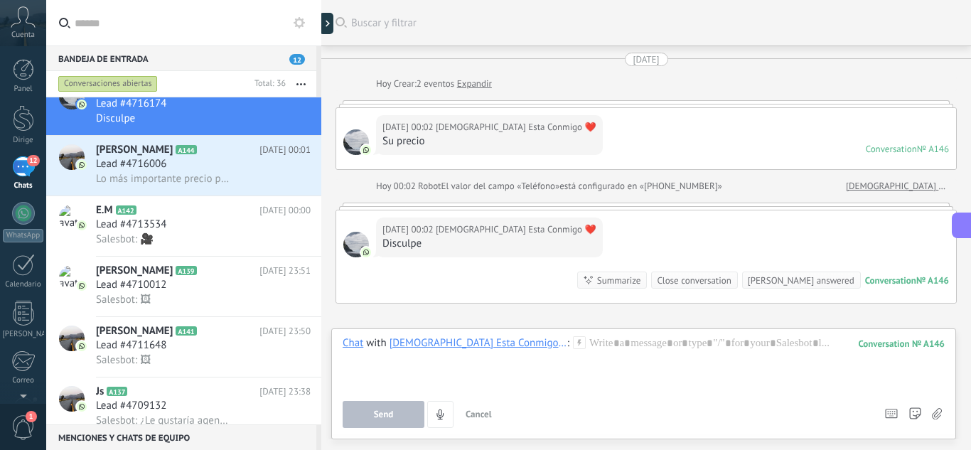
scroll to position [70, 0]
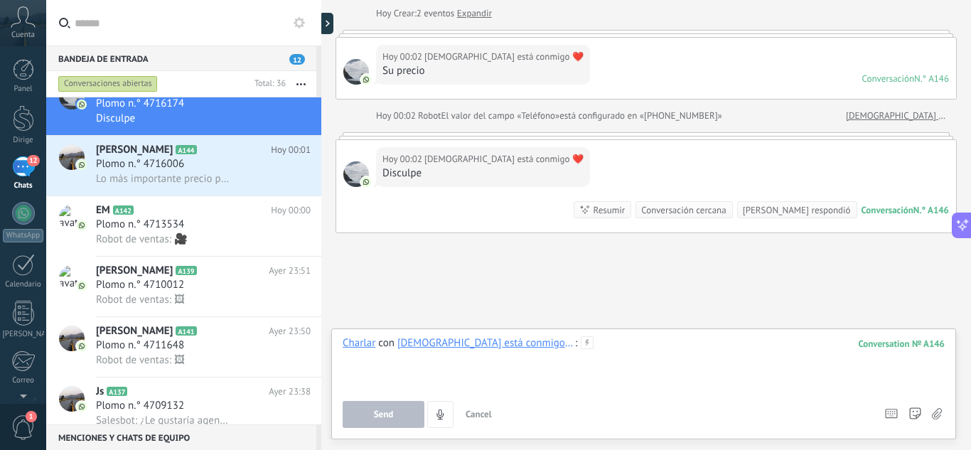
click at [549, 360] on div at bounding box center [644, 363] width 602 height 54
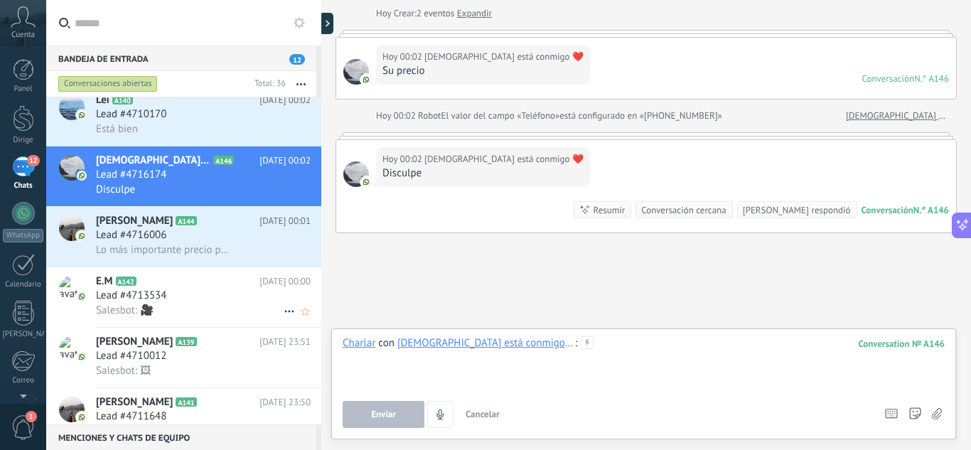
scroll to position [1, 0]
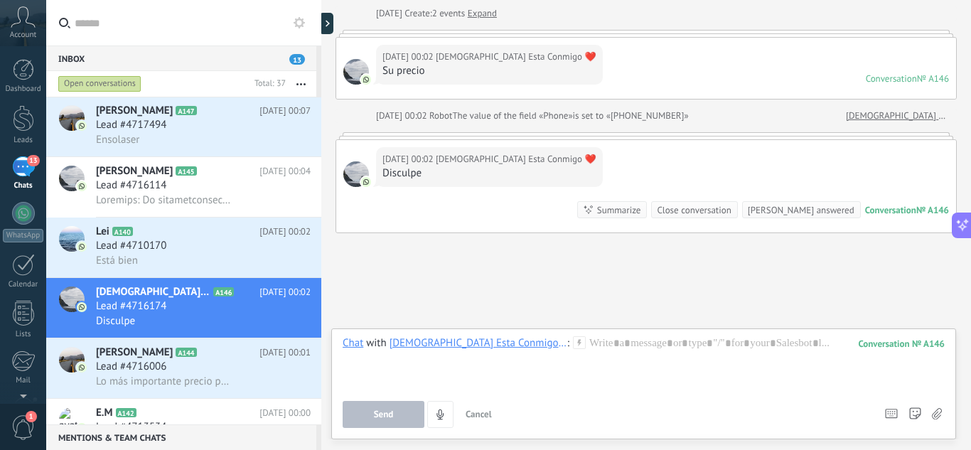
scroll to position [227, 0]
drag, startPoint x: 488, startPoint y: 366, endPoint x: 527, endPoint y: 355, distance: 40.7
click at [488, 366] on div at bounding box center [644, 363] width 602 height 54
click at [549, 347] on div at bounding box center [644, 363] width 602 height 54
click at [523, 345] on div "****" at bounding box center [644, 363] width 602 height 54
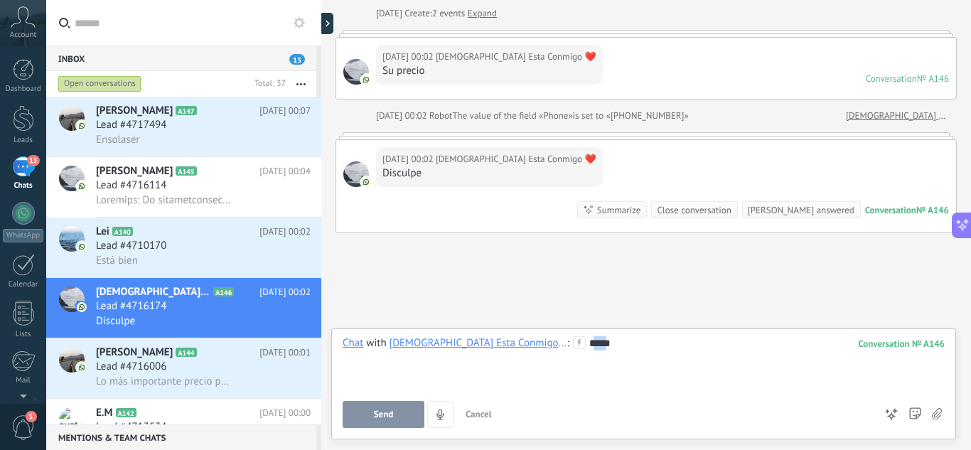
drag, startPoint x: 534, startPoint y: 345, endPoint x: 521, endPoint y: 345, distance: 13.5
click at [521, 345] on div "****" at bounding box center [644, 363] width 602 height 54
click at [542, 341] on div at bounding box center [644, 363] width 602 height 54
drag, startPoint x: 518, startPoint y: 343, endPoint x: 652, endPoint y: 347, distance: 134.4
click at [515, 343] on div "**********" at bounding box center [644, 363] width 602 height 54
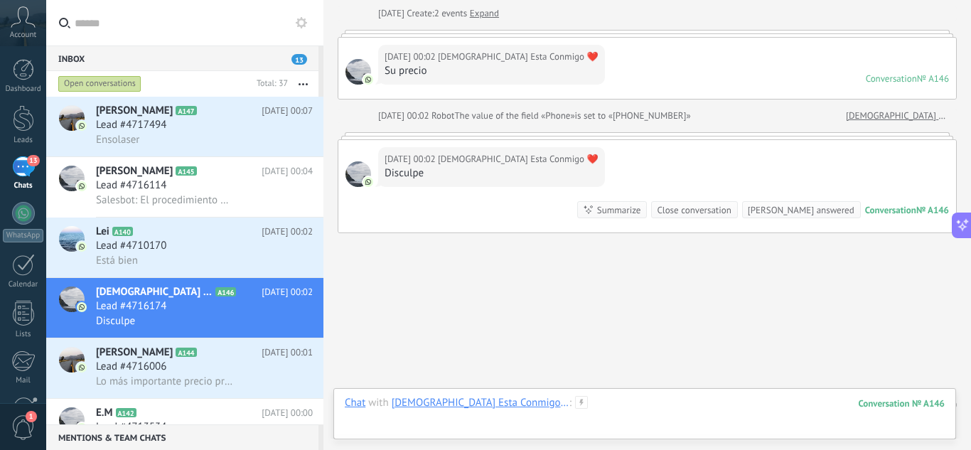
click at [576, 400] on div at bounding box center [645, 417] width 600 height 43
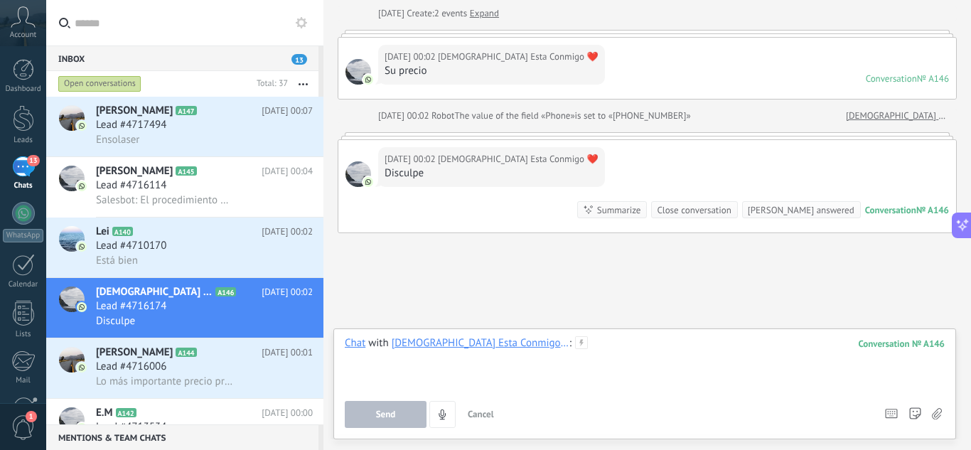
scroll to position [259, 0]
